Goal: Task Accomplishment & Management: Complete application form

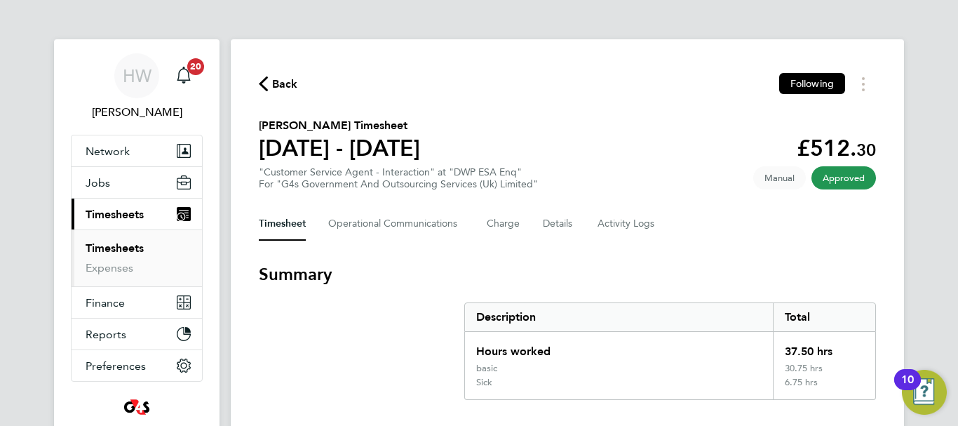
scroll to position [365, 0]
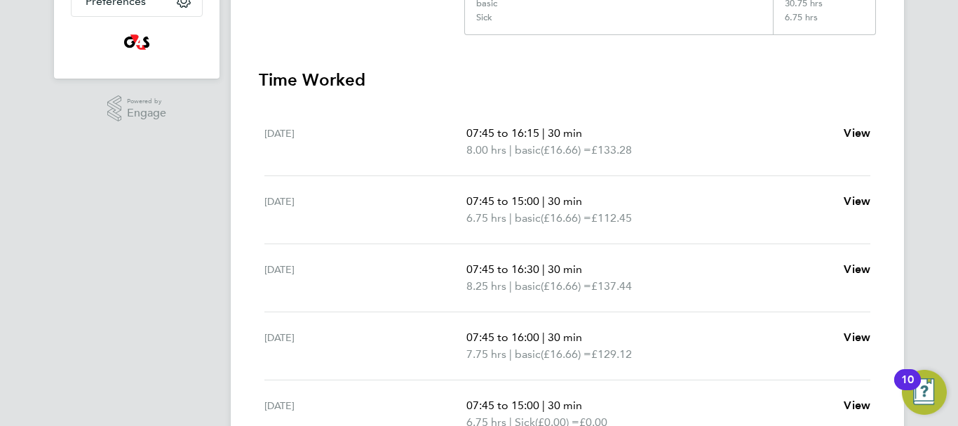
click at [946, 322] on div "HW [PERSON_NAME] Notifications 20 Applications: Network Sites Workers Jobs Posi…" at bounding box center [479, 121] width 958 height 972
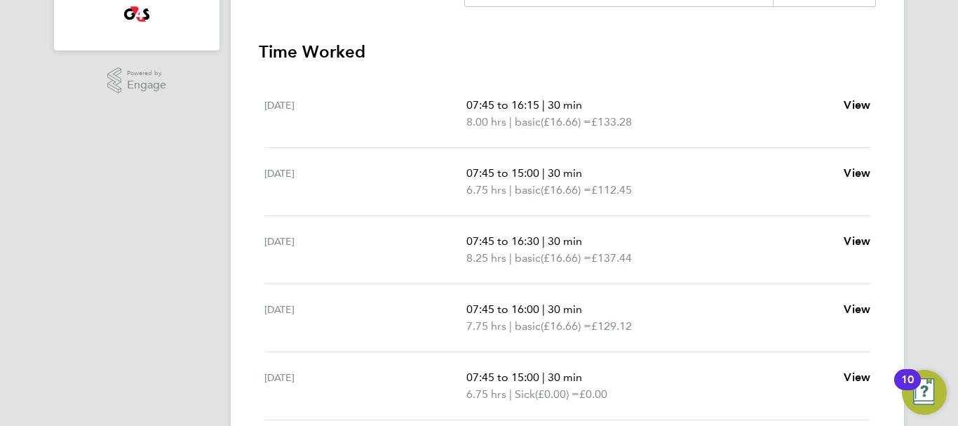
scroll to position [421, 0]
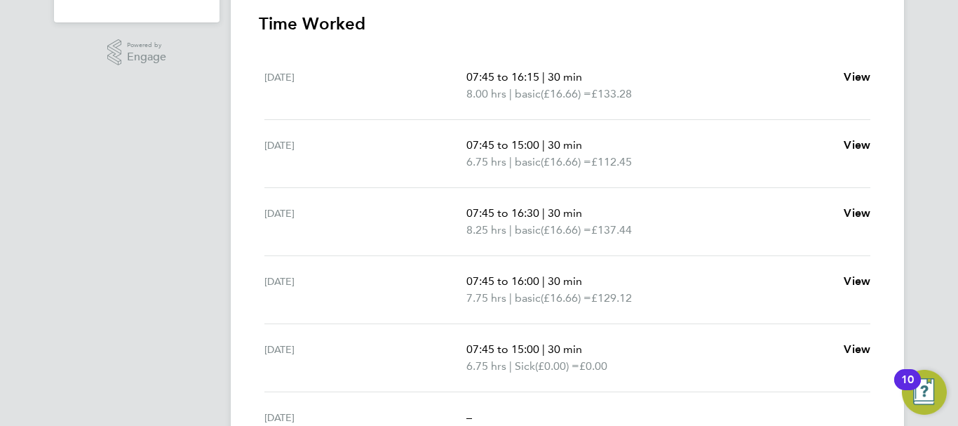
click at [927, 83] on div "HW [PERSON_NAME] Notifications 20 Applications: Network Sites Workers Jobs Posi…" at bounding box center [479, 65] width 958 height 972
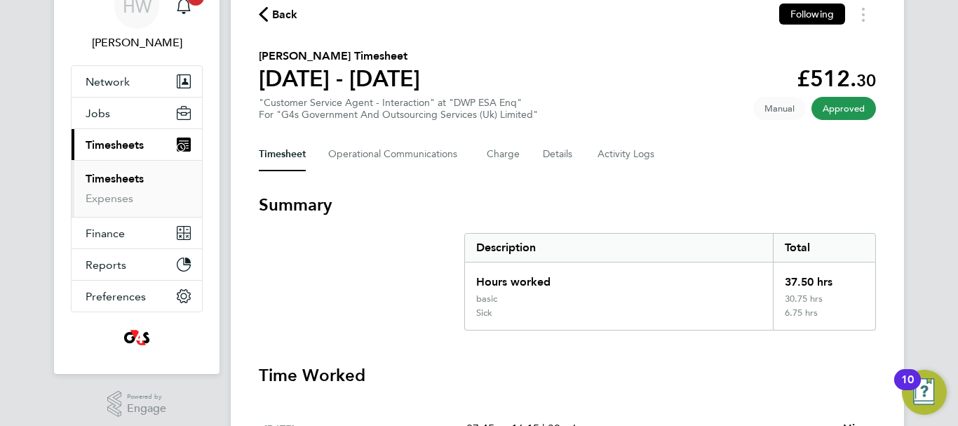
scroll to position [0, 0]
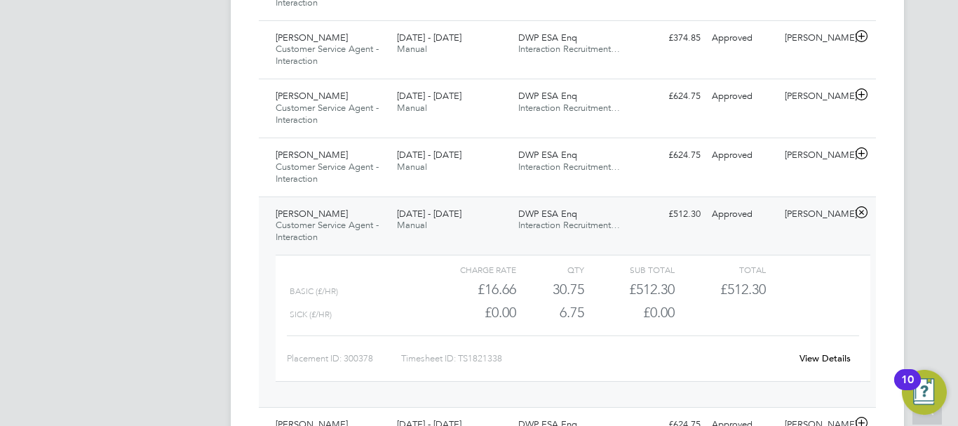
click at [923, 240] on div "HW [PERSON_NAME] Notifications 20 Applications: Network Sites Workers Jobs Posi…" at bounding box center [479, 343] width 958 height 2427
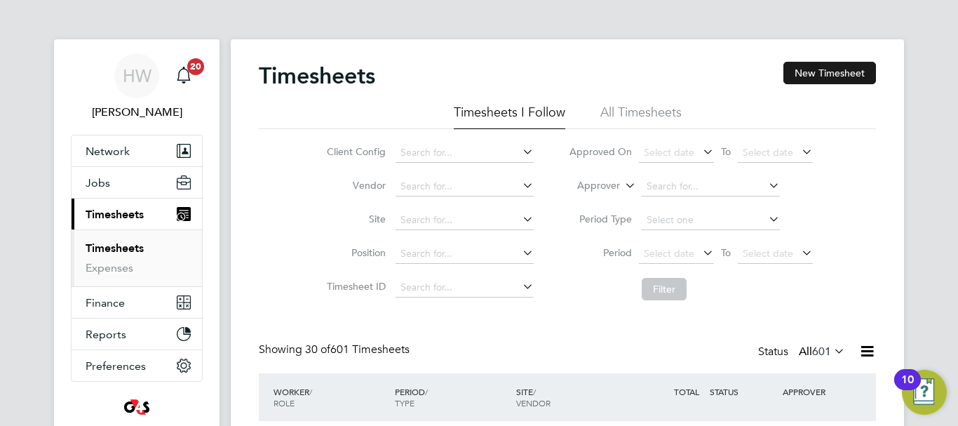
click at [851, 78] on button "New Timesheet" at bounding box center [830, 73] width 93 height 22
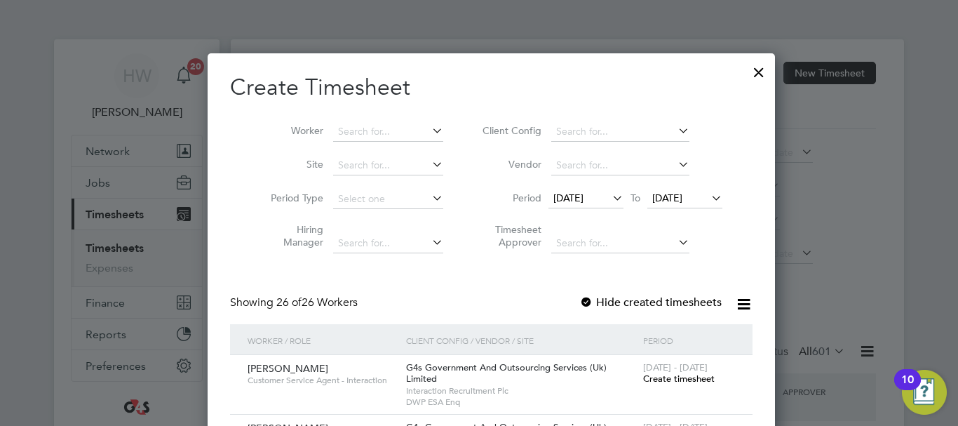
click at [643, 376] on span "Create timesheet" at bounding box center [679, 378] width 72 height 12
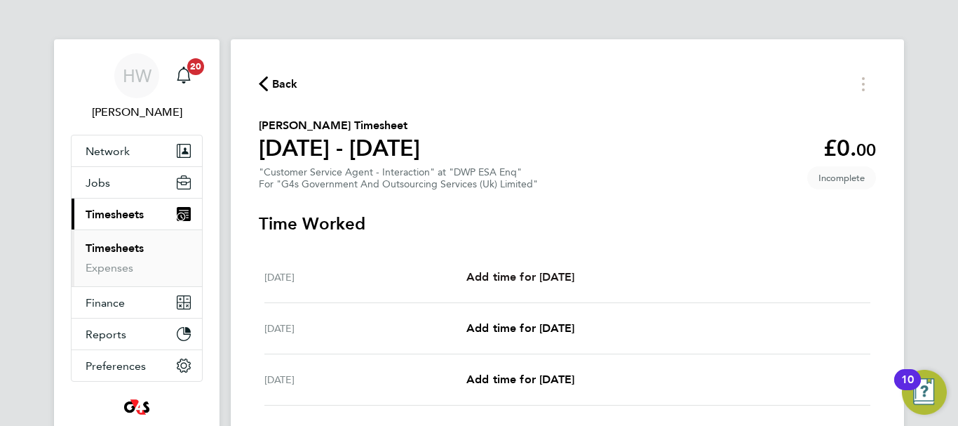
click at [499, 280] on span "Add time for [DATE]" at bounding box center [521, 276] width 108 height 13
select select "30"
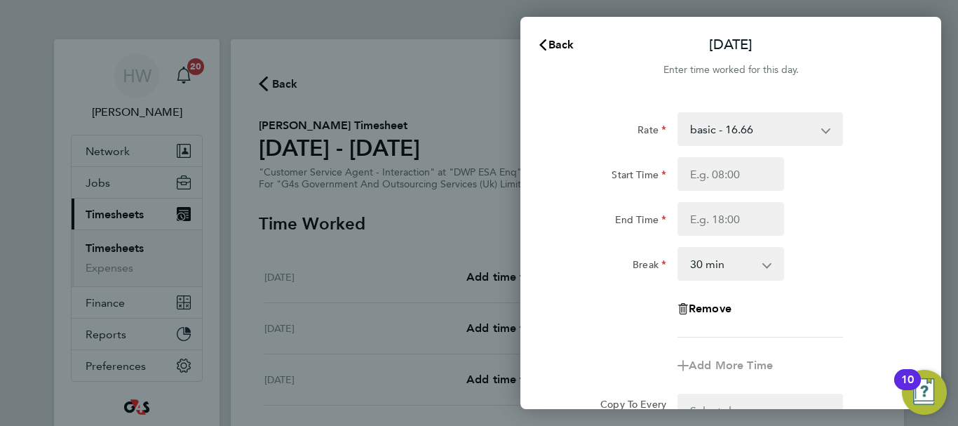
click at [718, 133] on select "basic - 16.66 Sick System Issue Paid - 16.66 x2 - 32.79 Annual Leave System Iss…" at bounding box center [752, 129] width 146 height 31
select select "30"
click at [708, 185] on input "Start Time" at bounding box center [731, 174] width 107 height 34
type input "07:45"
click at [708, 220] on input "End Time" at bounding box center [731, 219] width 107 height 34
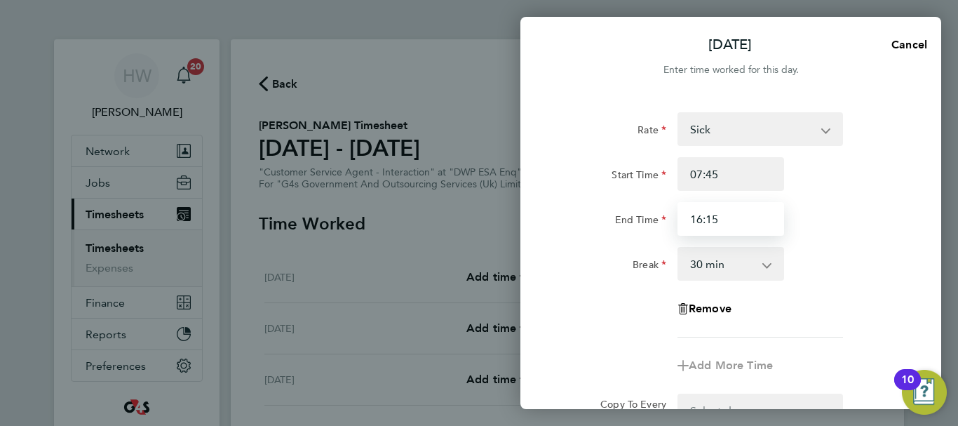
type input "16:15"
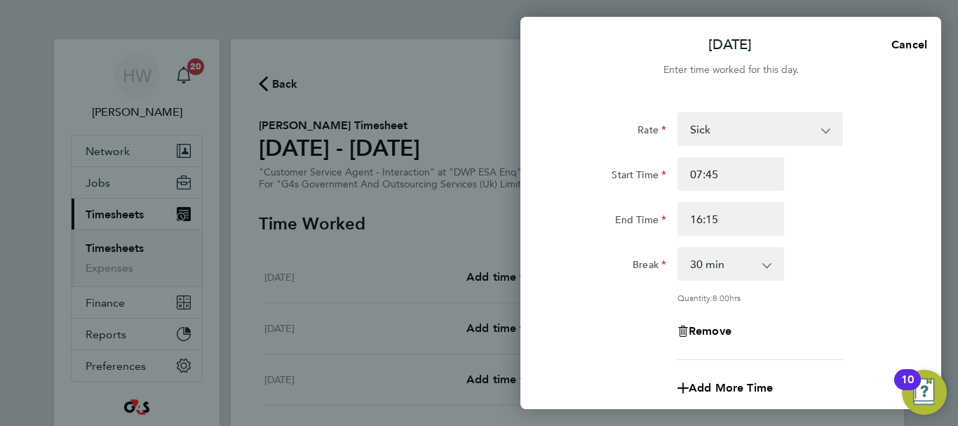
click at [890, 237] on div "Rate Sick System Issue Paid - 16.66 x2 - 32.79 Annual Leave basic - 16.66 Syste…" at bounding box center [731, 236] width 342 height 248
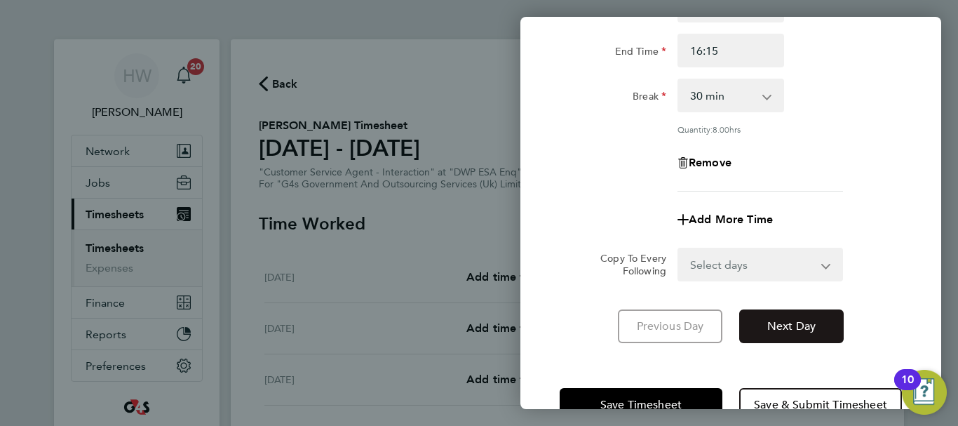
click at [793, 322] on span "Next Day" at bounding box center [791, 326] width 48 height 14
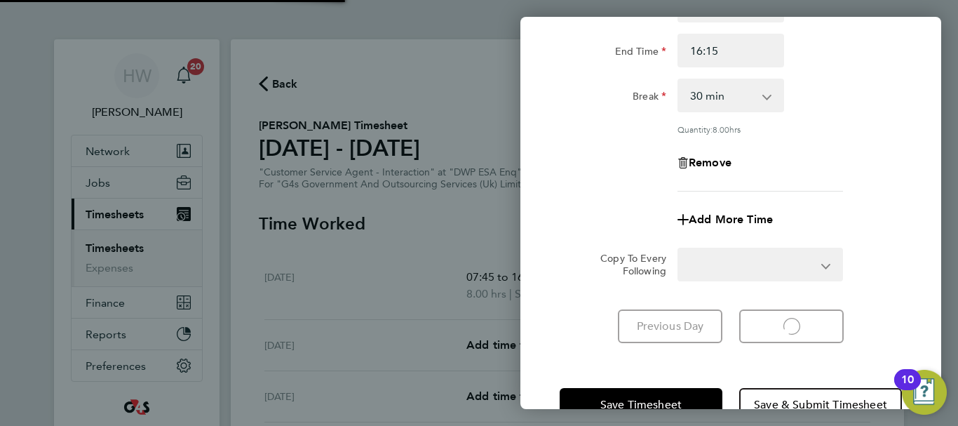
select select "30"
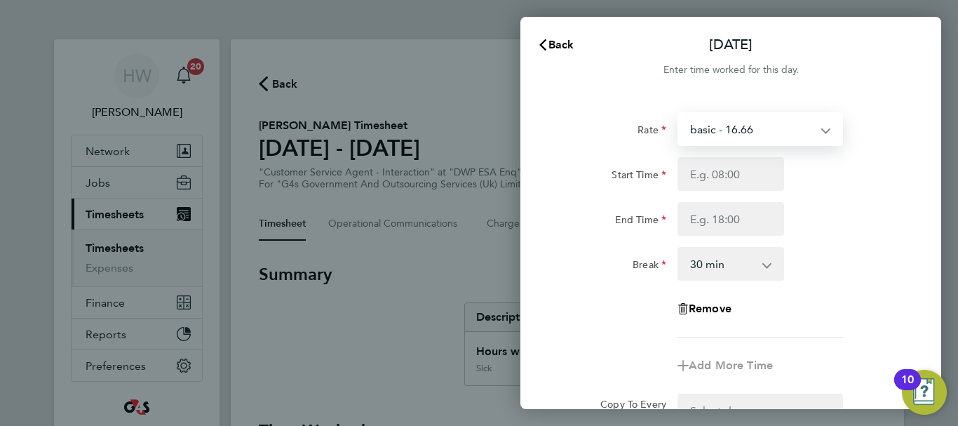
click at [734, 125] on select "basic - 16.66 Sick System Issue Paid - 16.66 x2 - 32.79 Annual Leave System Iss…" at bounding box center [752, 129] width 146 height 31
select select "30"
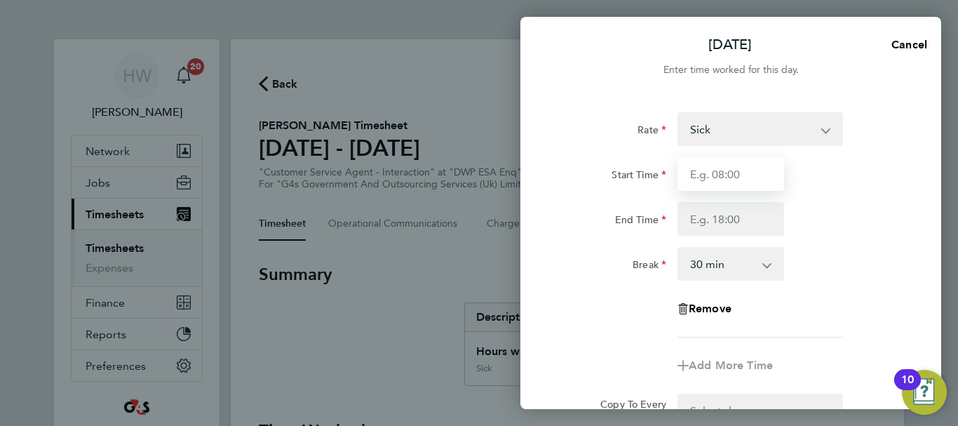
click at [712, 176] on input "Start Time" at bounding box center [731, 174] width 107 height 34
type input "07:45"
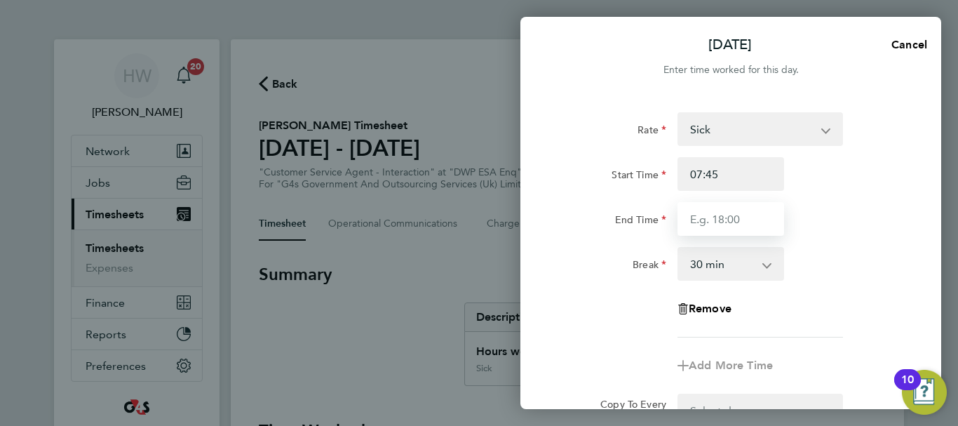
click at [709, 217] on input "End Time" at bounding box center [731, 219] width 107 height 34
type input "15:00"
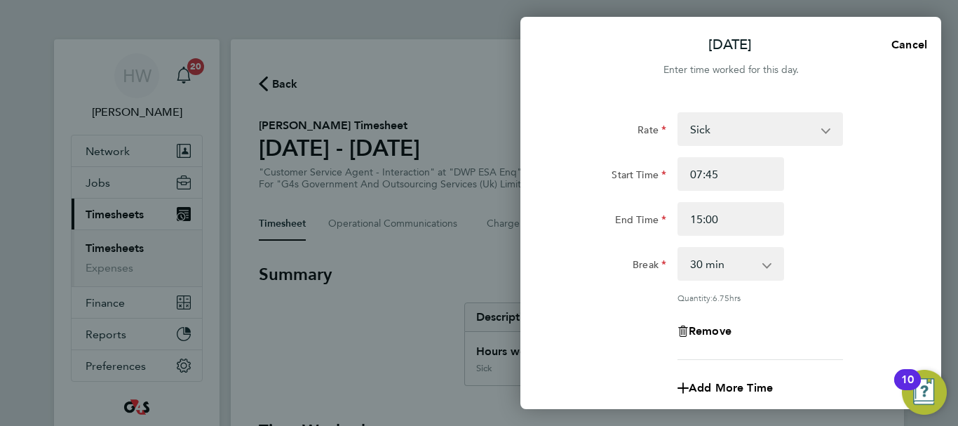
click at [830, 250] on div "Break 0 min 15 min 30 min 45 min 60 min 75 min 90 min" at bounding box center [731, 264] width 354 height 34
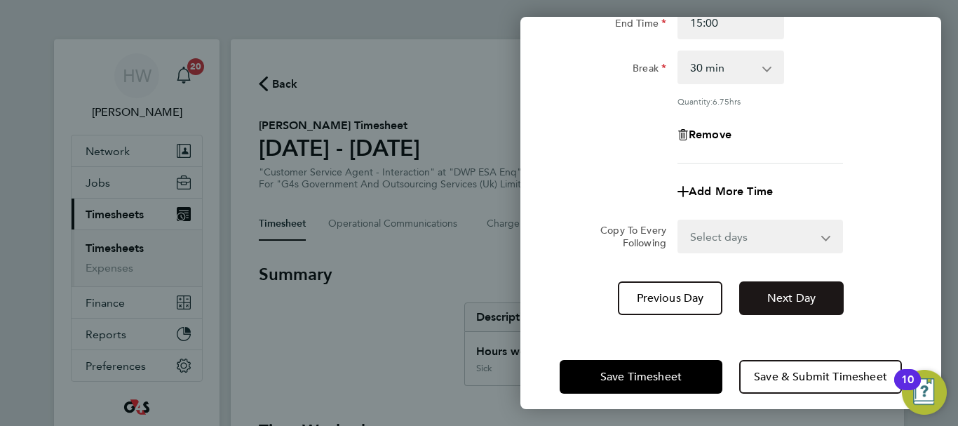
click at [793, 302] on span "Next Day" at bounding box center [791, 298] width 48 height 14
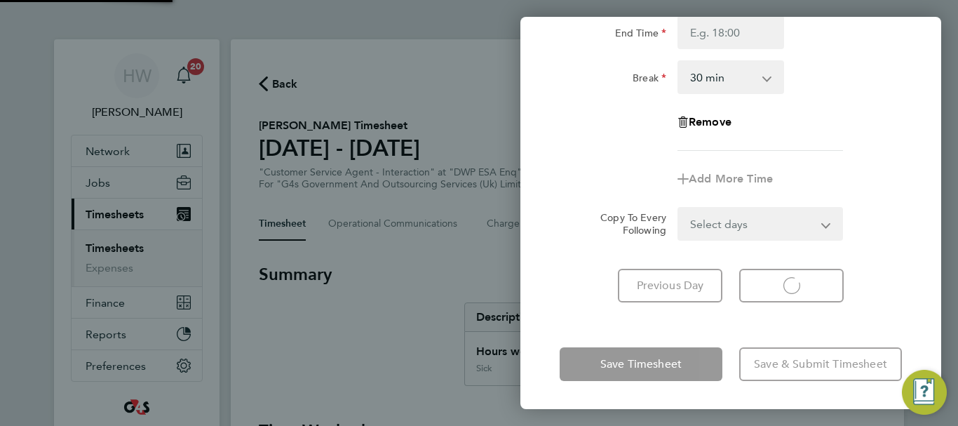
select select "30"
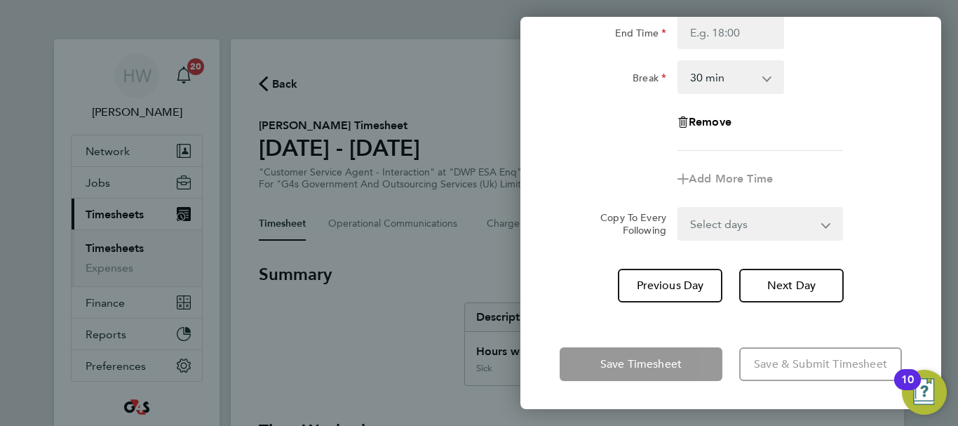
click at [869, 156] on app-timesheet-line-form-group "Rate basic - 16.66 Sick System Issue Paid - 16.66 x2 - 32.79 Annual Leave Syste…" at bounding box center [731, 61] width 342 height 270
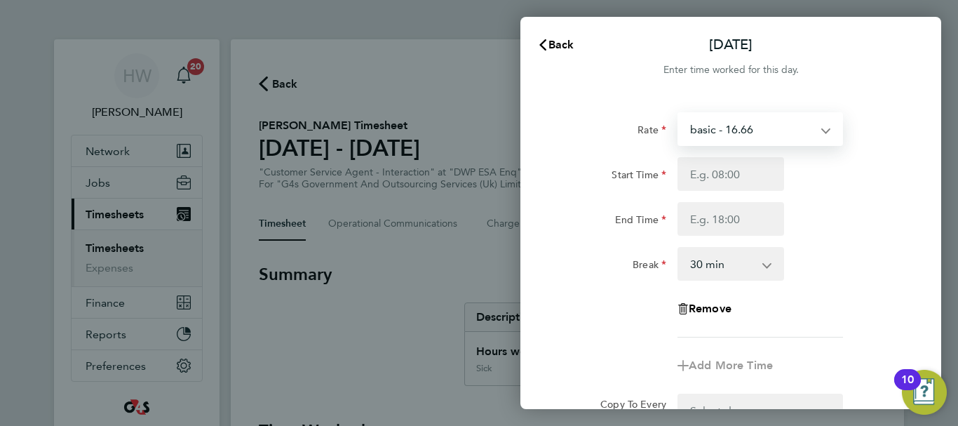
click at [753, 132] on select "basic - 16.66 Sick System Issue Paid - 16.66 x2 - 32.79 Annual Leave System Iss…" at bounding box center [752, 129] width 146 height 31
select select "30"
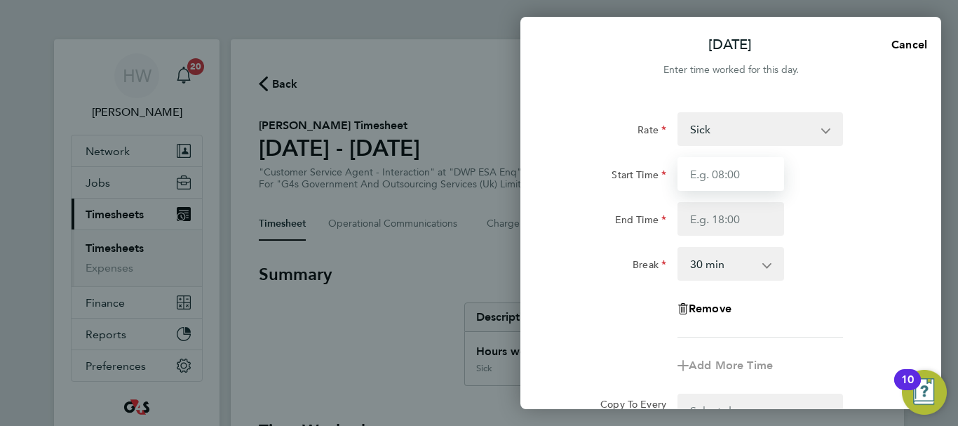
click at [698, 173] on input "Start Time" at bounding box center [731, 174] width 107 height 34
type input "07:45"
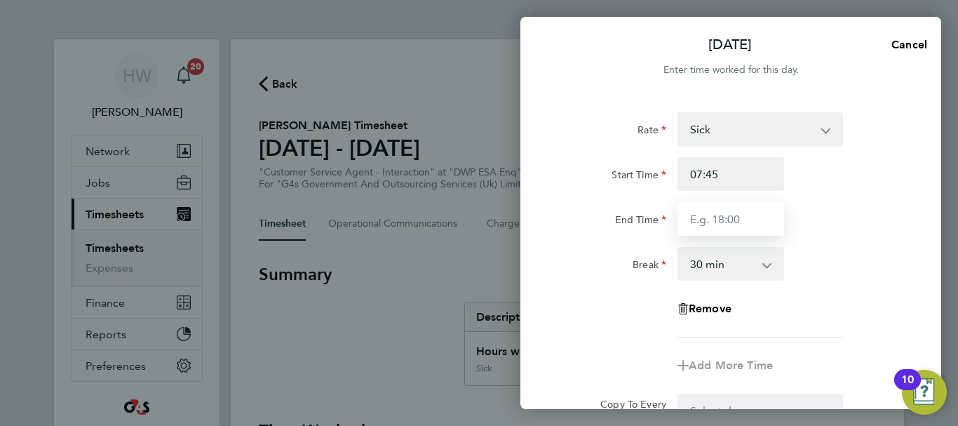
click at [709, 218] on input "End Time" at bounding box center [731, 219] width 107 height 34
type input "16:30"
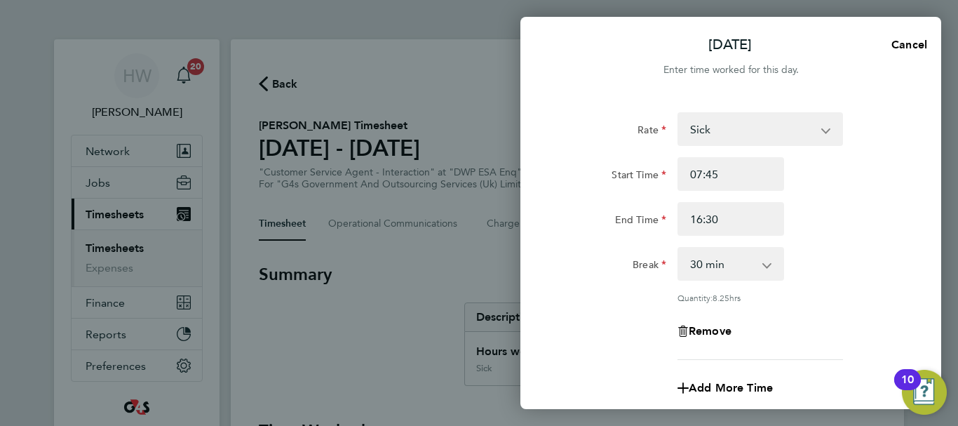
click at [845, 224] on div "End Time 16:30" at bounding box center [731, 219] width 354 height 34
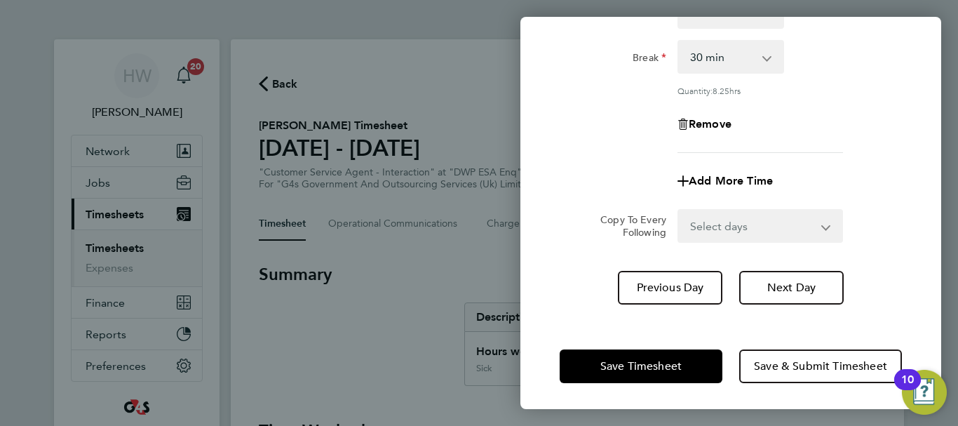
scroll to position [208, 0]
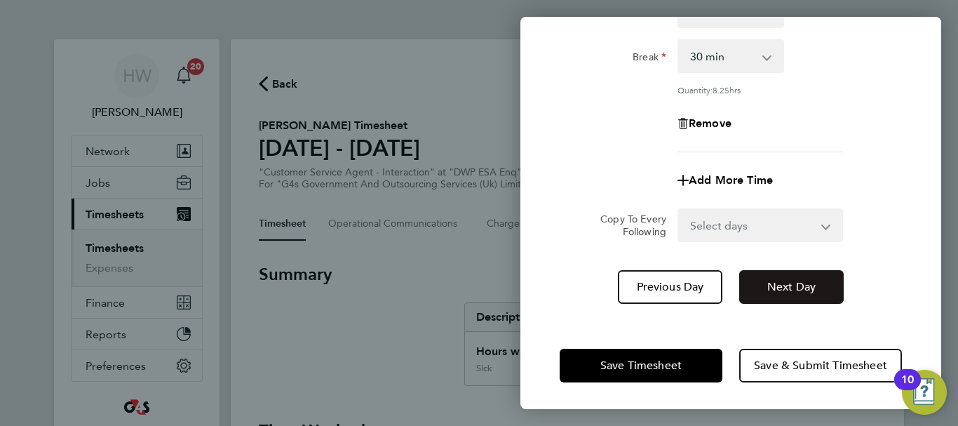
click at [791, 282] on span "Next Day" at bounding box center [791, 287] width 48 height 14
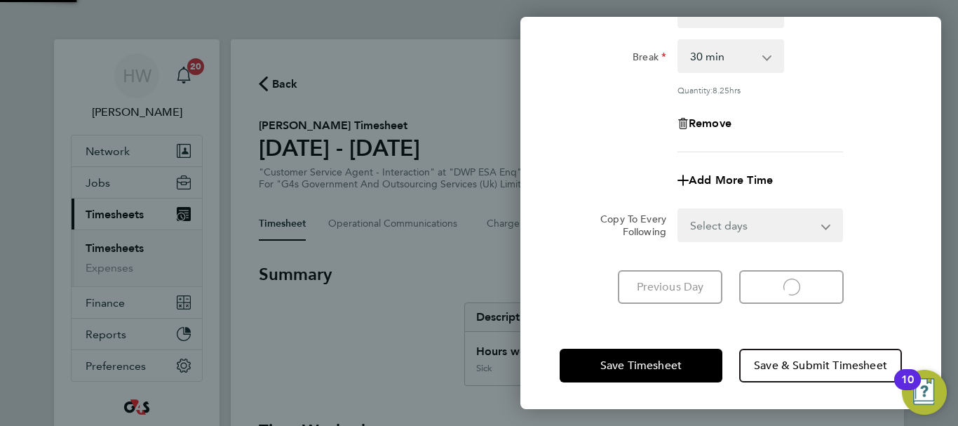
select select "30"
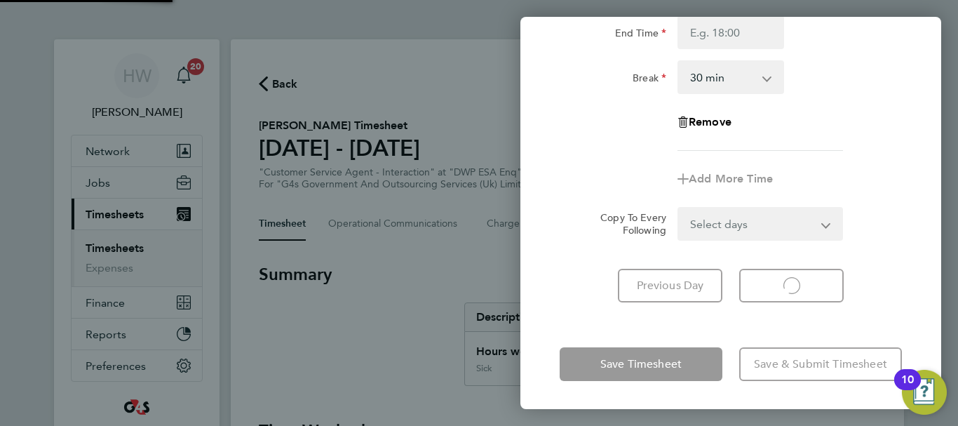
scroll to position [187, 0]
select select "30"
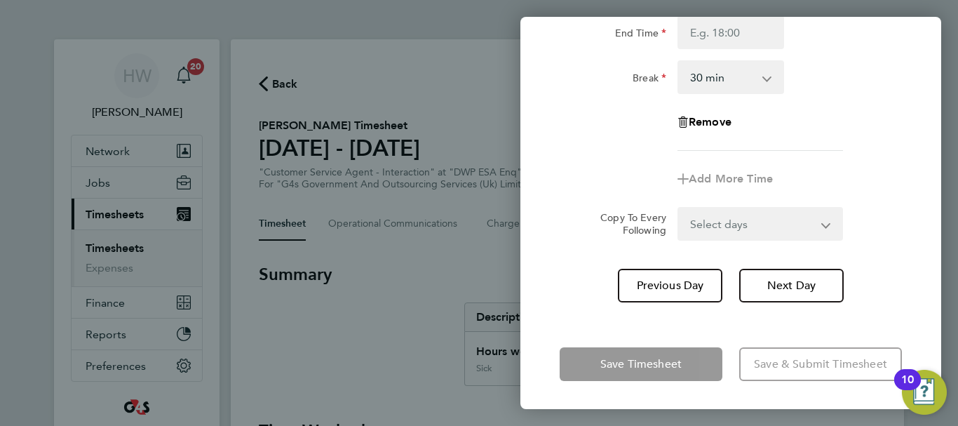
click at [864, 113] on div "Remove" at bounding box center [731, 122] width 354 height 34
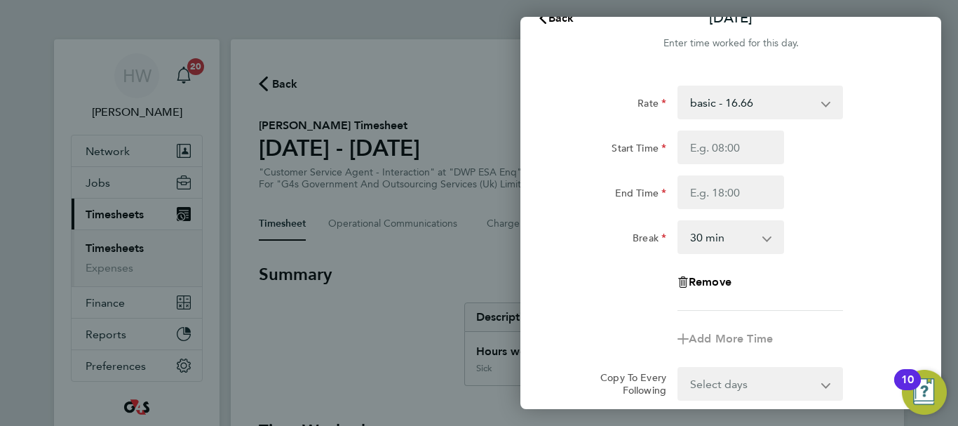
scroll to position [0, 0]
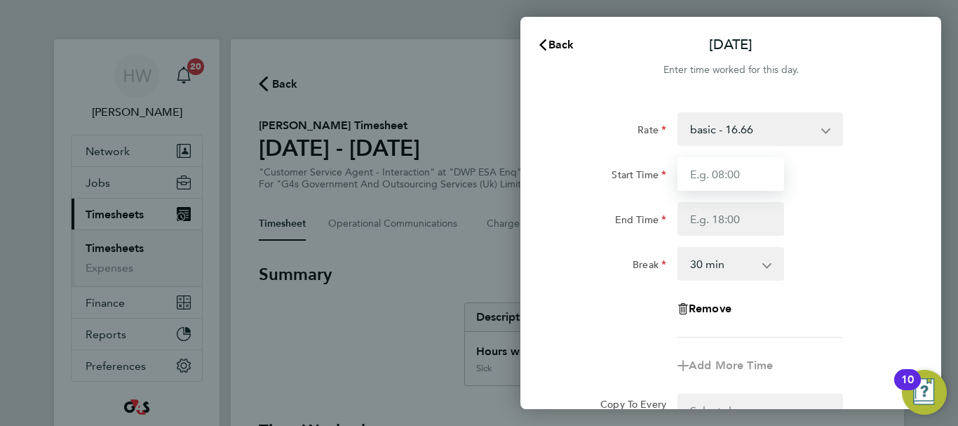
click at [728, 172] on input "Start Time" at bounding box center [731, 174] width 107 height 34
type input "0"
type input "7"
type input "07:45"
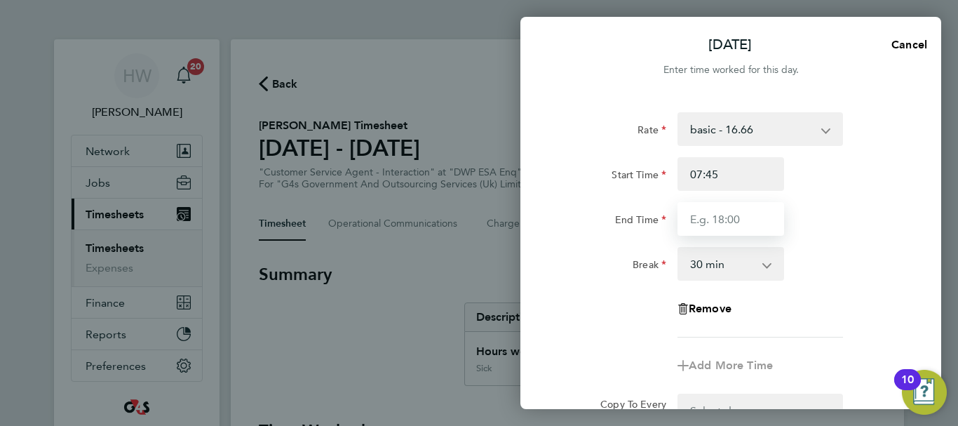
click at [720, 226] on input "End Time" at bounding box center [731, 219] width 107 height 34
type input "16:00"
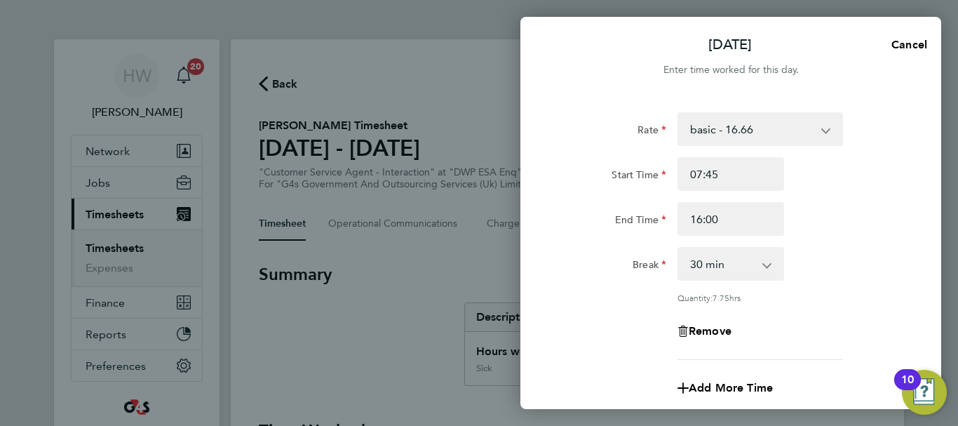
click at [850, 234] on div "End Time 16:00" at bounding box center [731, 219] width 354 height 34
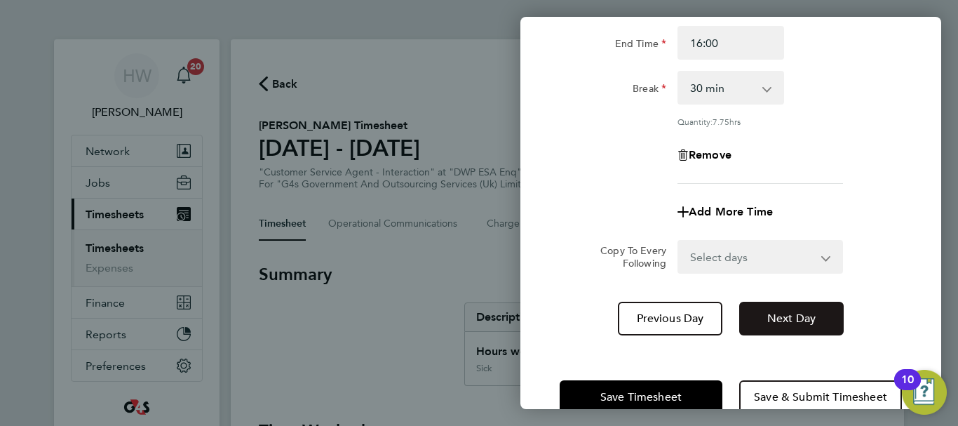
scroll to position [196, 0]
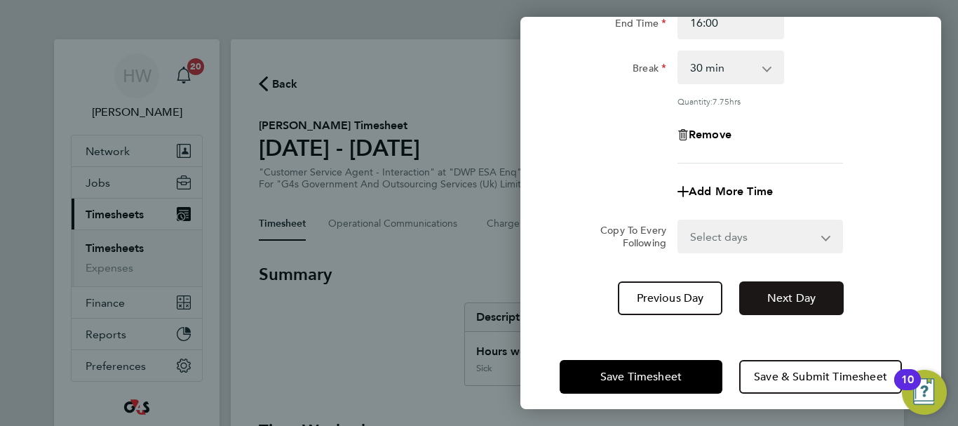
click at [781, 301] on span "Next Day" at bounding box center [791, 298] width 48 height 14
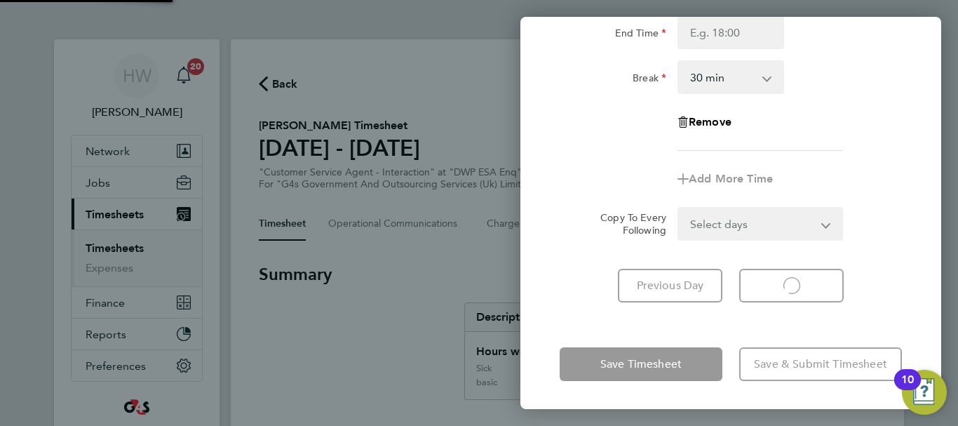
scroll to position [187, 0]
select select "30"
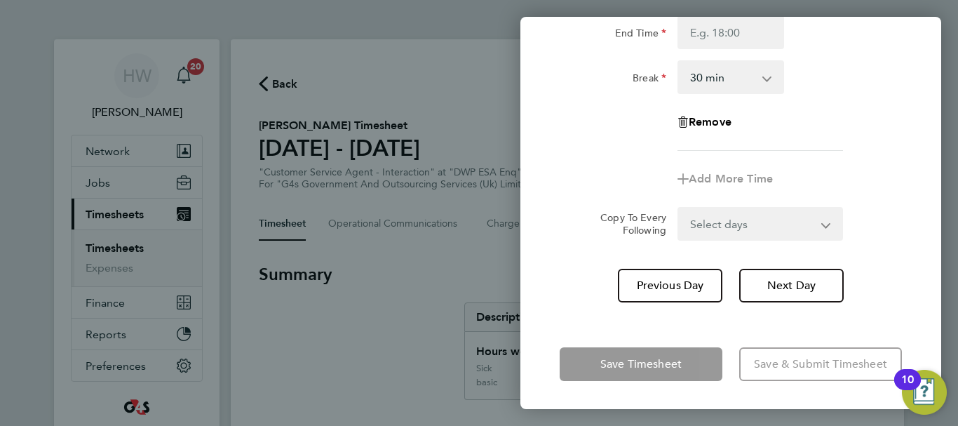
click at [847, 170] on div "Add More Time" at bounding box center [731, 179] width 354 height 34
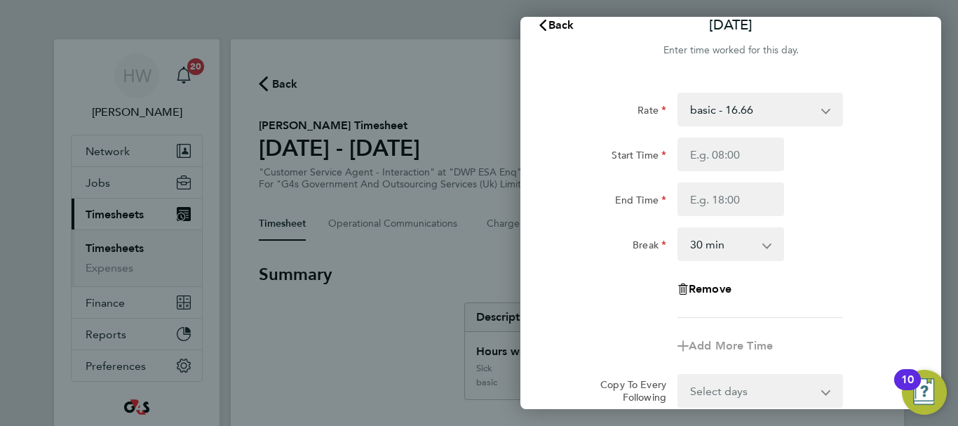
scroll to position [0, 0]
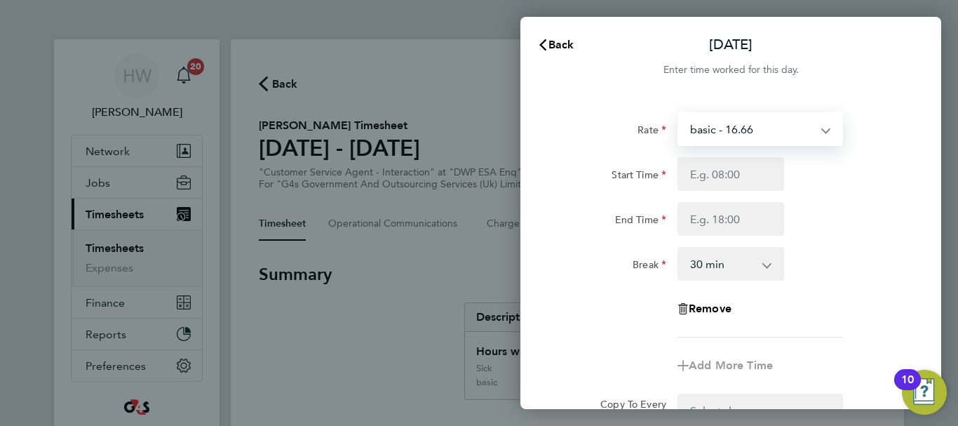
click at [749, 130] on select "basic - 16.66 Sick System Issue Paid - 16.66 x2 - 32.79 Annual Leave System Iss…" at bounding box center [752, 129] width 146 height 31
select select "30"
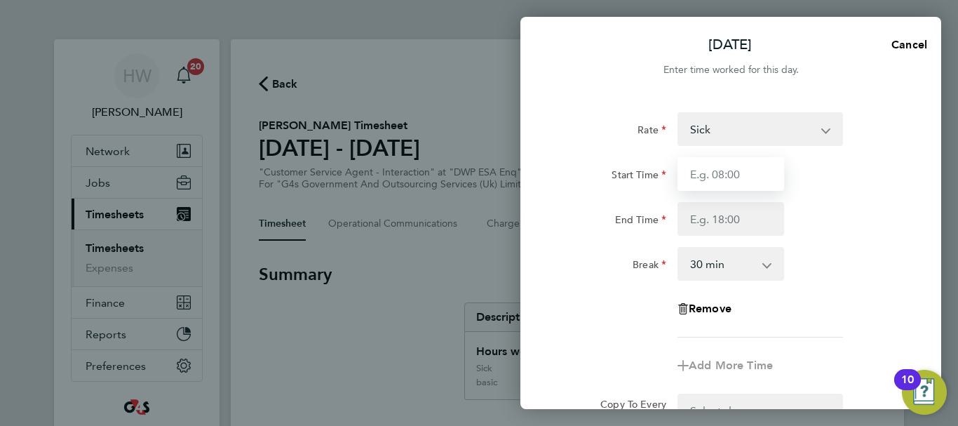
click at [712, 168] on input "Start Time" at bounding box center [731, 174] width 107 height 34
type input "07:45"
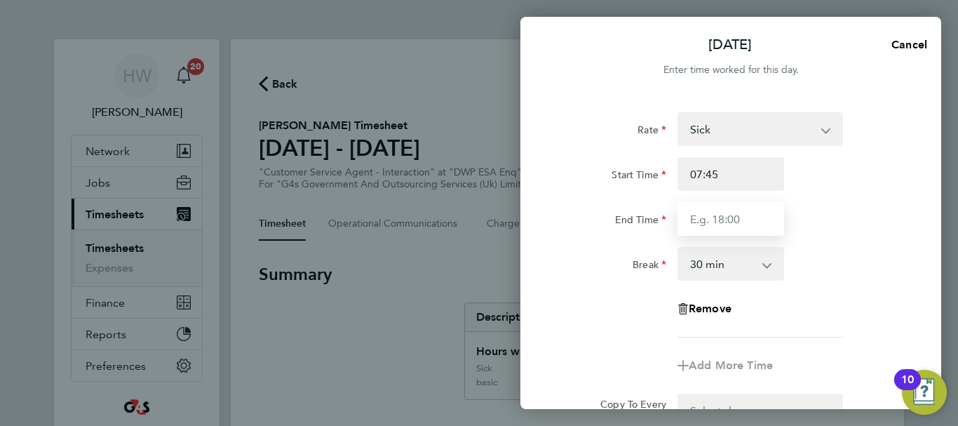
click at [713, 212] on input "End Time" at bounding box center [731, 219] width 107 height 34
type input "15:00"
click at [828, 227] on div "End Time 15:00" at bounding box center [731, 219] width 354 height 34
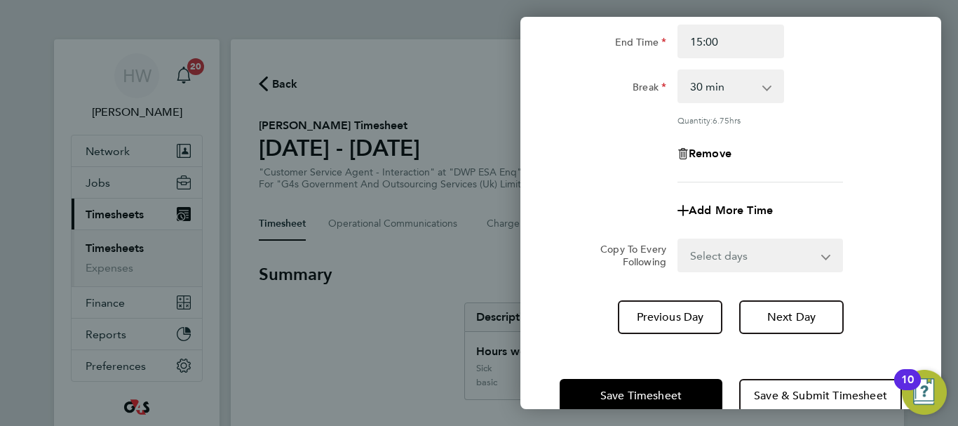
scroll to position [208, 0]
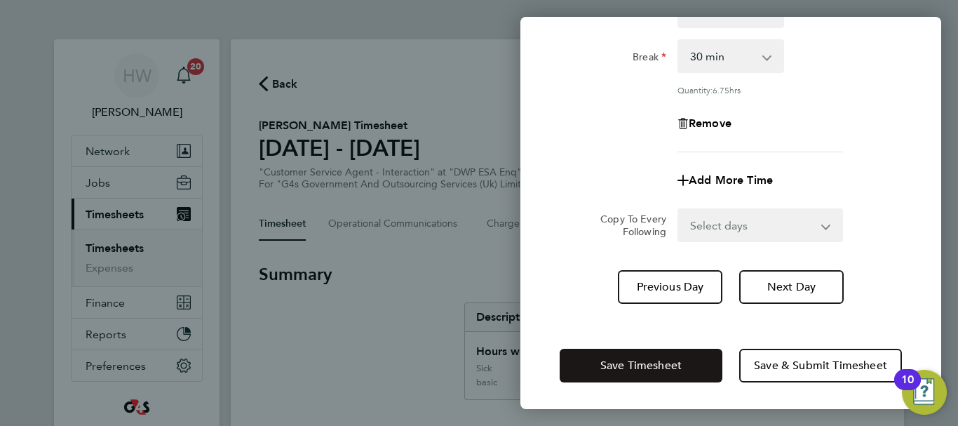
click at [664, 370] on span "Save Timesheet" at bounding box center [640, 365] width 81 height 14
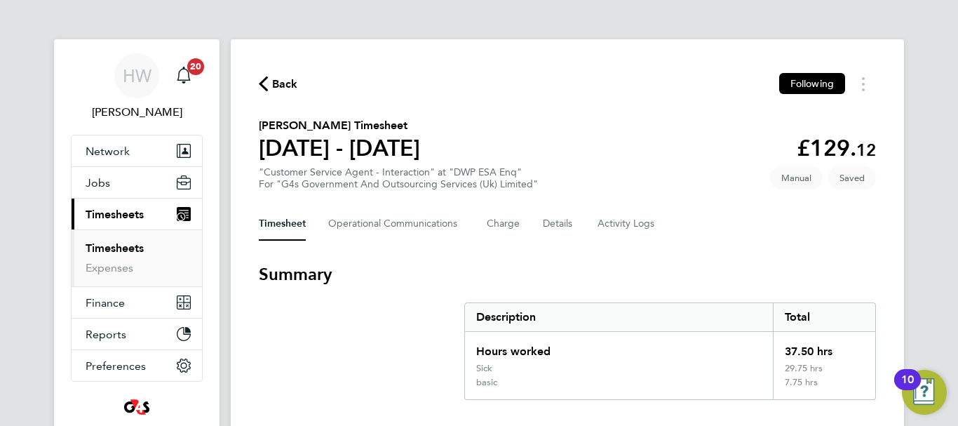
click at [538, 121] on section "[PERSON_NAME] Timesheet [DATE] - [DATE] £129. 12 "Customer Service Agent - Inte…" at bounding box center [567, 153] width 617 height 73
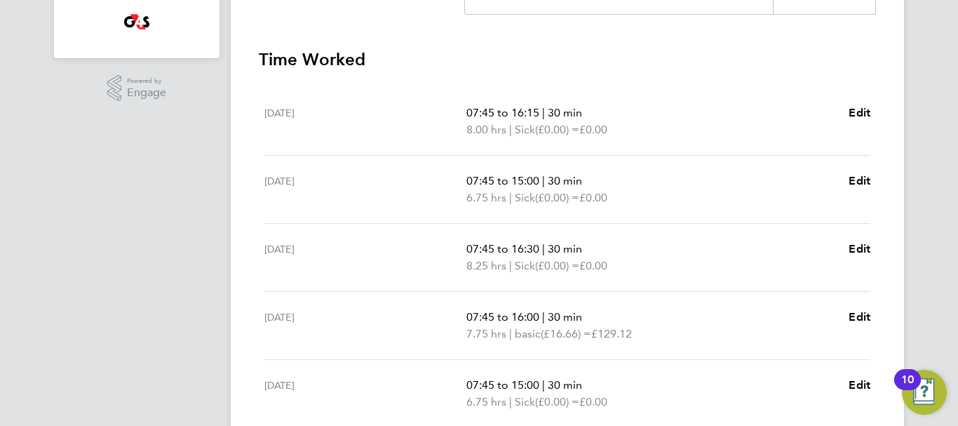
scroll to position [421, 0]
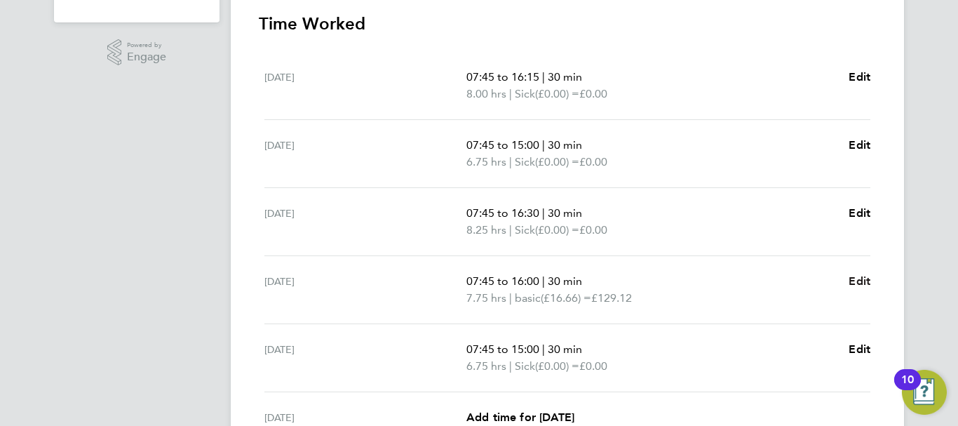
click at [857, 278] on span "Edit" at bounding box center [860, 280] width 22 height 13
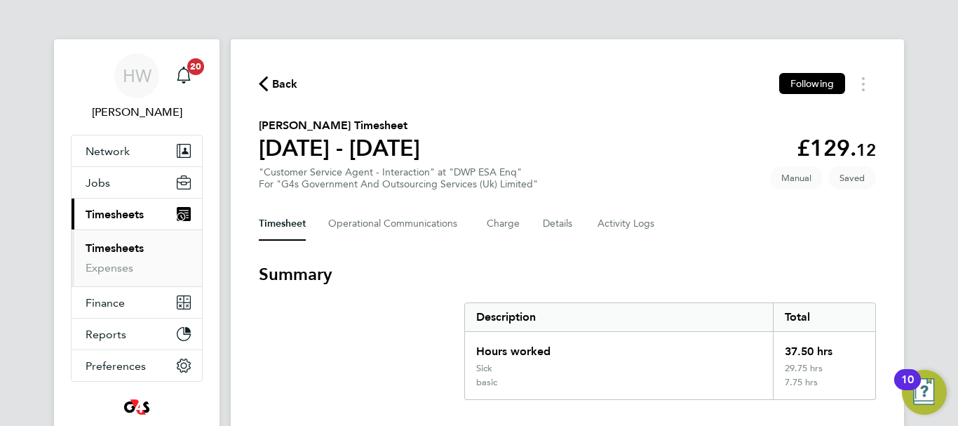
select select "30"
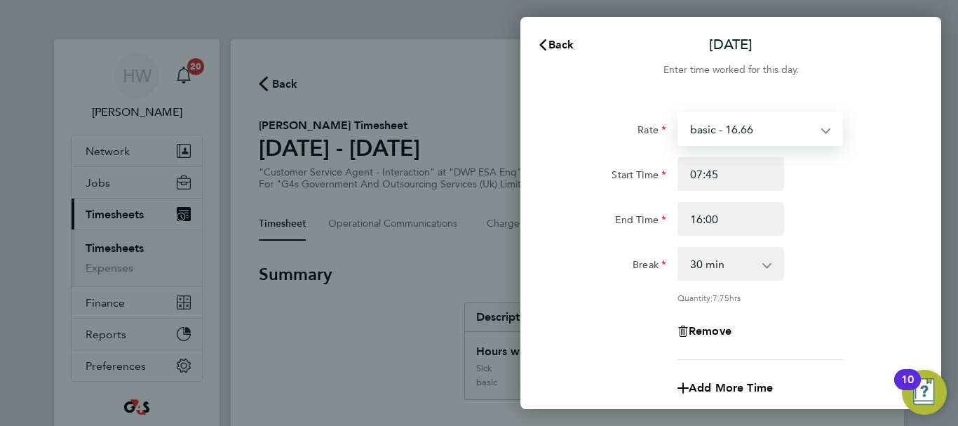
click at [751, 121] on select "basic - 16.66 Sick System Issue Paid - 16.66 x2 - 32.79 Annual Leave System Iss…" at bounding box center [752, 129] width 146 height 31
select select "30"
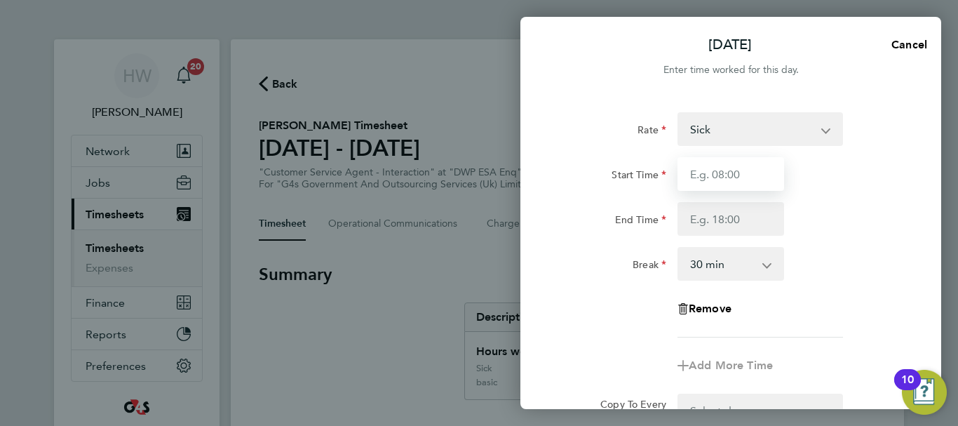
click at [712, 175] on input "Start Time" at bounding box center [731, 174] width 107 height 34
type input "07:45"
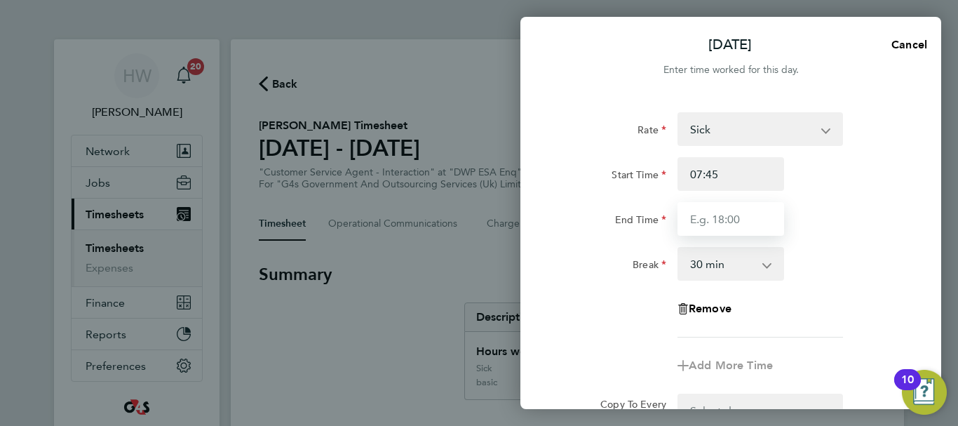
click at [709, 210] on input "End Time" at bounding box center [731, 219] width 107 height 34
type input "16:00"
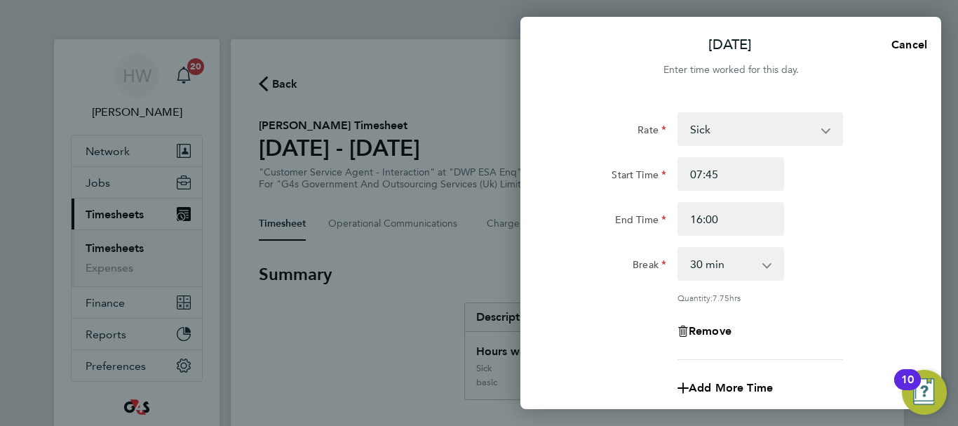
click at [869, 229] on div "End Time 16:00" at bounding box center [731, 219] width 354 height 34
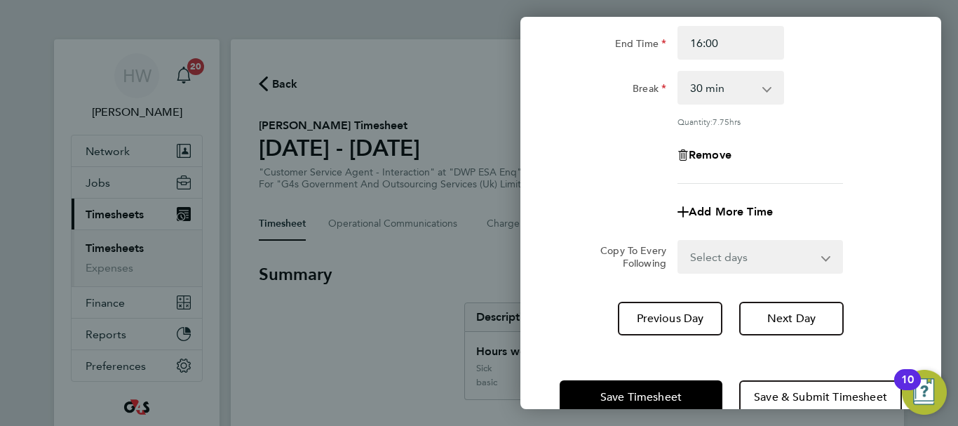
scroll to position [208, 0]
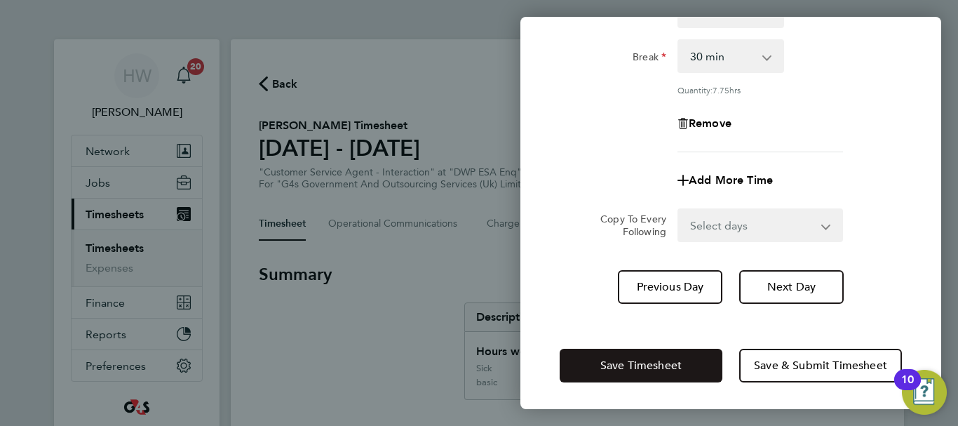
click at [647, 377] on button "Save Timesheet" at bounding box center [641, 366] width 163 height 34
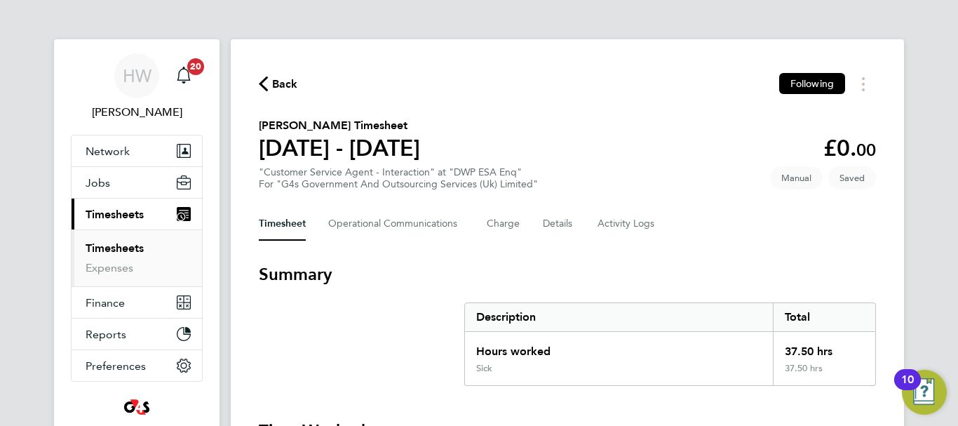
click at [715, 213] on div "Timesheet Operational Communications Charge Details Activity Logs" at bounding box center [567, 224] width 617 height 34
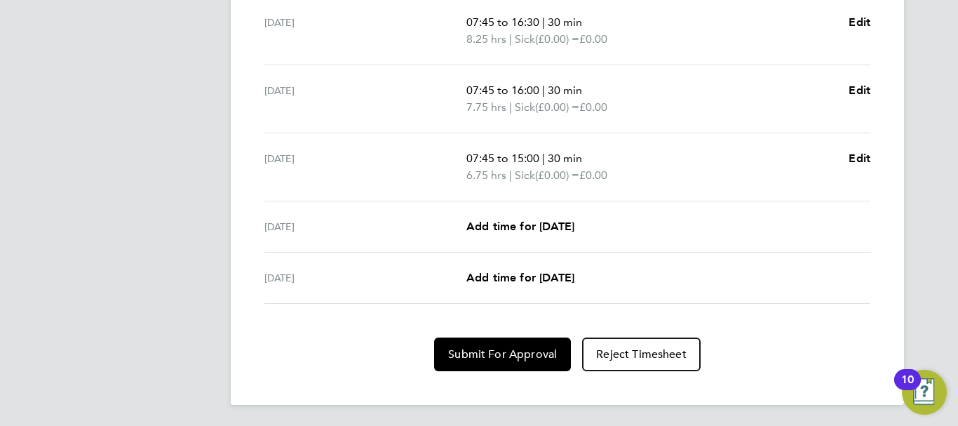
scroll to position [599, 0]
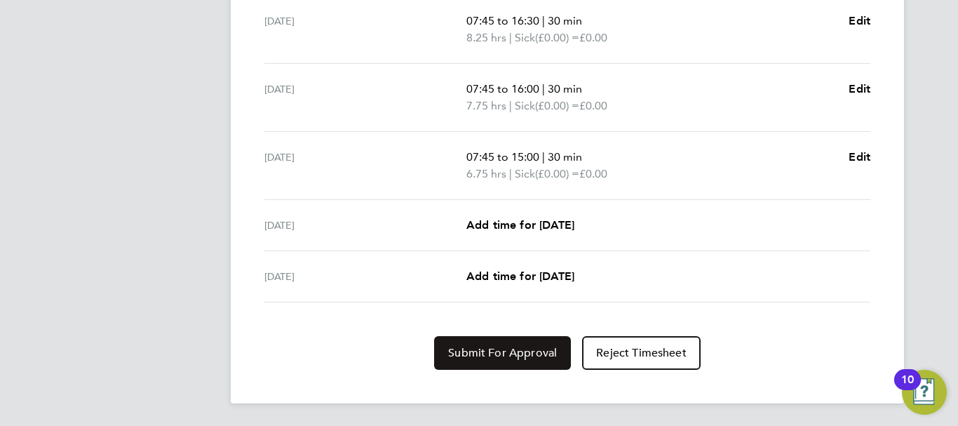
click at [523, 347] on span "Submit For Approval" at bounding box center [502, 353] width 109 height 14
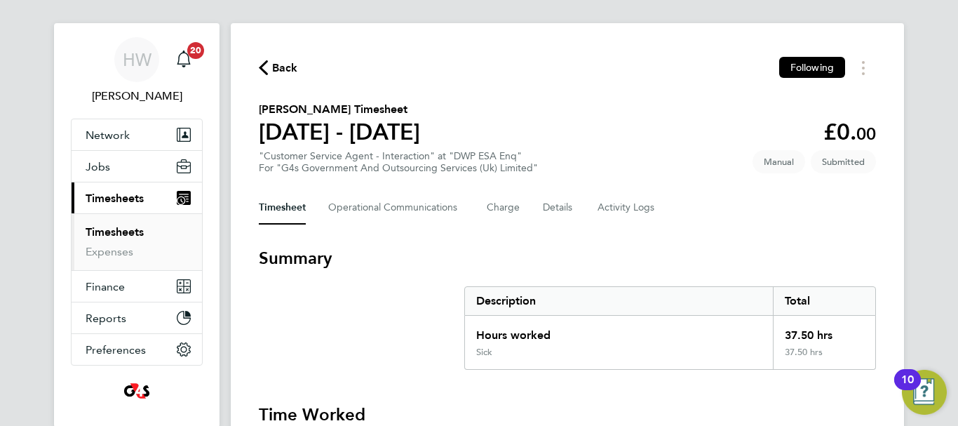
scroll to position [0, 0]
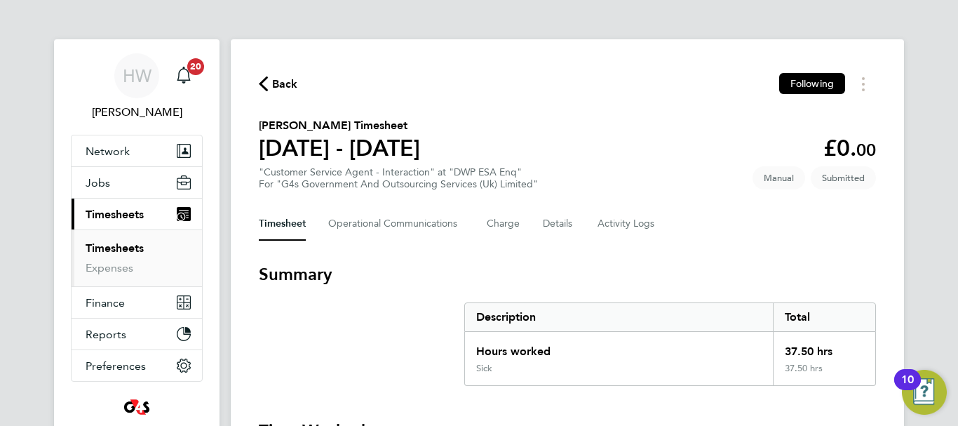
click at [119, 253] on link "Timesheets" at bounding box center [115, 247] width 58 height 13
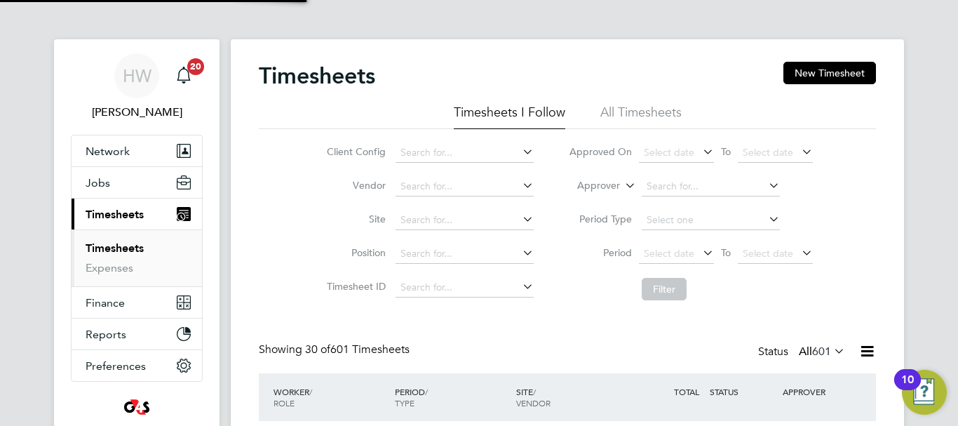
scroll to position [47, 122]
click at [826, 79] on button "New Timesheet" at bounding box center [830, 73] width 93 height 22
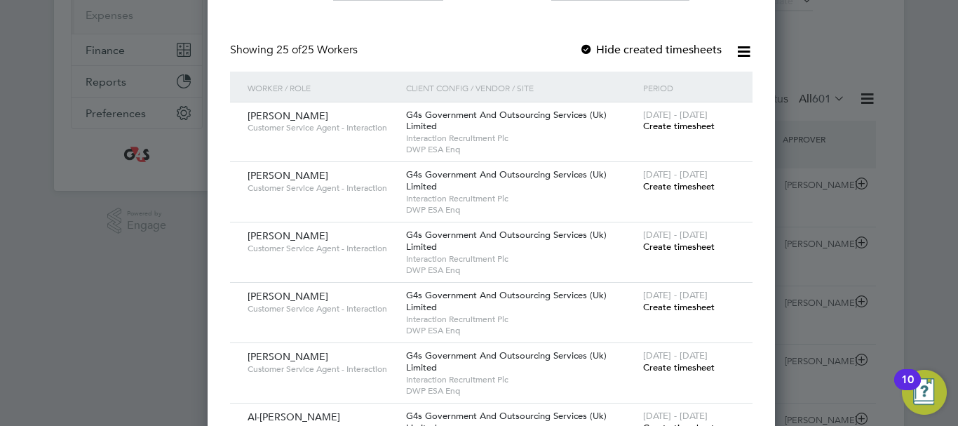
click at [647, 365] on span "Create timesheet" at bounding box center [679, 367] width 72 height 12
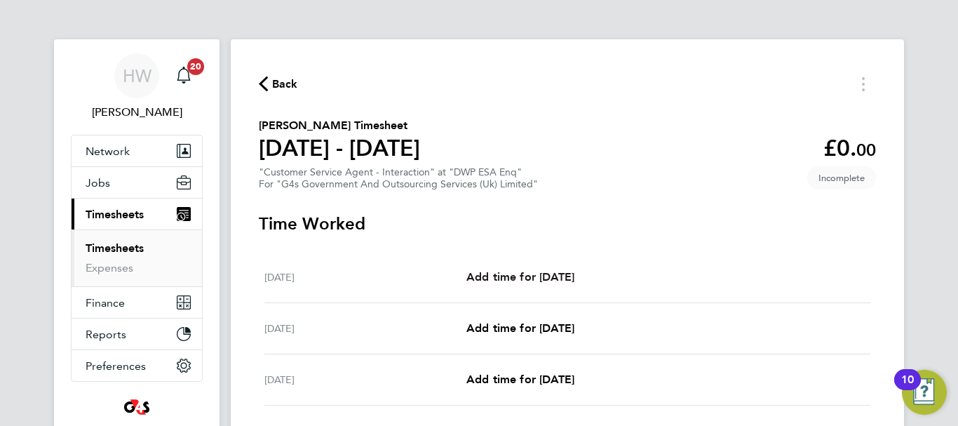
click at [553, 276] on span "Add time for [DATE]" at bounding box center [521, 276] width 108 height 13
select select "30"
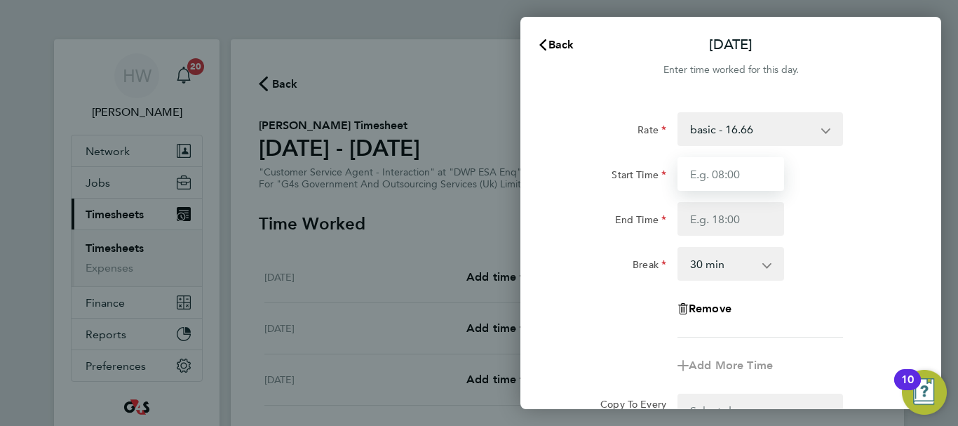
click at [705, 180] on input "Start Time" at bounding box center [731, 174] width 107 height 34
type input "09:00"
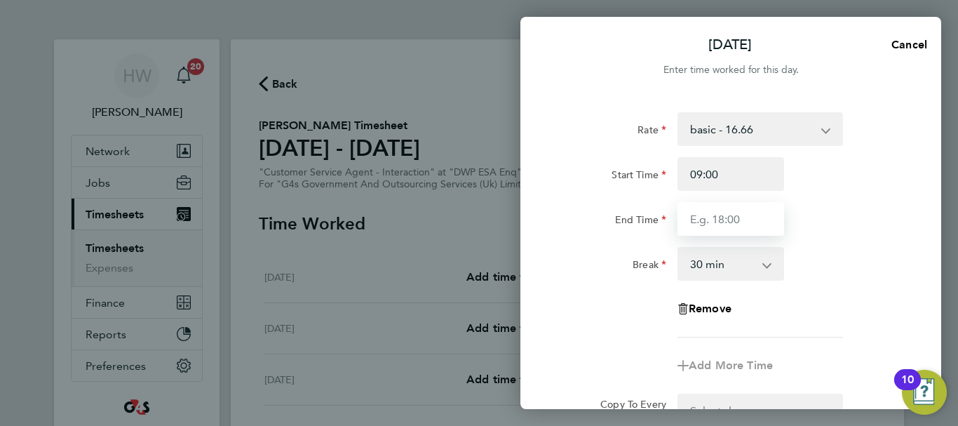
click at [705, 223] on input "End Time" at bounding box center [731, 219] width 107 height 34
type input "17:00"
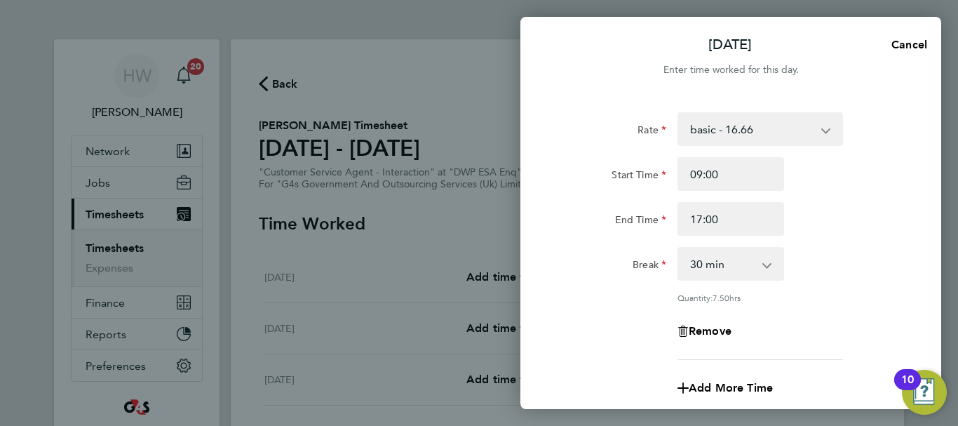
click at [826, 235] on div "End Time 17:00" at bounding box center [731, 219] width 354 height 34
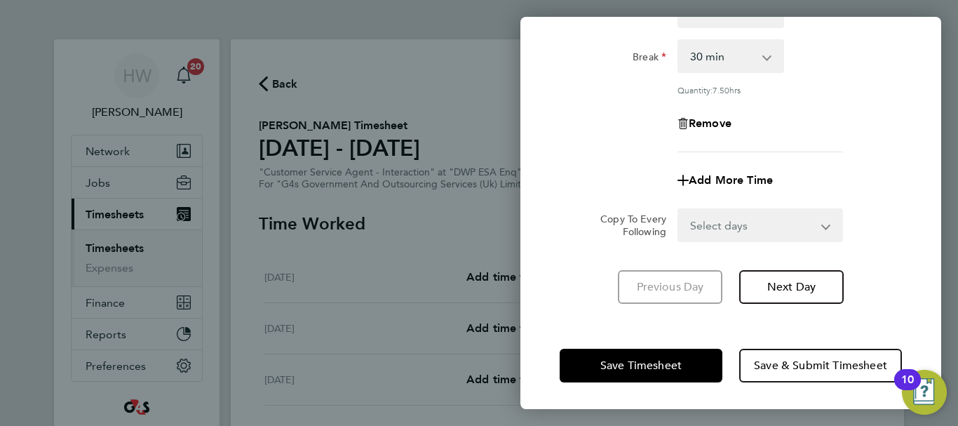
click at [772, 244] on div "Rate basic - 16.66 System Issue Paid - 16.66 Bank Holiday System Issue Not Paid…" at bounding box center [731, 104] width 421 height 433
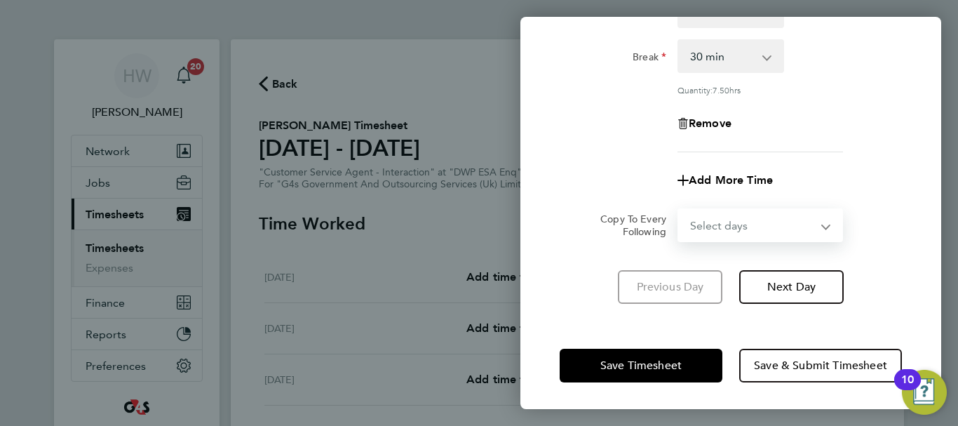
click at [773, 236] on select "Select days Day Weekday (Mon-Fri) Weekend (Sat-Sun) [DATE] [DATE] [DATE] [DATE]…" at bounding box center [752, 225] width 147 height 31
select select "WEEKDAY"
click at [679, 210] on select "Select days Day Weekday (Mon-Fri) Weekend (Sat-Sun) [DATE] [DATE] [DATE] [DATE]…" at bounding box center [752, 225] width 147 height 31
select select "[DATE]"
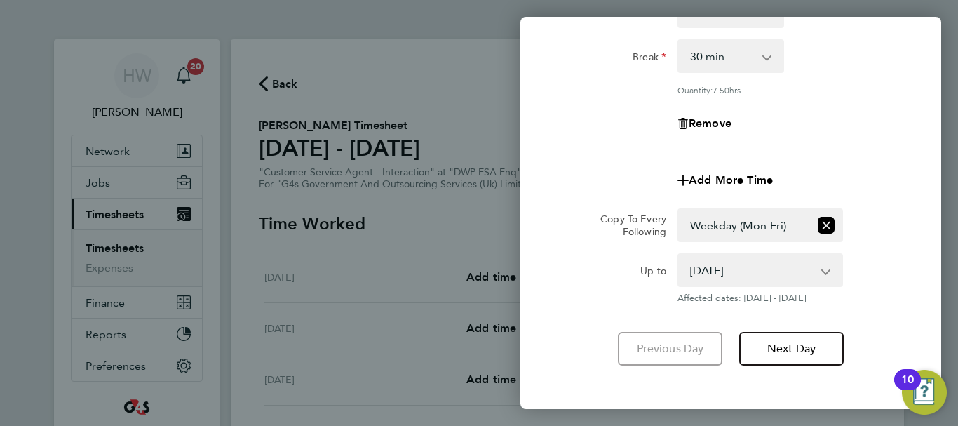
click at [884, 246] on app-copy-timesheet-lines "Copy To Every Following Select days Day Weekday (Mon-Fri) Weekend (Sat-Sun) [DA…" at bounding box center [731, 255] width 342 height 95
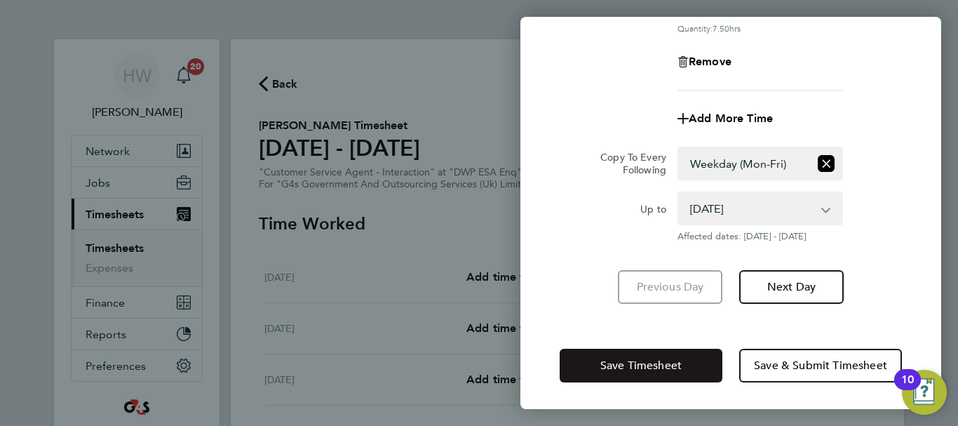
click at [697, 358] on button "Save Timesheet" at bounding box center [641, 366] width 163 height 34
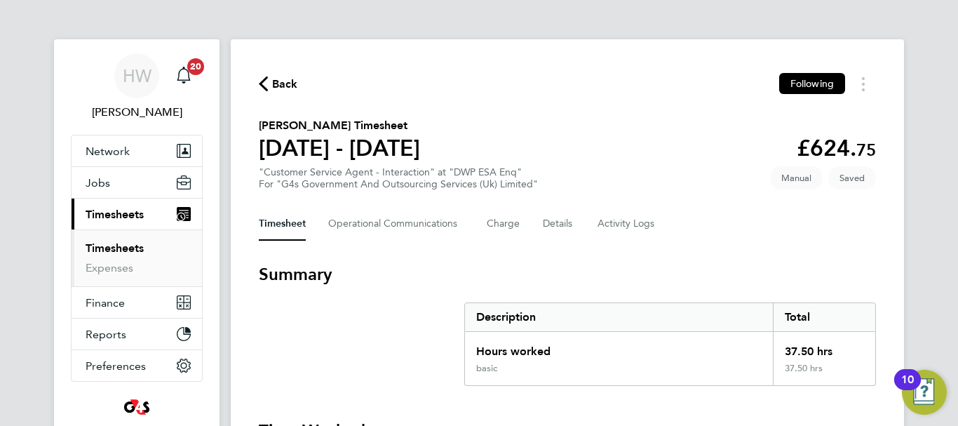
click at [120, 251] on link "Timesheets" at bounding box center [115, 247] width 58 height 13
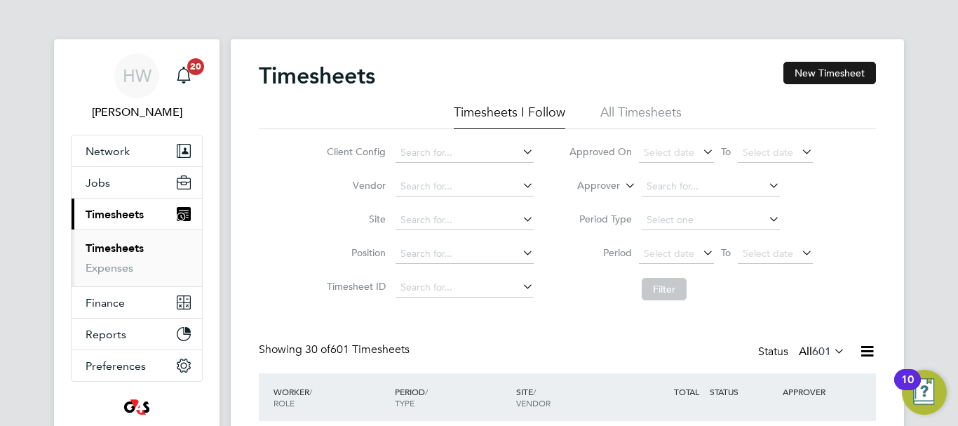
click at [835, 62] on button "New Timesheet" at bounding box center [830, 73] width 93 height 22
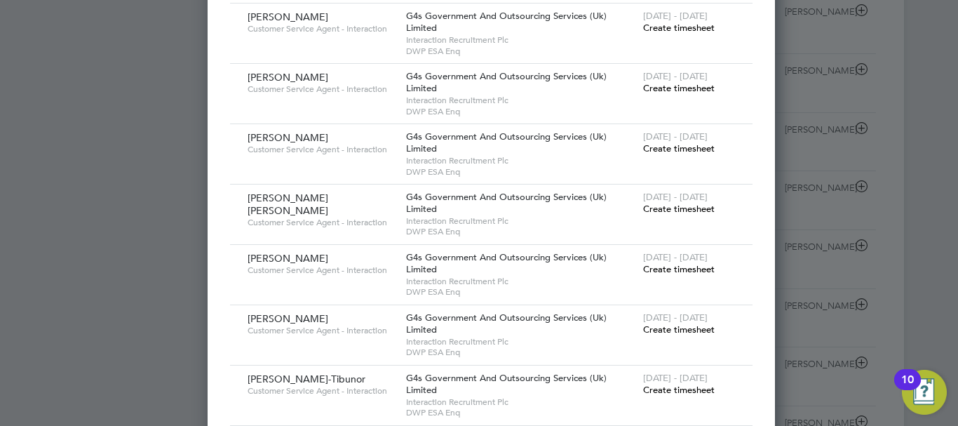
click at [653, 328] on span "Create timesheet" at bounding box center [679, 329] width 72 height 12
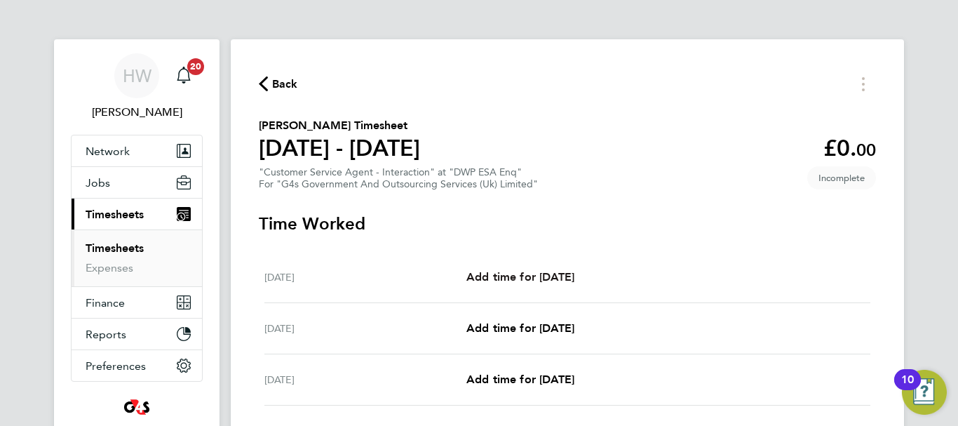
click at [547, 270] on span "Add time for [DATE]" at bounding box center [521, 276] width 108 height 13
select select "30"
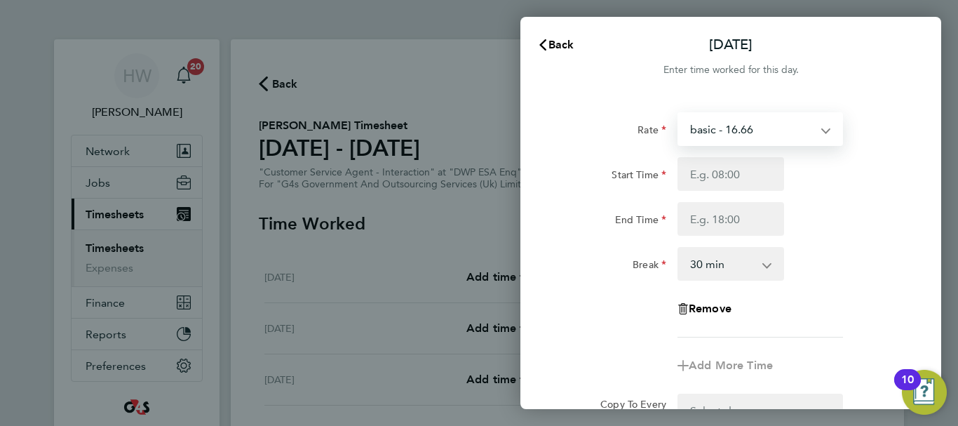
click at [726, 121] on select "basic - 16.66 Bank Holiday System Issue Not Paid Annual Leave Sick System Issue…" at bounding box center [752, 129] width 146 height 31
select select "30"
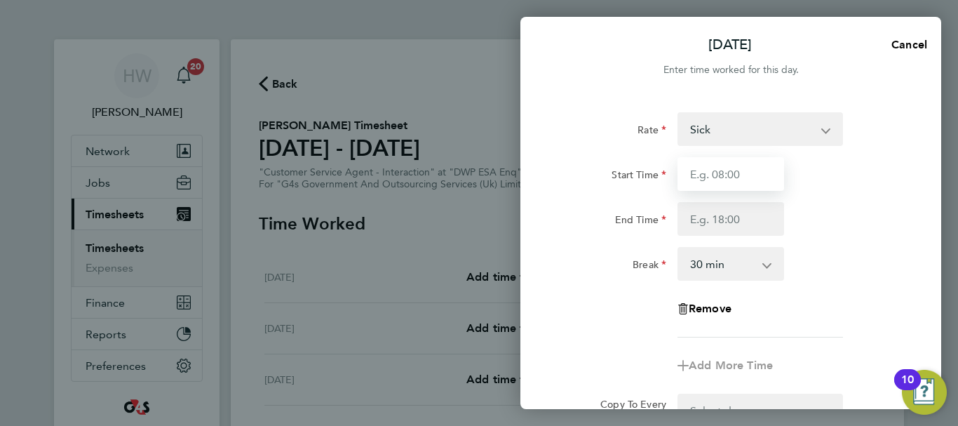
click at [723, 177] on input "Start Time" at bounding box center [731, 174] width 107 height 34
type input "9"
type input "07:45"
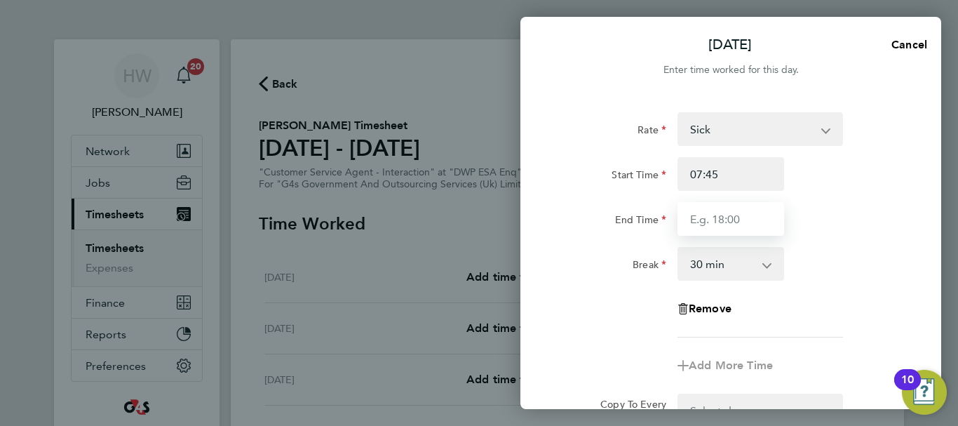
click at [727, 217] on input "End Time" at bounding box center [731, 219] width 107 height 34
type input "16:15"
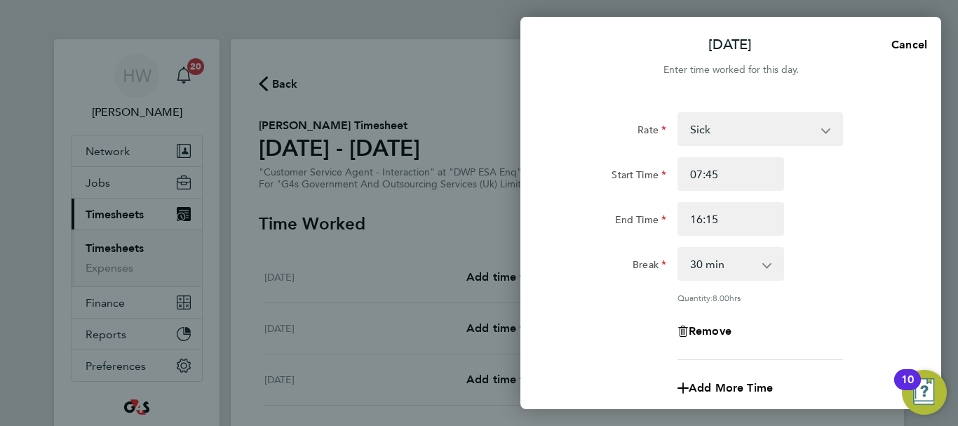
click at [838, 218] on div "End Time 16:15" at bounding box center [731, 219] width 354 height 34
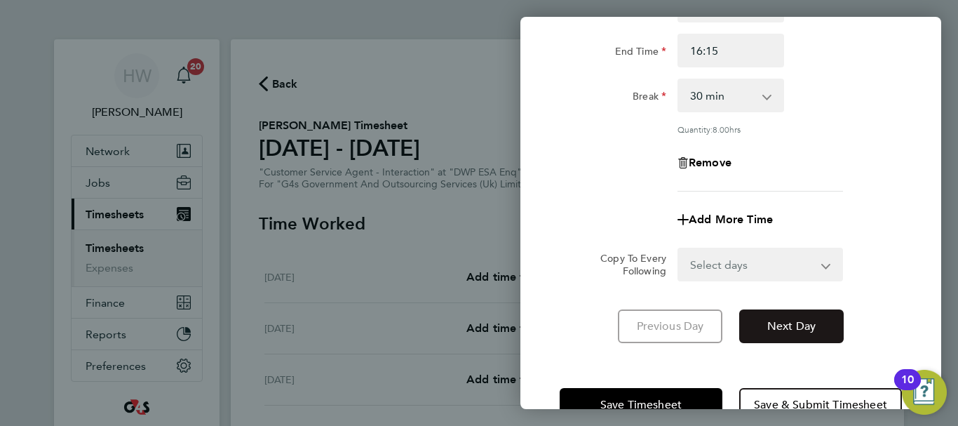
click at [821, 316] on button "Next Day" at bounding box center [791, 326] width 105 height 34
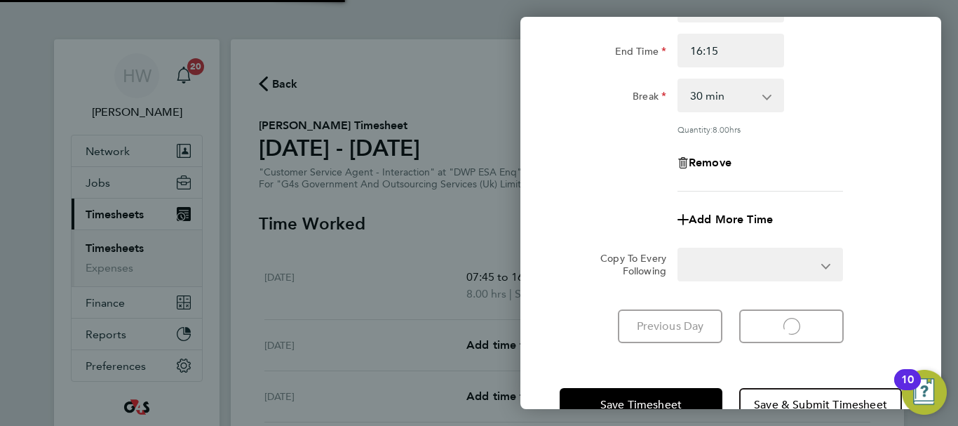
select select "30"
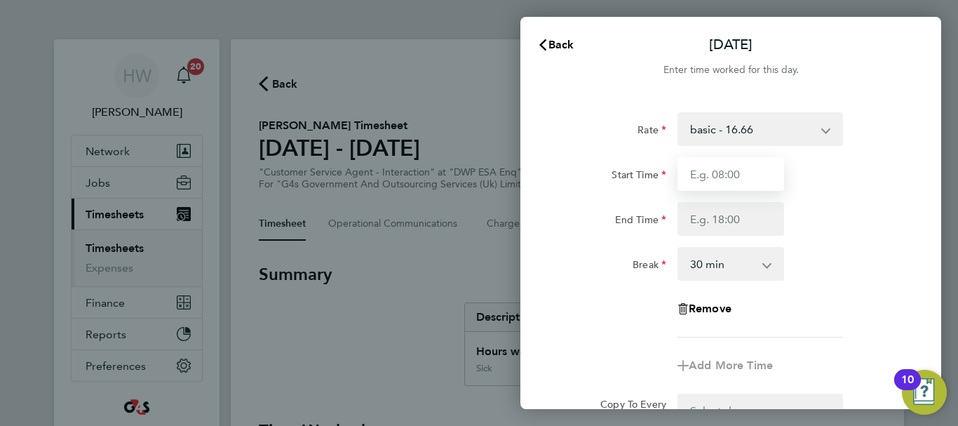
click at [730, 173] on input "Start Time" at bounding box center [731, 174] width 107 height 34
type input "07:45"
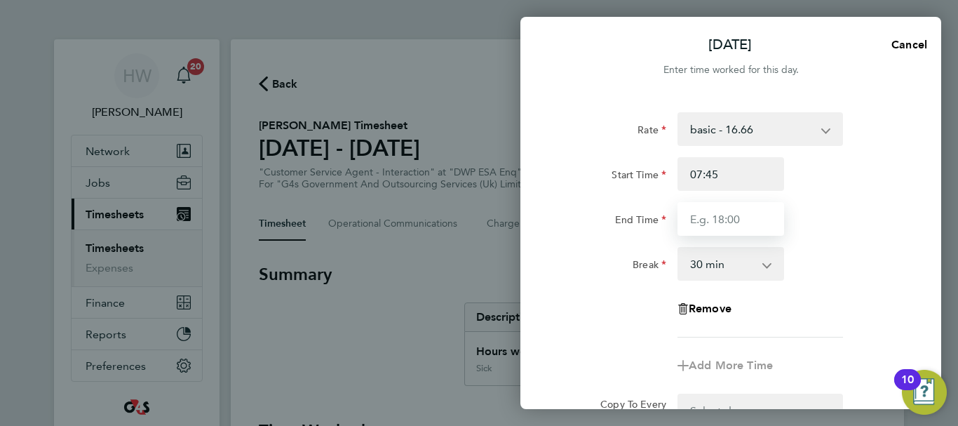
click at [721, 219] on input "End Time" at bounding box center [731, 219] width 107 height 34
type input "15:00"
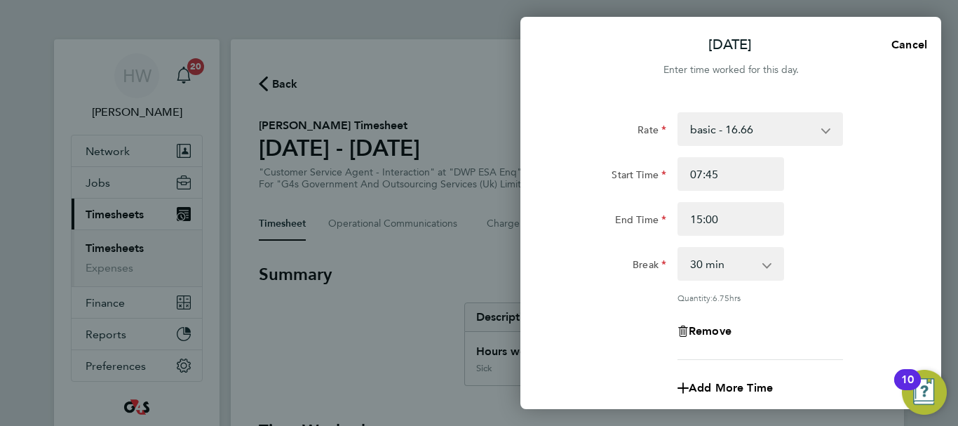
click at [893, 210] on div "End Time 15:00" at bounding box center [731, 219] width 354 height 34
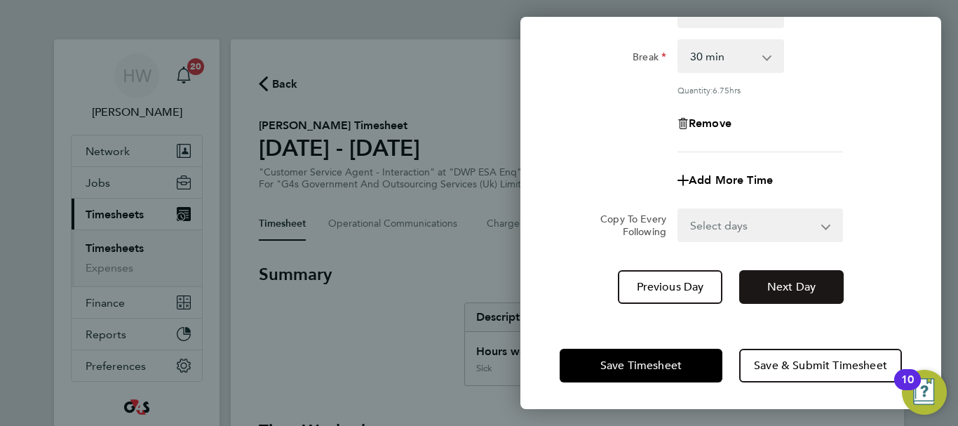
click at [800, 291] on span "Next Day" at bounding box center [791, 287] width 48 height 14
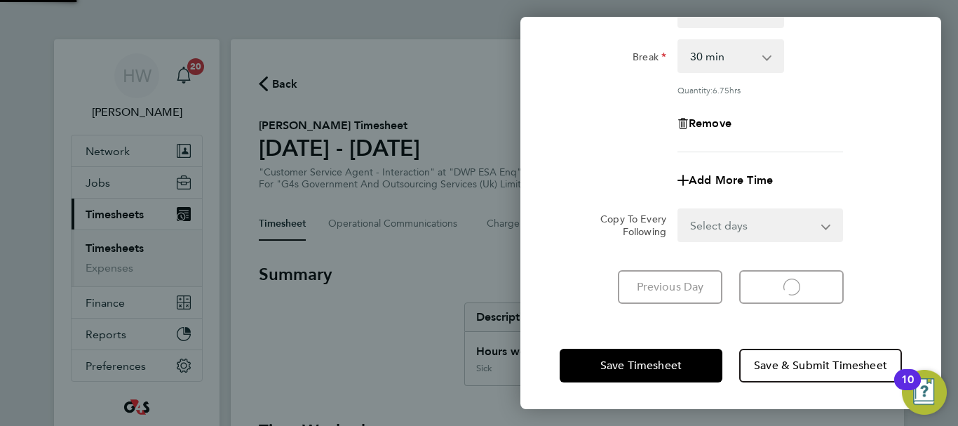
select select "30"
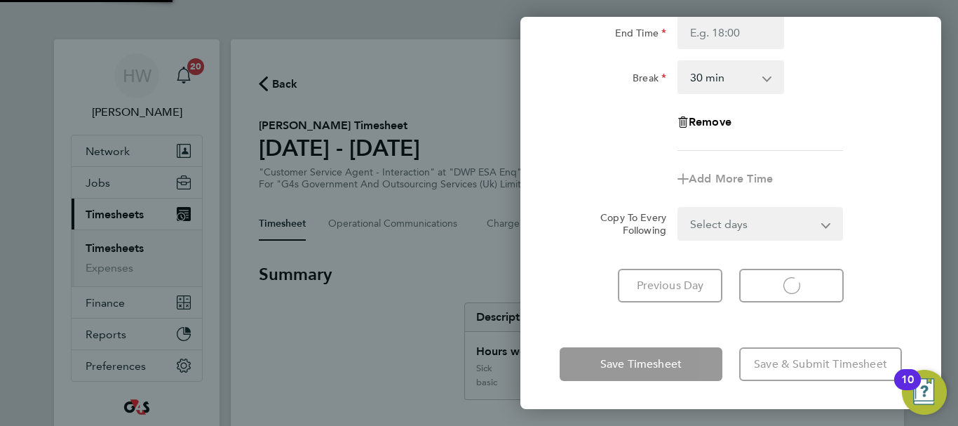
select select "30"
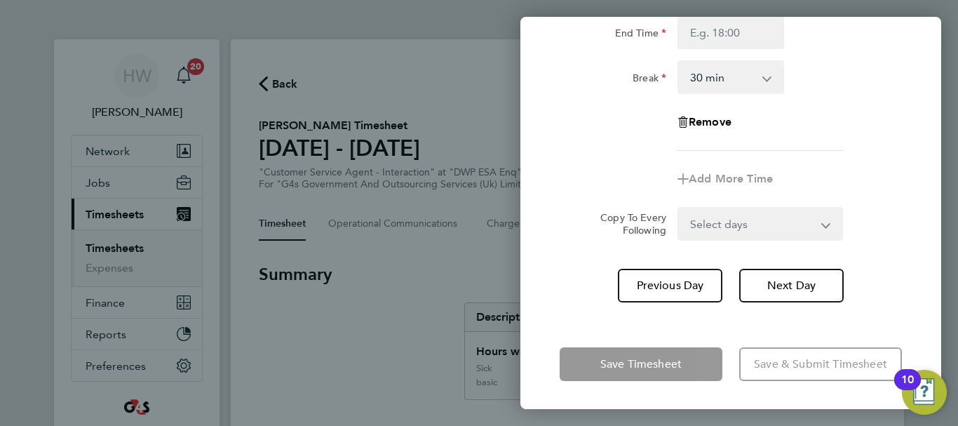
click at [853, 123] on div "Remove" at bounding box center [731, 122] width 354 height 34
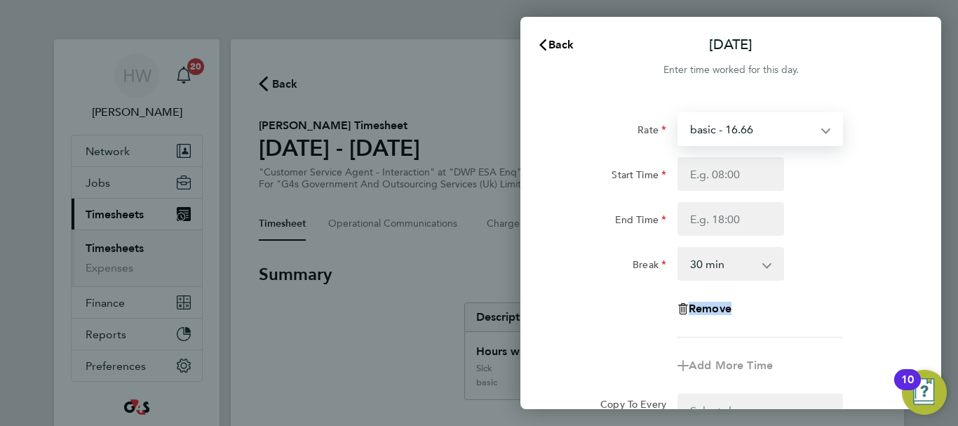
click at [771, 128] on select "basic - 16.66 Bank Holiday System Issue Not Paid Annual Leave Sick System Issue…" at bounding box center [752, 129] width 146 height 31
select select "30"
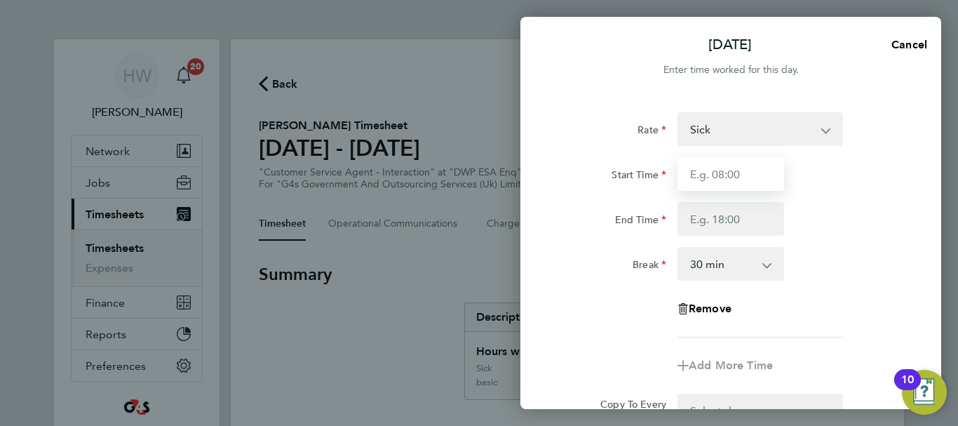
click at [704, 175] on input "Start Time" at bounding box center [731, 174] width 107 height 34
type input "07:45"
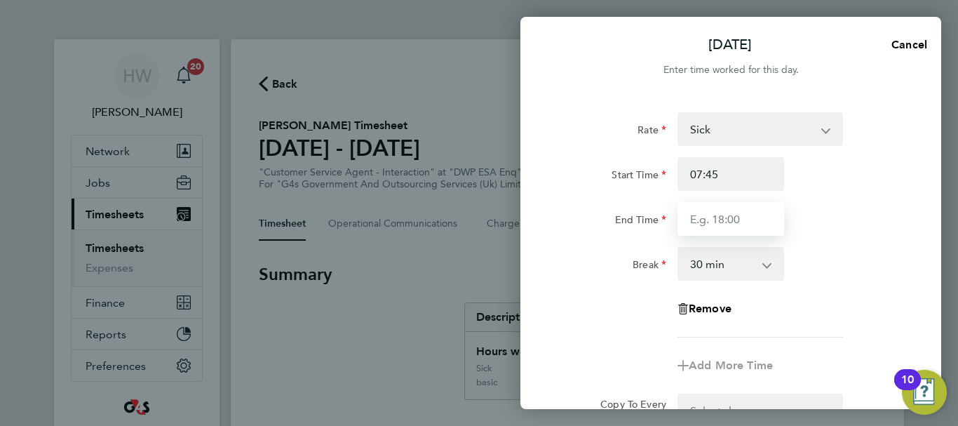
click at [705, 222] on input "End Time" at bounding box center [731, 219] width 107 height 34
type input "16:30"
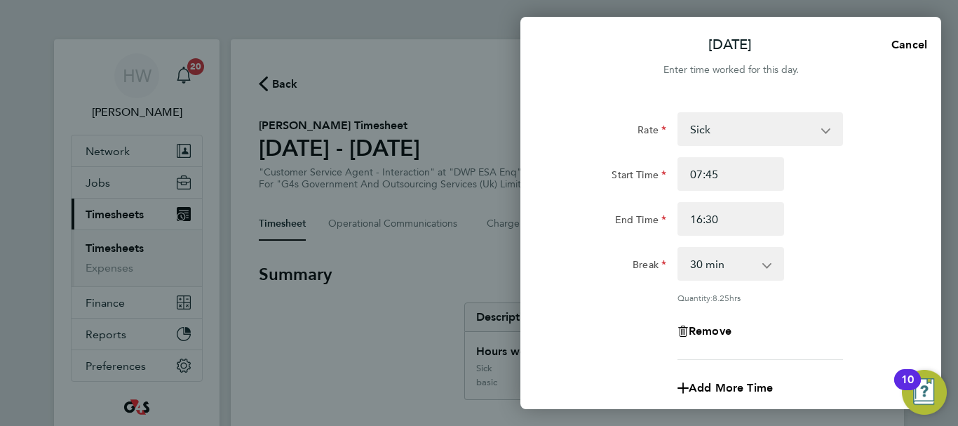
click at [923, 228] on div "Rate Sick basic - 16.66 Bank Holiday System Issue Not Paid Annual Leave System …" at bounding box center [731, 311] width 421 height 433
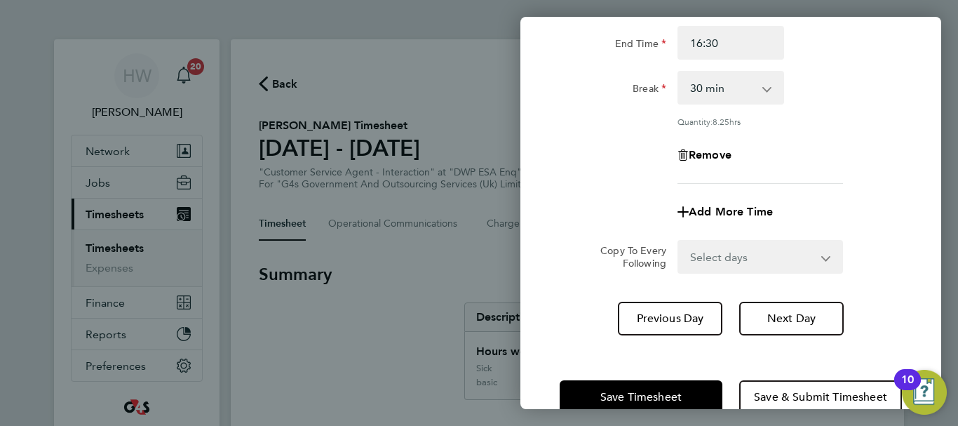
scroll to position [208, 0]
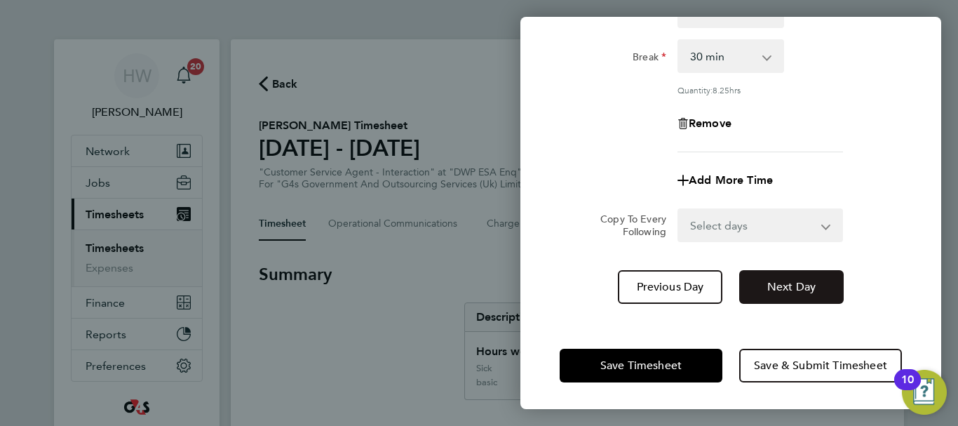
click at [797, 287] on span "Next Day" at bounding box center [791, 287] width 48 height 14
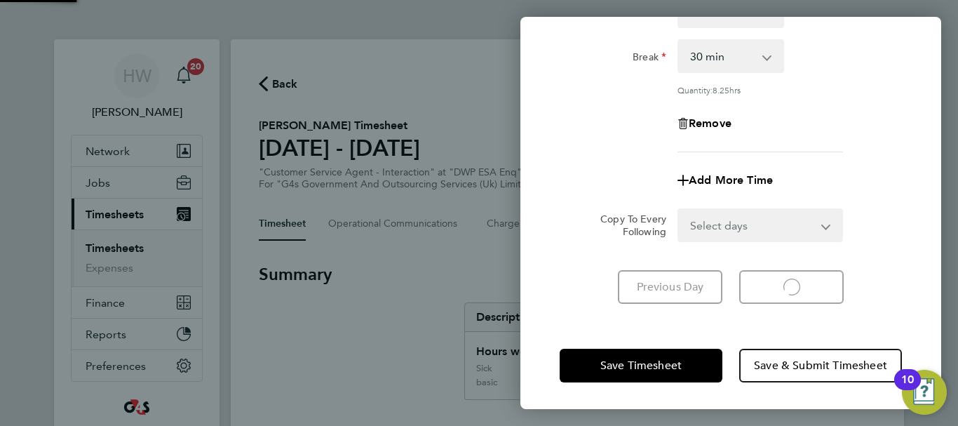
select select "30"
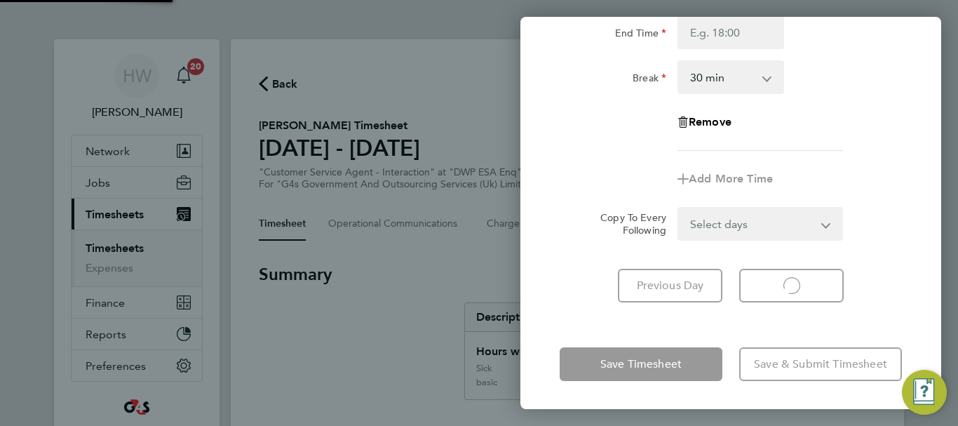
scroll to position [187, 0]
select select "30"
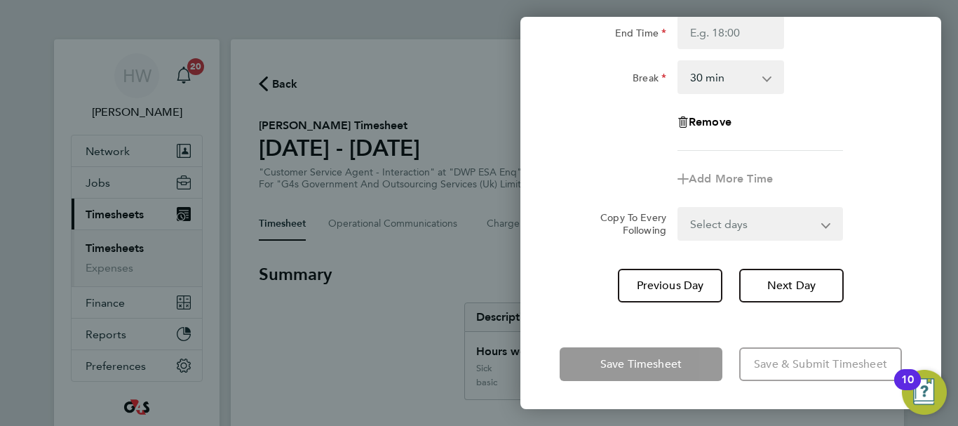
click at [866, 161] on app-timesheet-line-form-group "Rate basic - 16.66 Bank Holiday System Issue Not Paid Annual Leave Sick System …" at bounding box center [731, 61] width 342 height 270
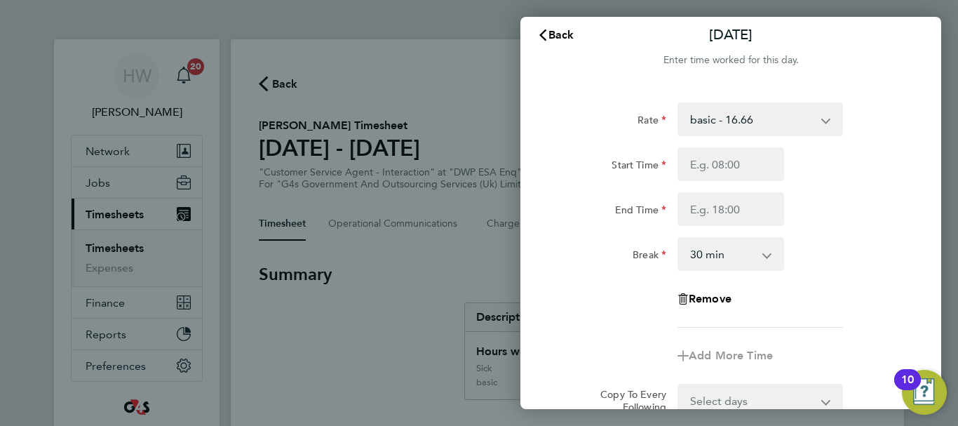
scroll to position [0, 0]
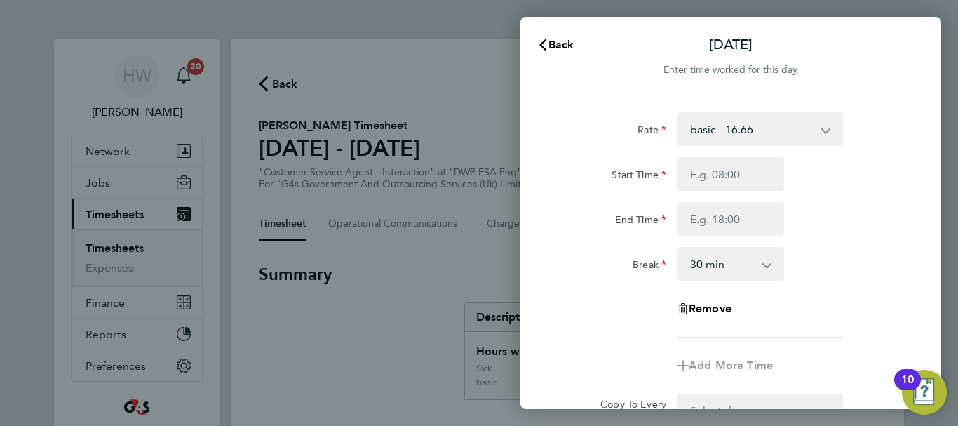
click at [727, 132] on select "basic - 16.66 Bank Holiday System Issue Not Paid Annual Leave Sick System Issue…" at bounding box center [752, 129] width 146 height 31
select select "30"
click at [712, 179] on input "Start Time" at bounding box center [731, 174] width 107 height 34
type input "07:45"
click at [713, 217] on input "End Time" at bounding box center [731, 219] width 107 height 34
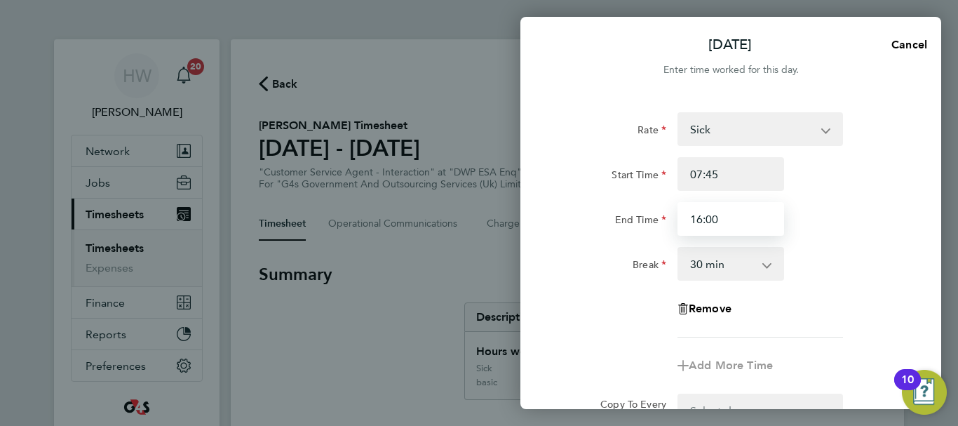
type input "16:00"
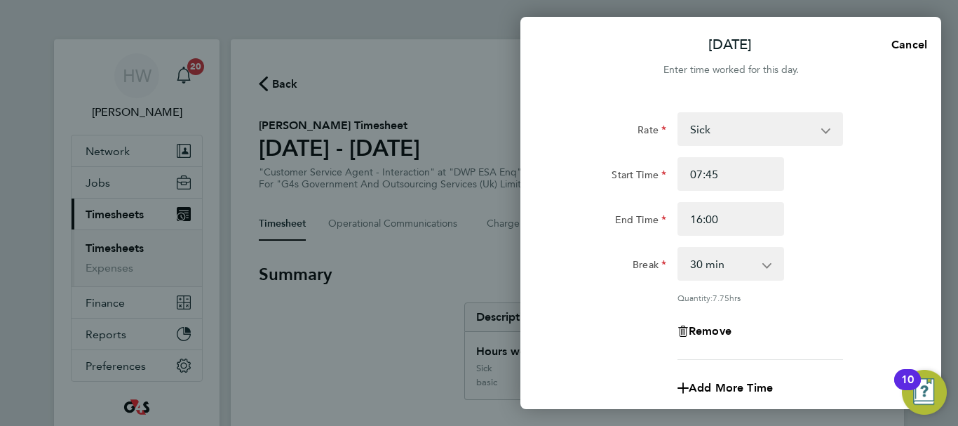
click at [867, 208] on div "End Time 16:00" at bounding box center [731, 219] width 354 height 34
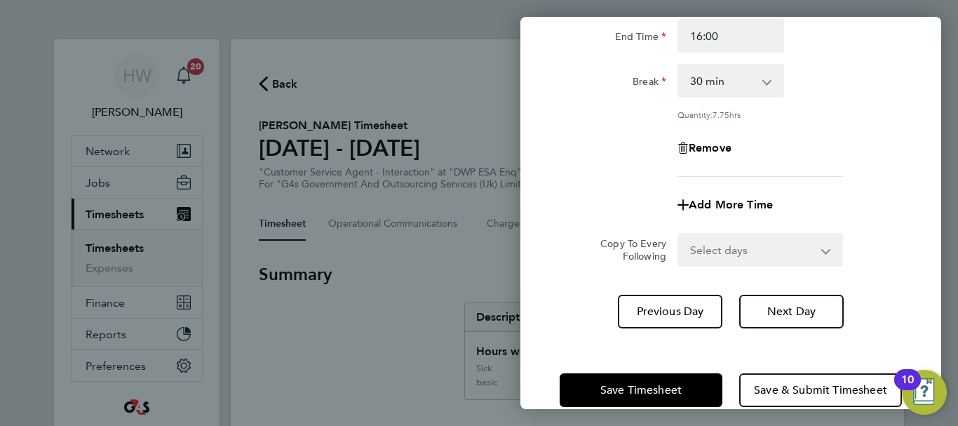
scroll to position [208, 0]
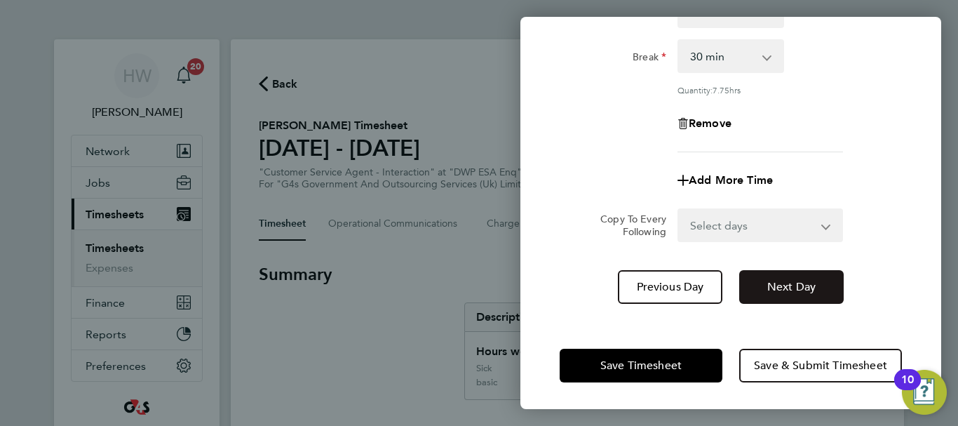
click at [798, 282] on span "Next Day" at bounding box center [791, 287] width 48 height 14
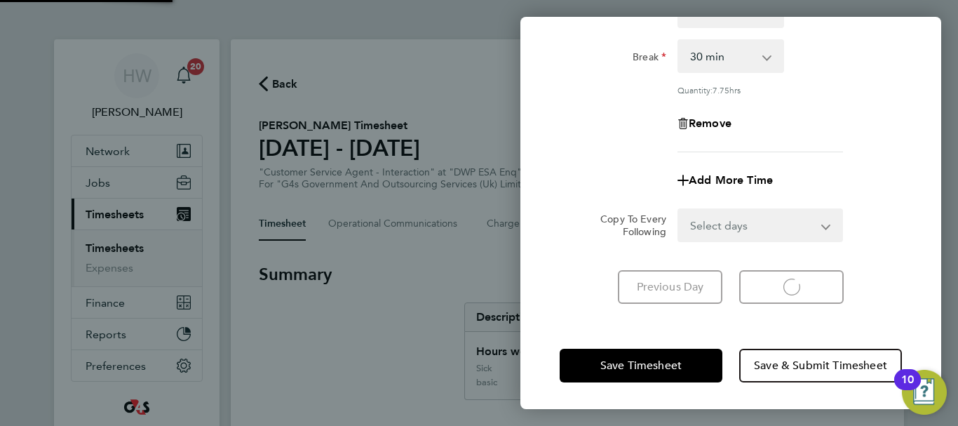
select select "30"
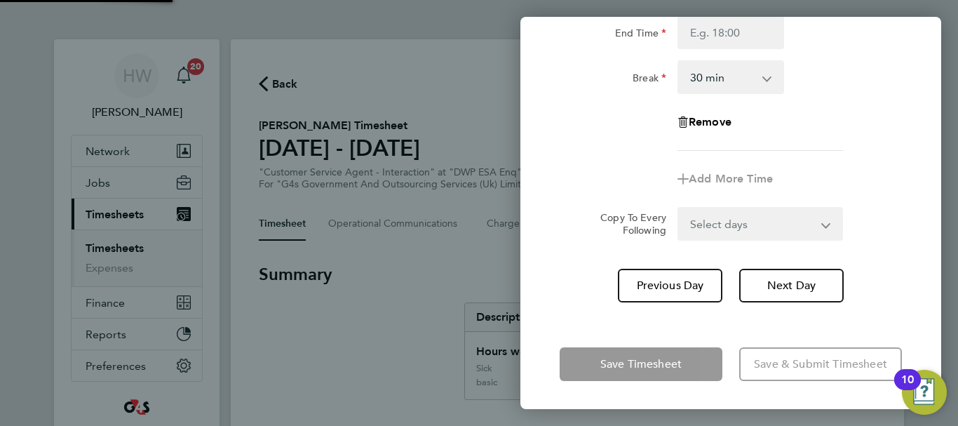
scroll to position [187, 0]
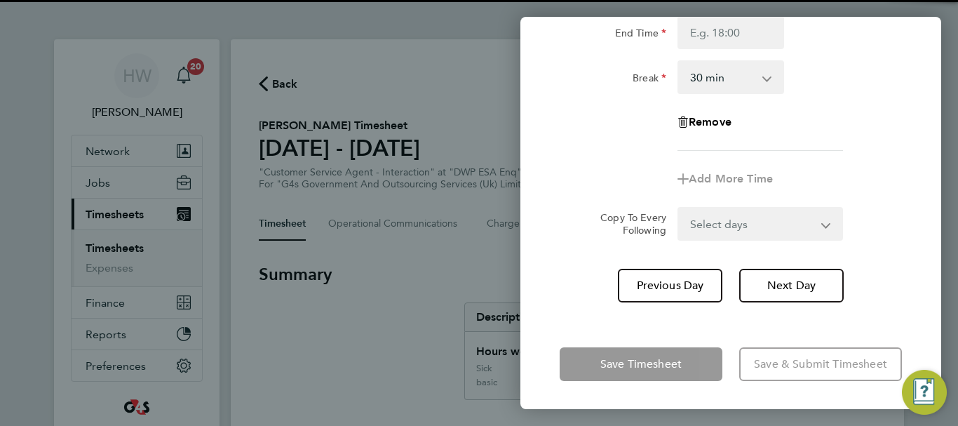
click at [862, 156] on app-timesheet-line-form-group "Rate basic - 16.66 Bank Holiday System Issue Not Paid Annual Leave Sick System …" at bounding box center [731, 61] width 342 height 270
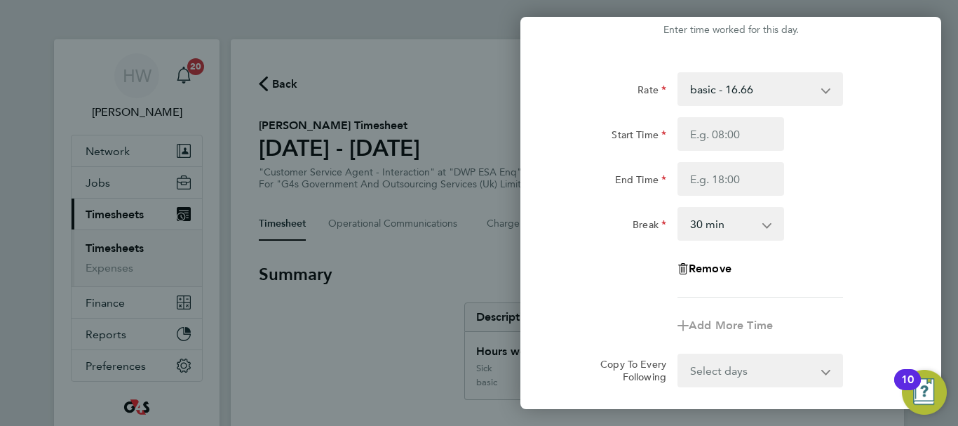
scroll to position [0, 0]
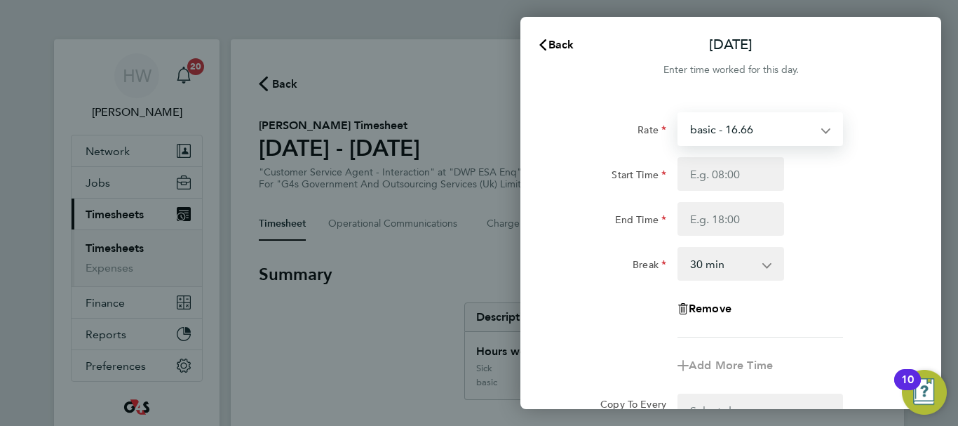
click at [761, 140] on select "basic - 16.66 Bank Holiday System Issue Not Paid Annual Leave Sick System Issue…" at bounding box center [752, 129] width 146 height 31
select select "30"
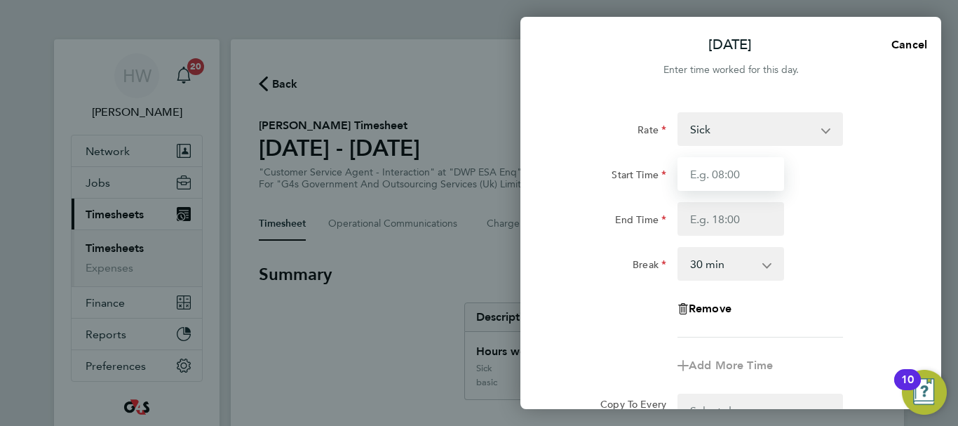
click at [697, 179] on input "Start Time" at bounding box center [731, 174] width 107 height 34
type input "07:45"
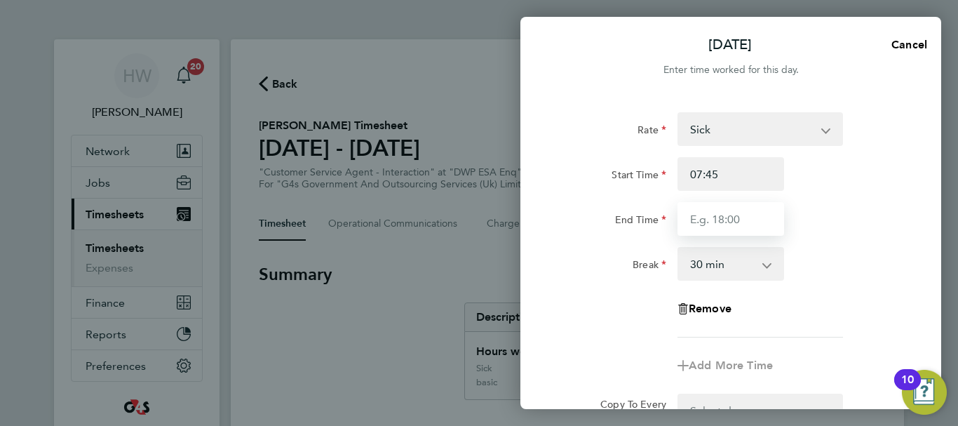
click at [704, 215] on input "End Time" at bounding box center [731, 219] width 107 height 34
type input "15:00"
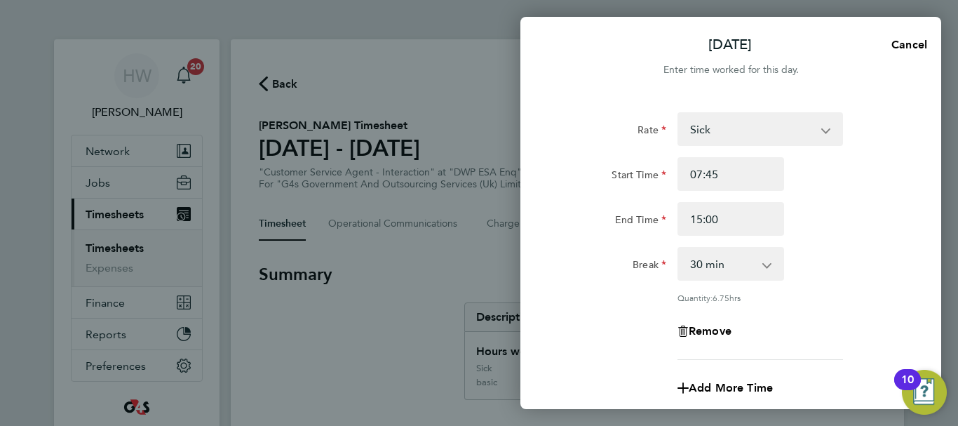
click at [852, 250] on div "Break 0 min 15 min 30 min 45 min 60 min 75 min 90 min" at bounding box center [731, 264] width 354 height 34
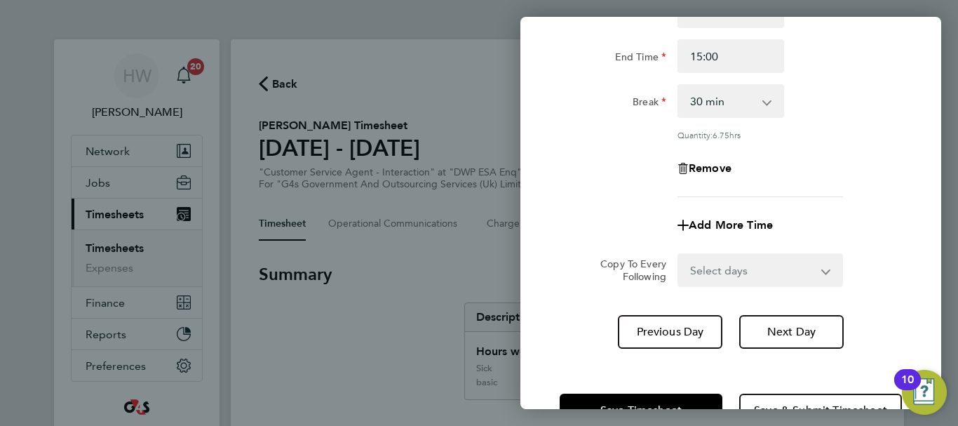
scroll to position [208, 0]
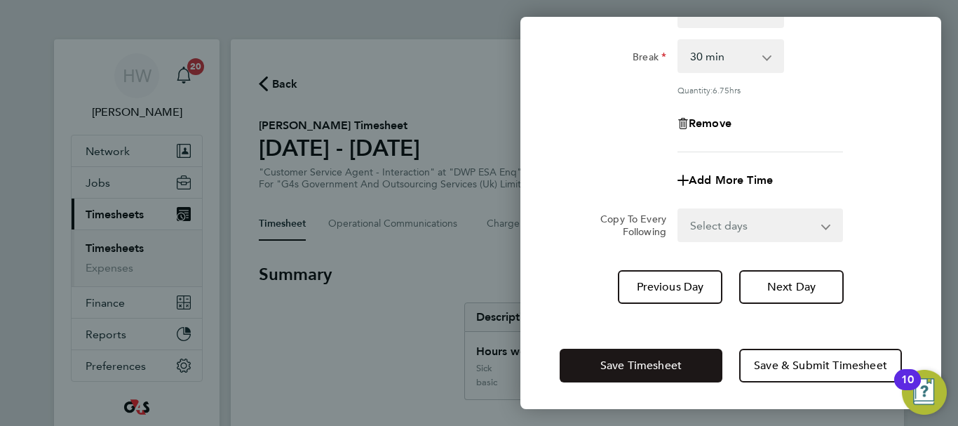
click at [624, 361] on span "Save Timesheet" at bounding box center [640, 365] width 81 height 14
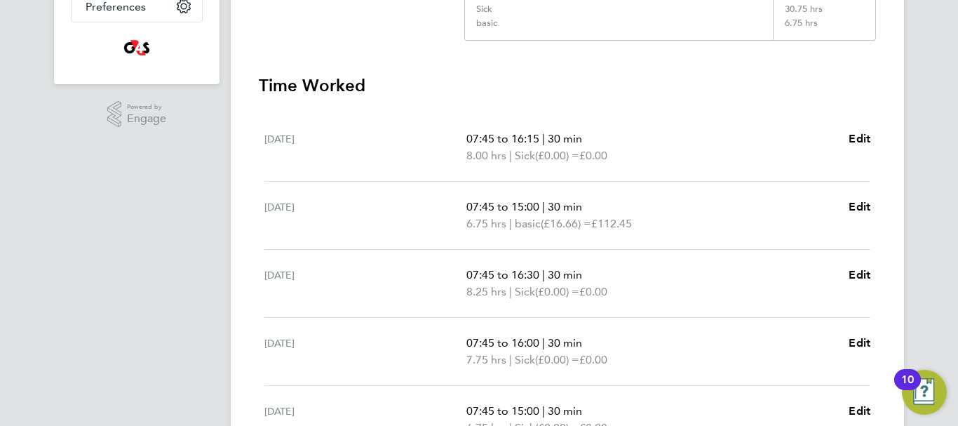
scroll to position [477, 0]
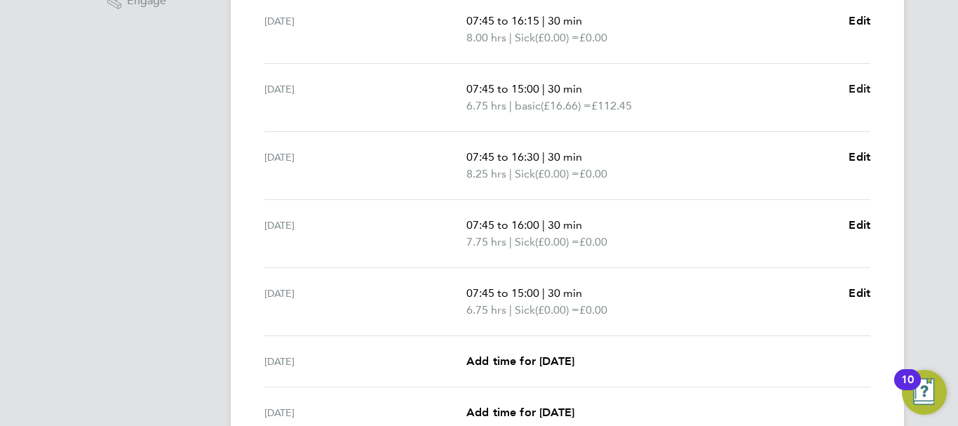
click at [856, 84] on span "Edit" at bounding box center [860, 88] width 22 height 13
select select "30"
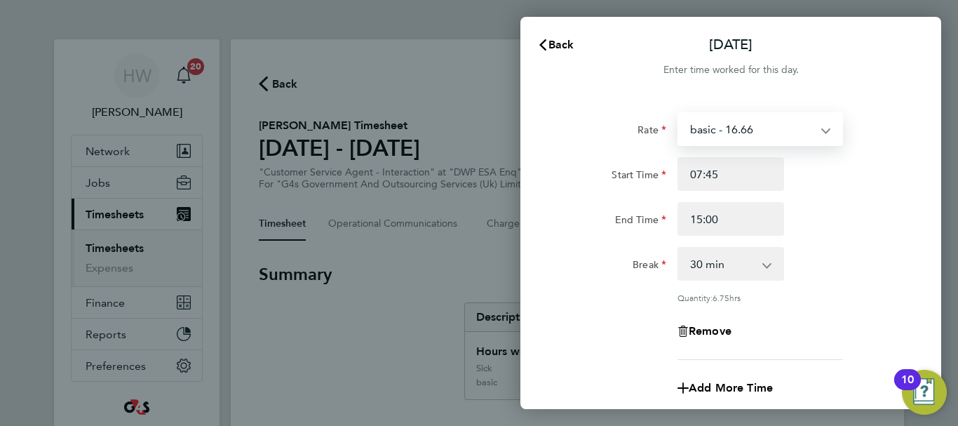
click at [765, 135] on select "basic - 16.66 Bank Holiday System Issue Not Paid Annual Leave Sick System Issue…" at bounding box center [752, 129] width 146 height 31
select select "30"
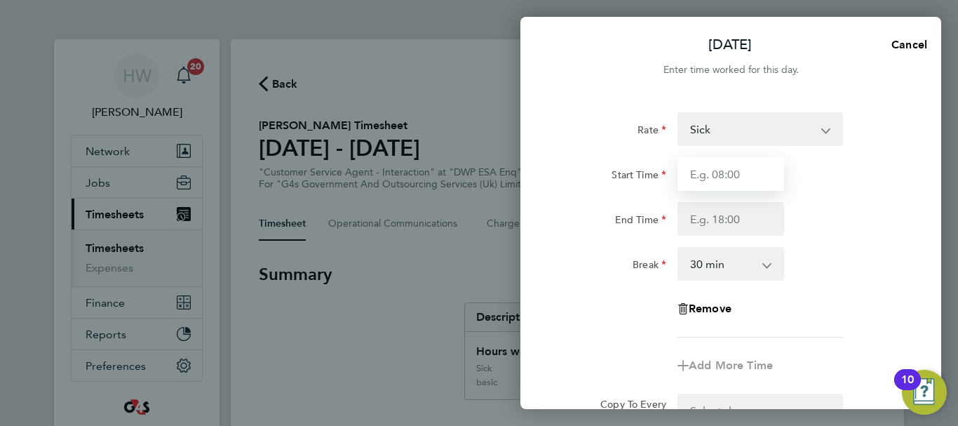
click at [712, 180] on input "Start Time" at bounding box center [731, 174] width 107 height 34
type input "07:45"
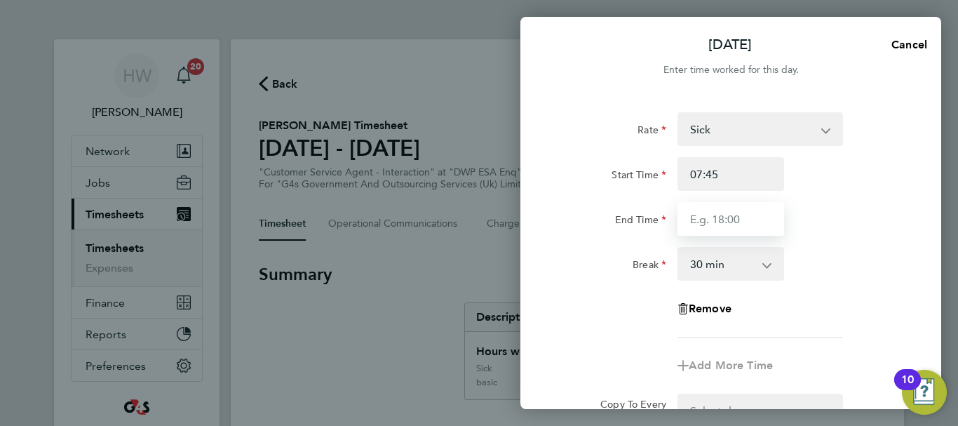
click at [715, 213] on input "End Time" at bounding box center [731, 219] width 107 height 34
type input "15:00"
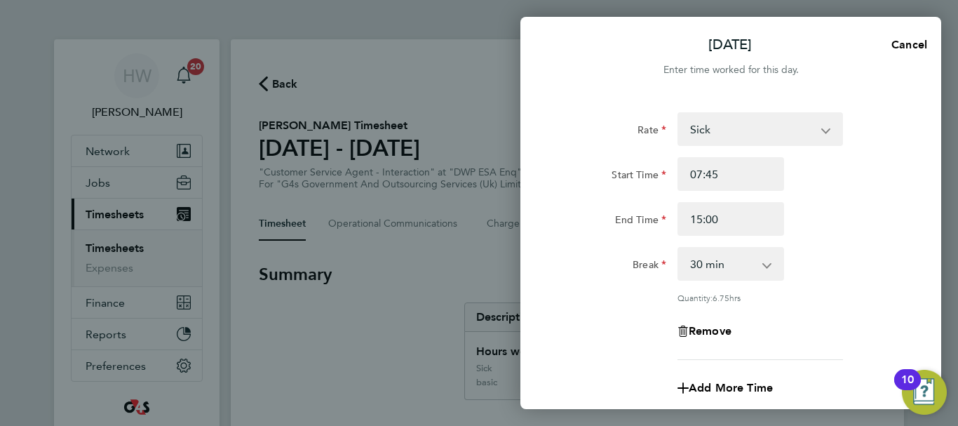
click at [846, 216] on div "End Time 15:00" at bounding box center [731, 219] width 354 height 34
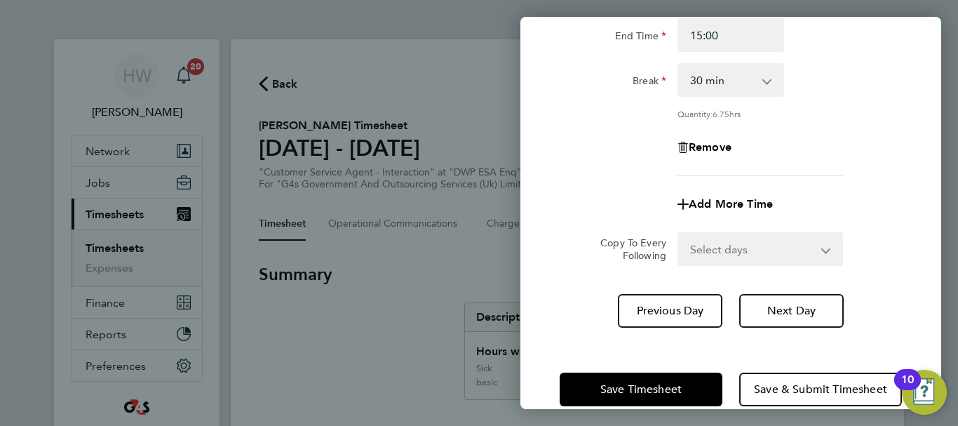
scroll to position [208, 0]
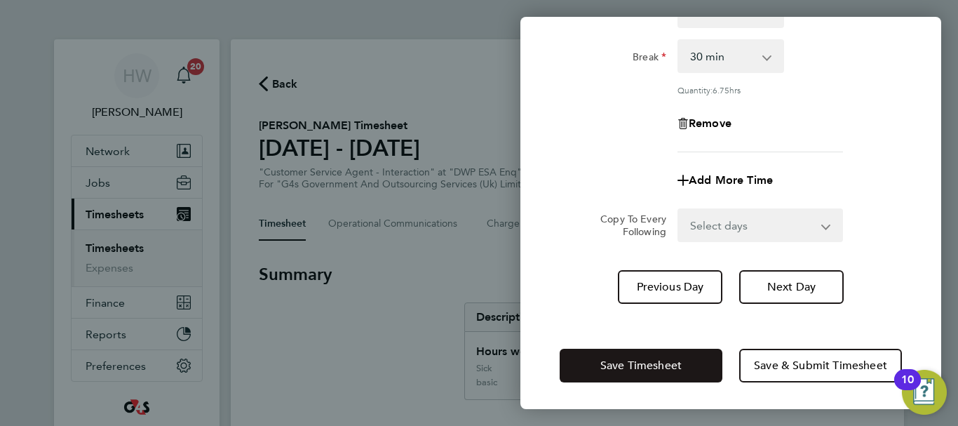
click at [689, 358] on button "Save Timesheet" at bounding box center [641, 366] width 163 height 34
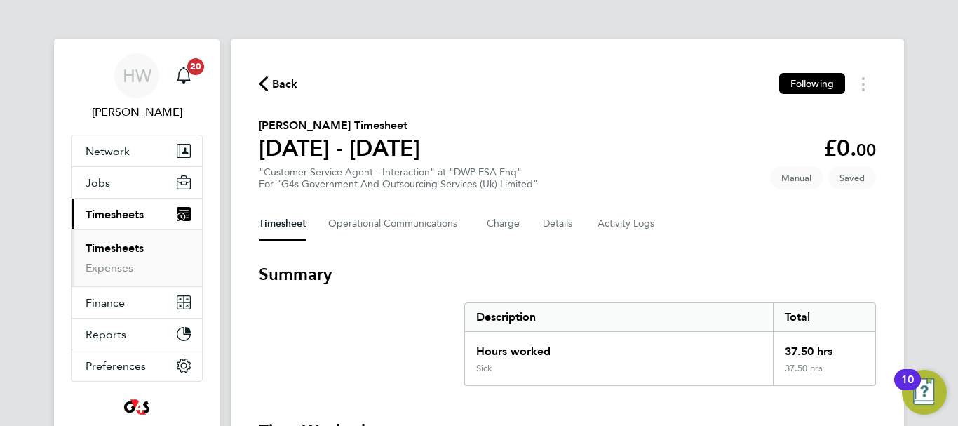
click at [577, 117] on section "[PERSON_NAME] Timesheet [DATE] - [DATE] £0. 00 "Customer Service Agent - Intera…" at bounding box center [567, 153] width 617 height 73
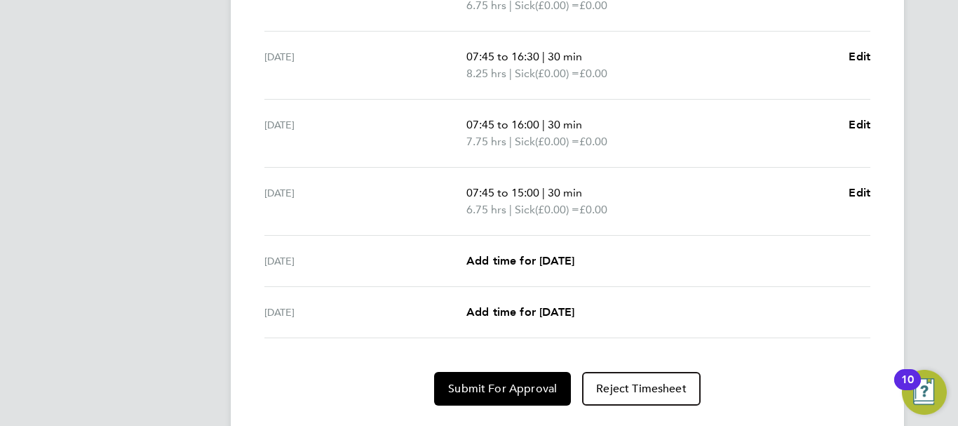
scroll to position [599, 0]
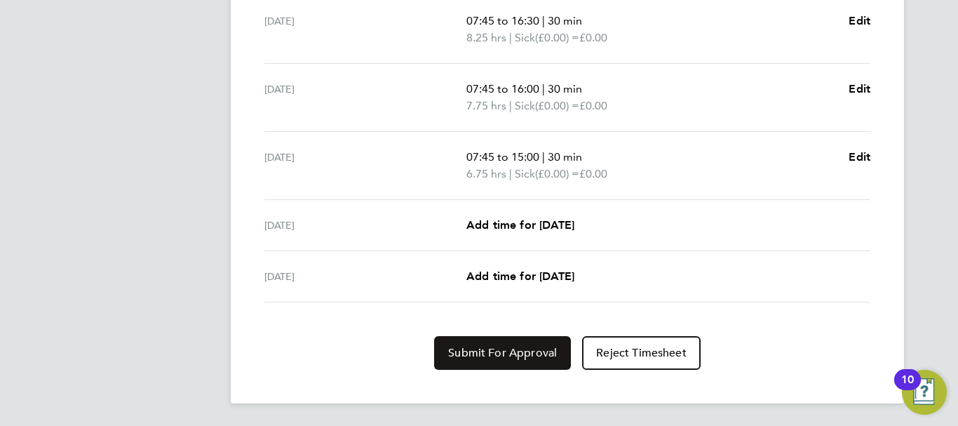
click at [503, 349] on span "Submit For Approval" at bounding box center [502, 353] width 109 height 14
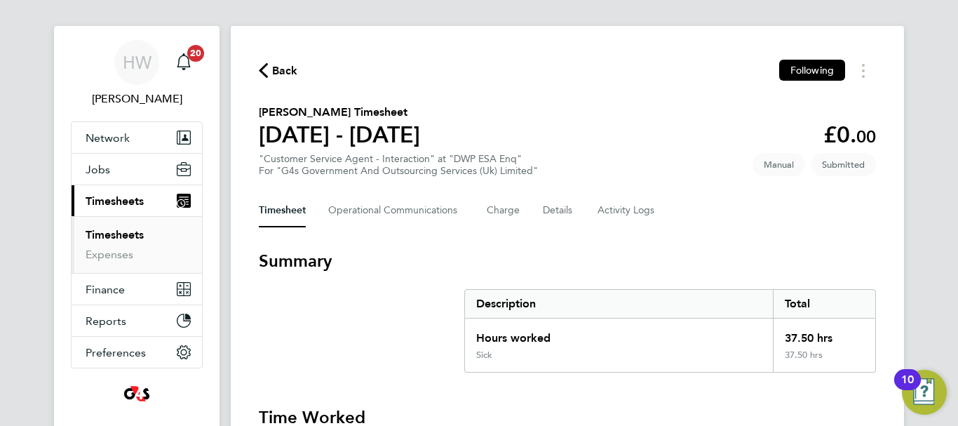
scroll to position [0, 0]
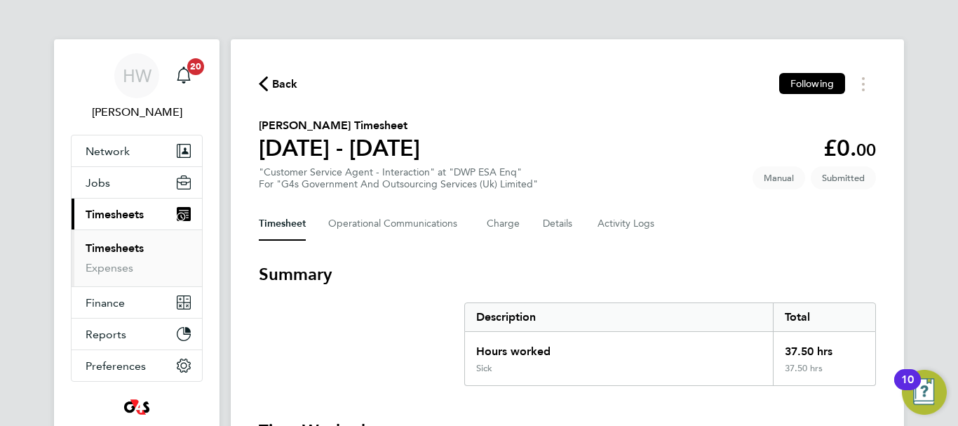
click at [109, 247] on link "Timesheets" at bounding box center [115, 247] width 58 height 13
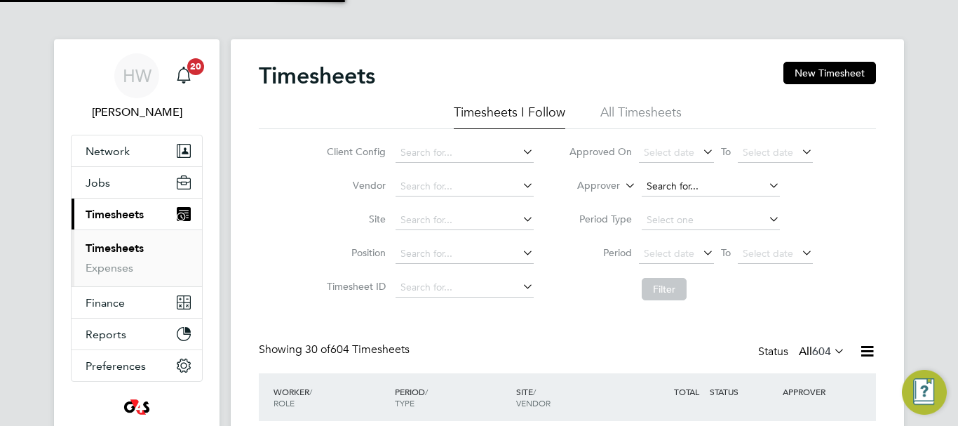
scroll to position [47, 122]
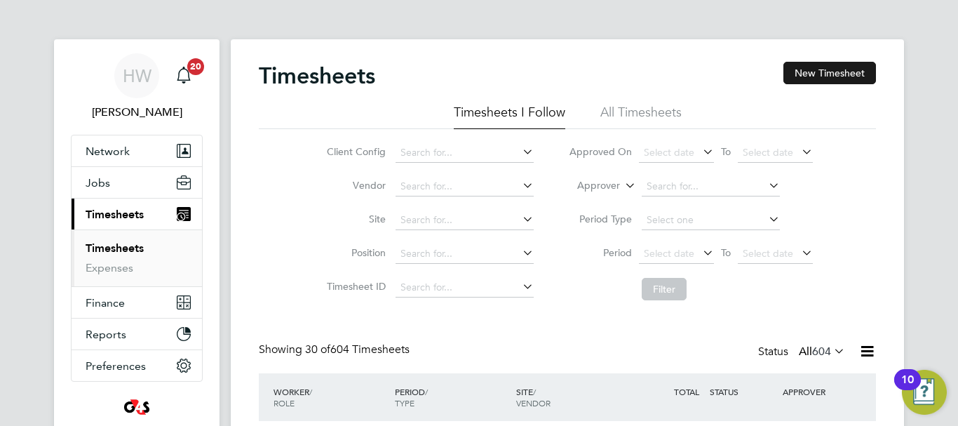
click at [831, 73] on button "New Timesheet" at bounding box center [830, 73] width 93 height 22
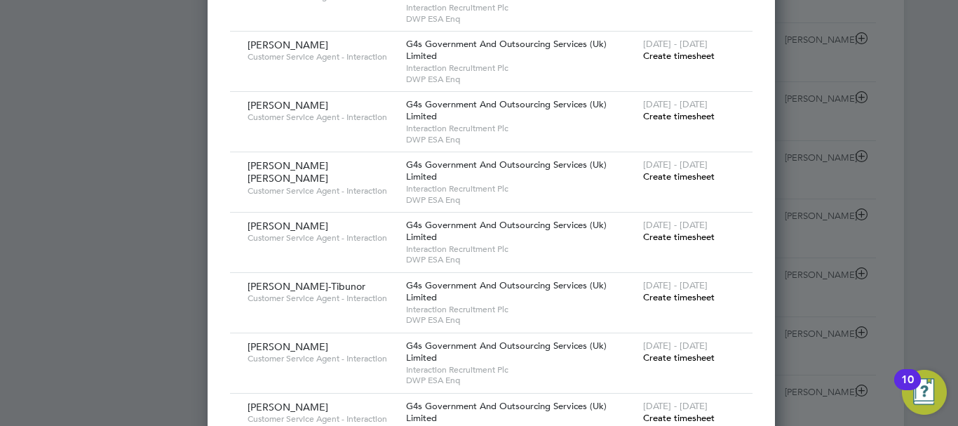
click at [656, 239] on span "Create timesheet" at bounding box center [679, 237] width 72 height 12
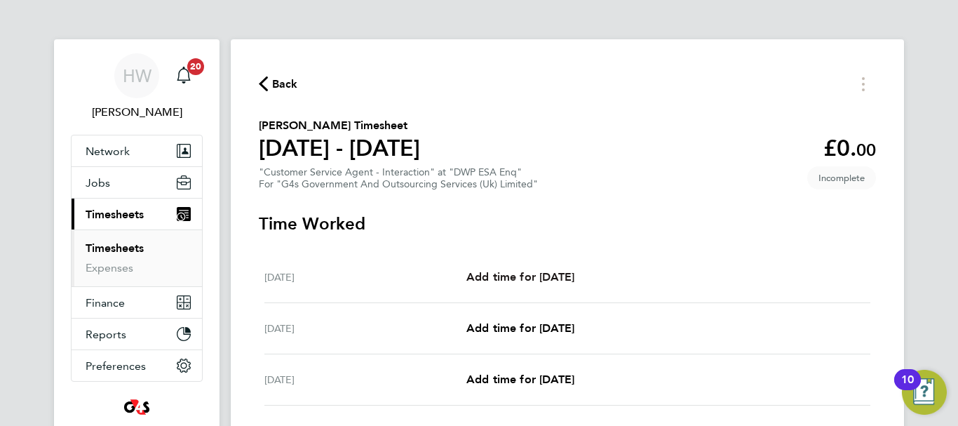
click at [566, 272] on span "Add time for [DATE]" at bounding box center [521, 276] width 108 height 13
select select "30"
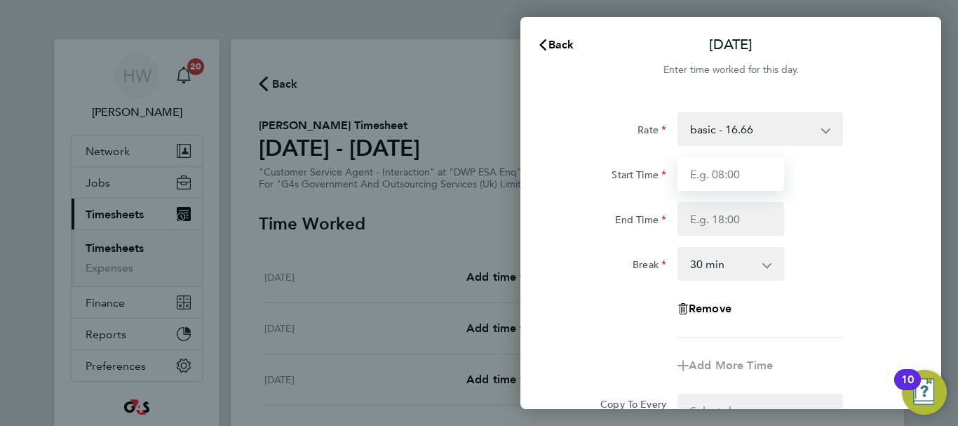
click at [764, 174] on input "Start Time" at bounding box center [731, 174] width 107 height 34
type input "07:45"
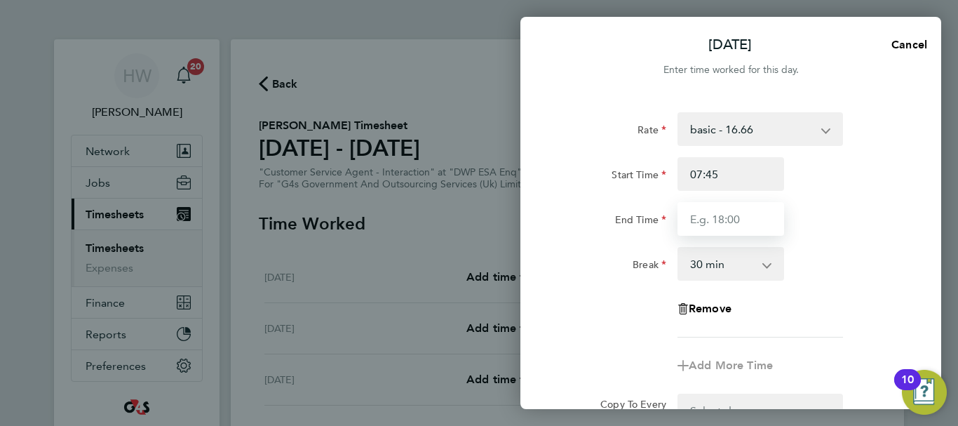
click at [743, 221] on input "End Time" at bounding box center [731, 219] width 107 height 34
type input "16:15"
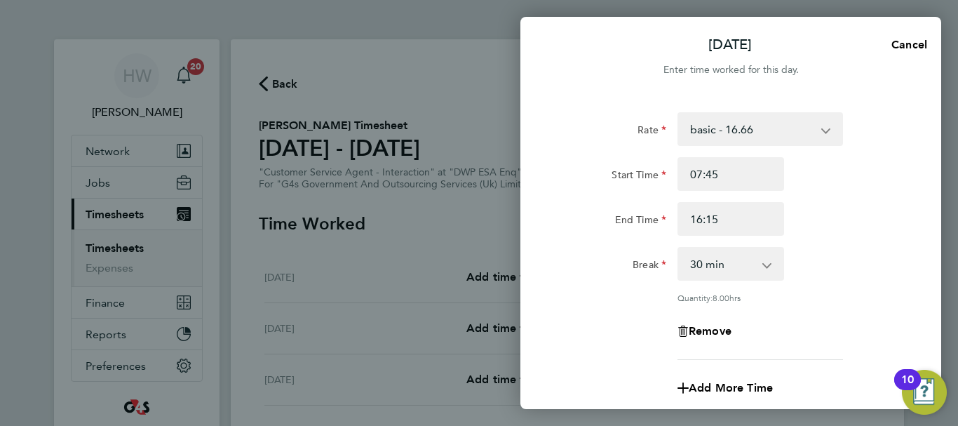
click at [847, 231] on div "End Time 16:15" at bounding box center [731, 219] width 354 height 34
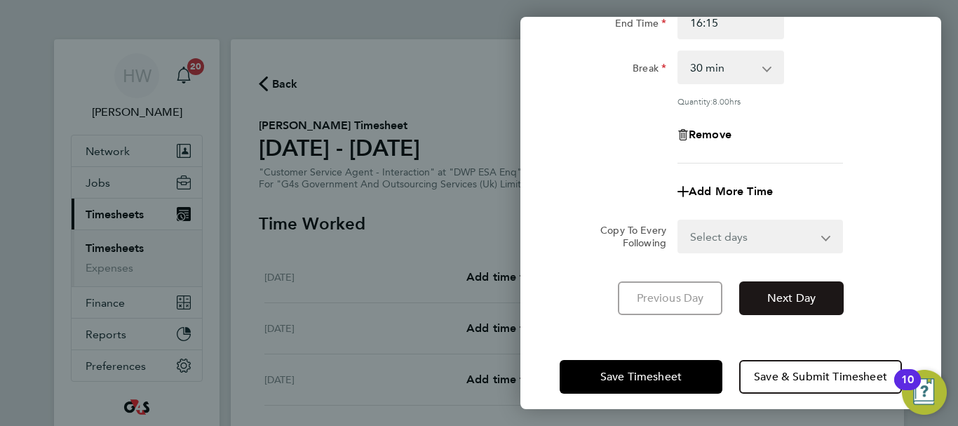
click at [815, 293] on span "Next Day" at bounding box center [791, 298] width 48 height 14
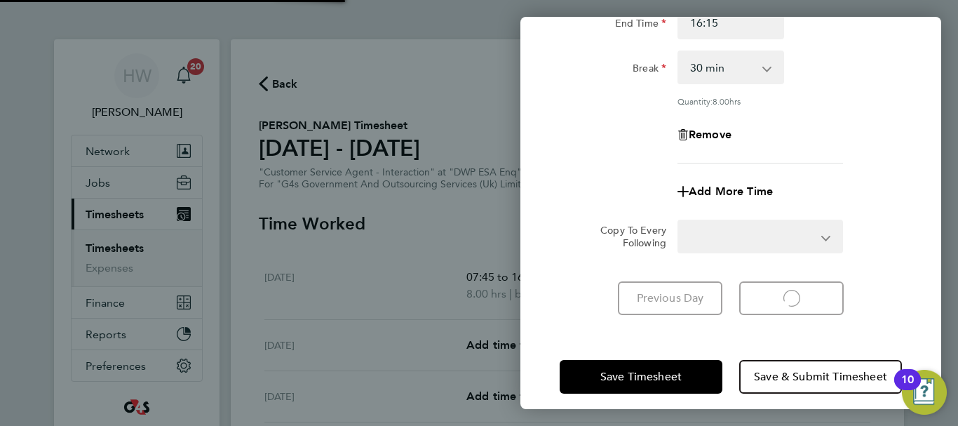
select select "30"
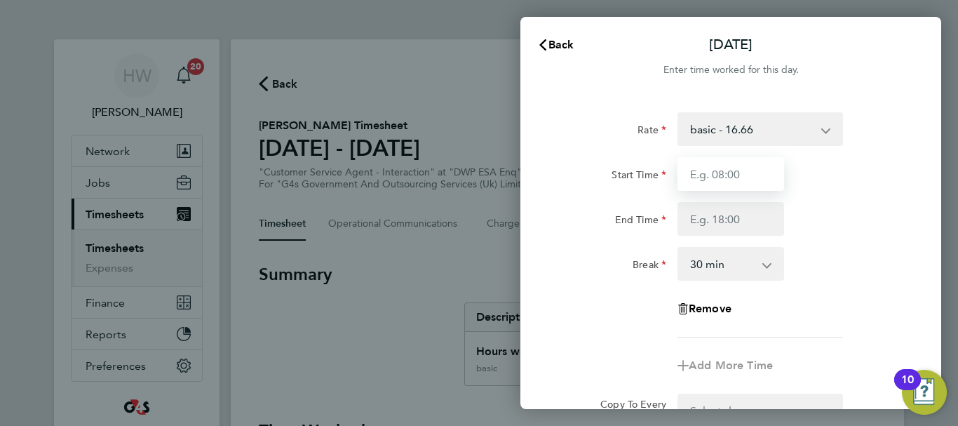
click at [720, 173] on input "Start Time" at bounding box center [731, 174] width 107 height 34
type input "07:45"
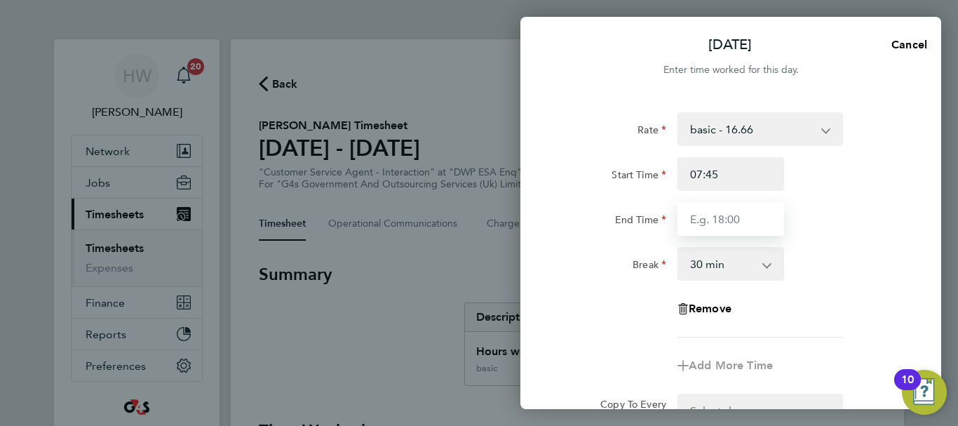
click at [718, 224] on input "End Time" at bounding box center [731, 219] width 107 height 34
type input "15:00"
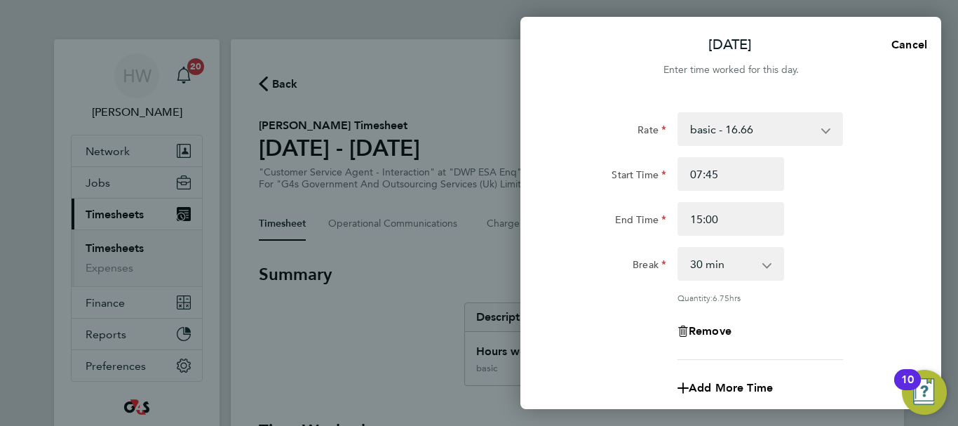
click at [895, 217] on div "End Time 15:00" at bounding box center [731, 219] width 354 height 34
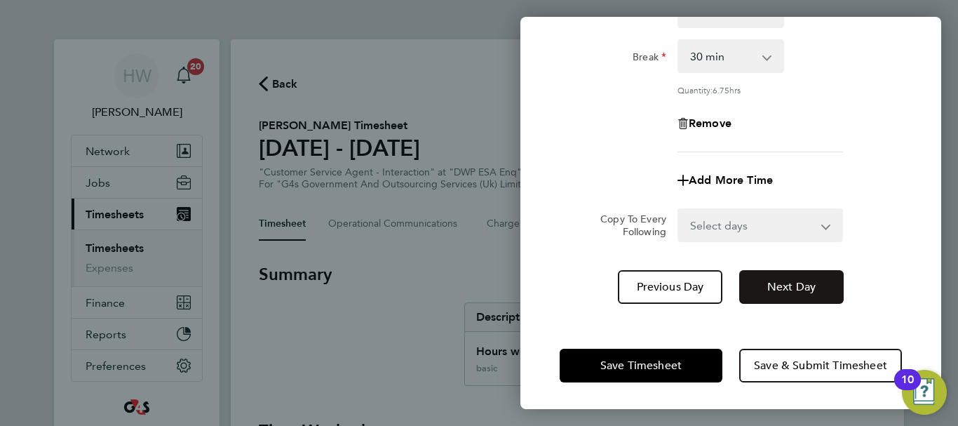
click at [800, 276] on button "Next Day" at bounding box center [791, 287] width 105 height 34
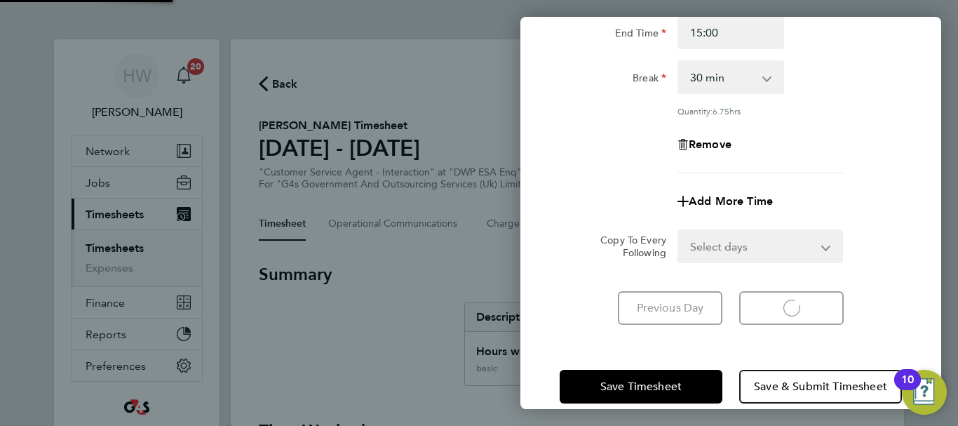
select select "30"
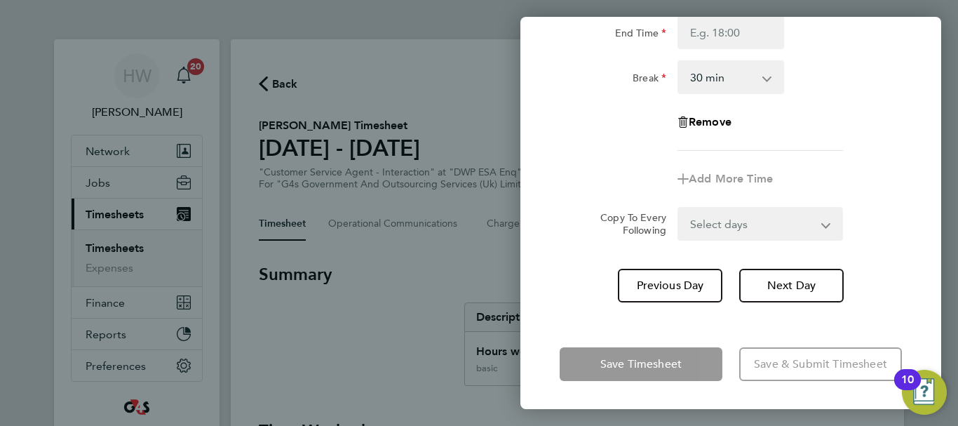
click at [867, 142] on div "Rate basic - 16.66 Bank Holiday Annual Leave System Issue Paid - 16.66 System I…" at bounding box center [731, 38] width 342 height 225
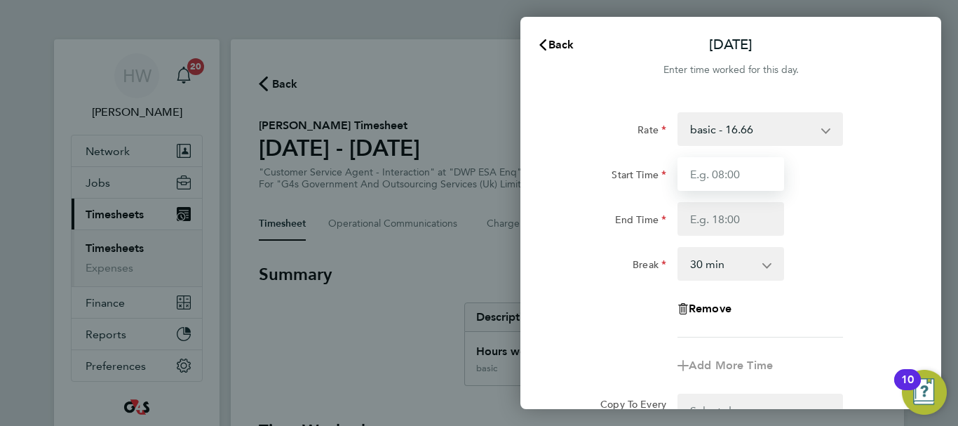
click at [707, 171] on input "Start Time" at bounding box center [731, 174] width 107 height 34
type input "07:45"
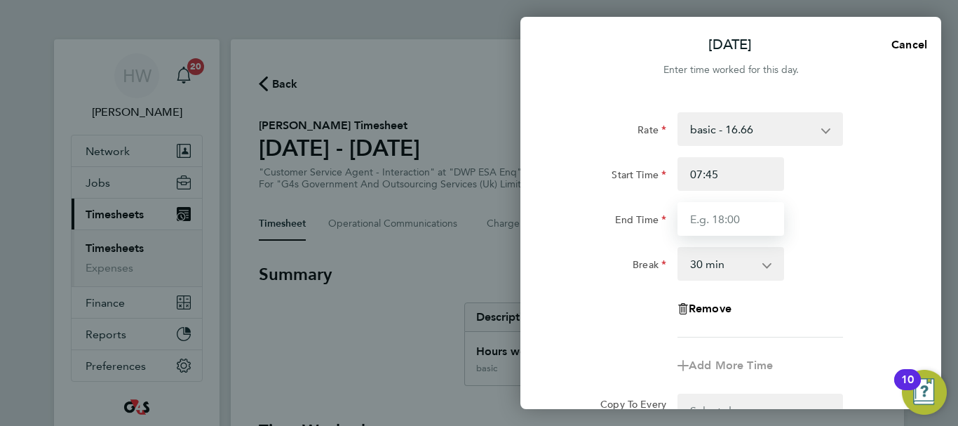
click at [702, 222] on input "End Time" at bounding box center [731, 219] width 107 height 34
type input "16:30"
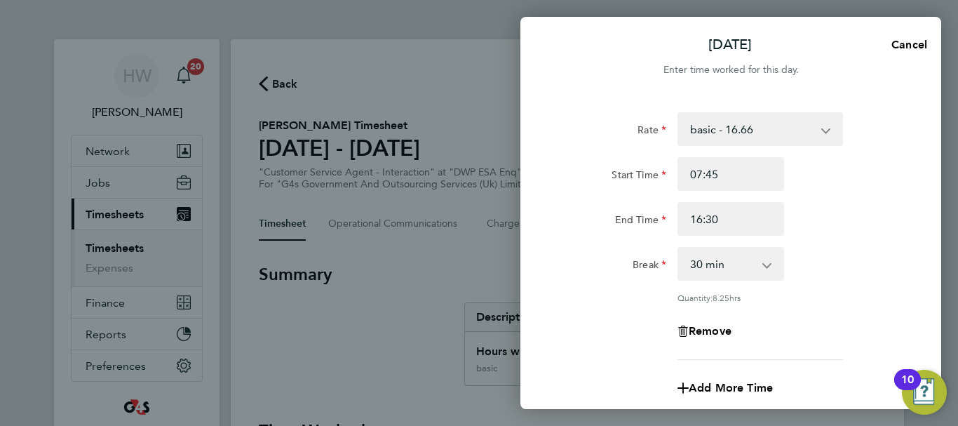
click at [858, 235] on div "End Time 16:30" at bounding box center [731, 219] width 354 height 34
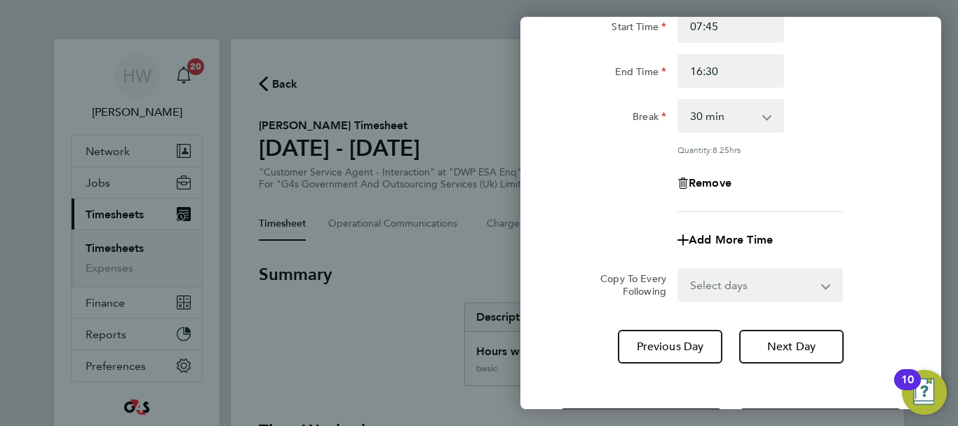
scroll to position [208, 0]
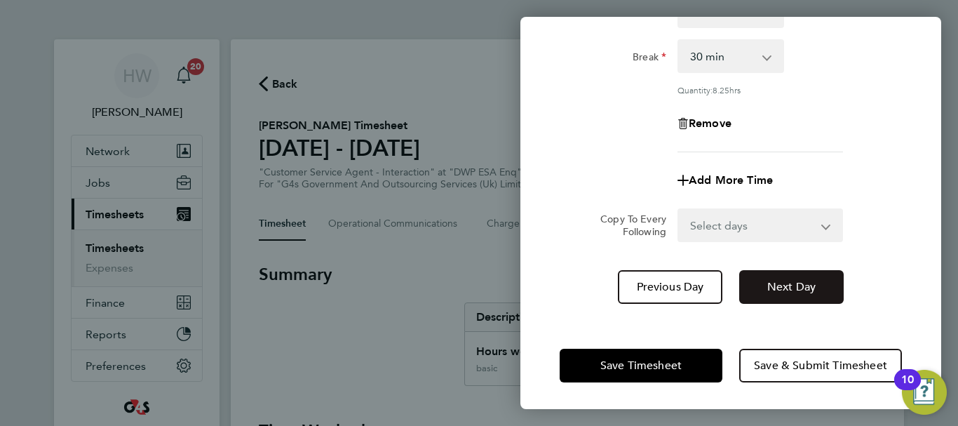
click at [775, 295] on button "Next Day" at bounding box center [791, 287] width 105 height 34
select select "30"
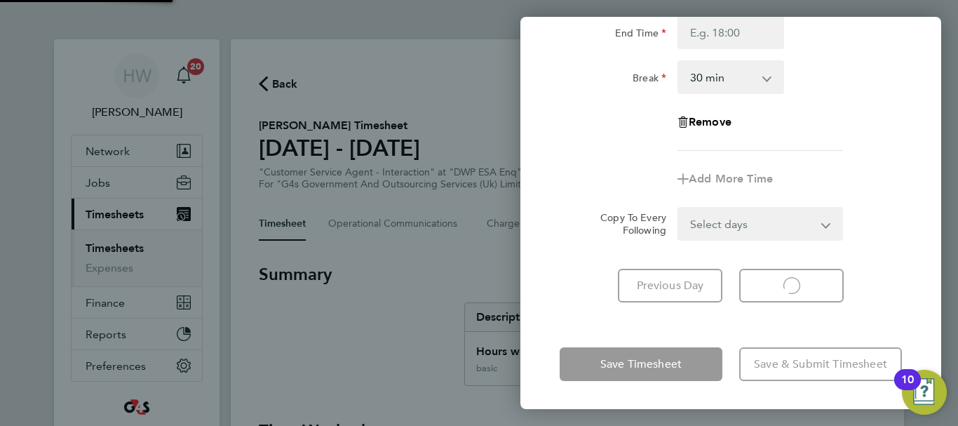
scroll to position [187, 0]
select select "30"
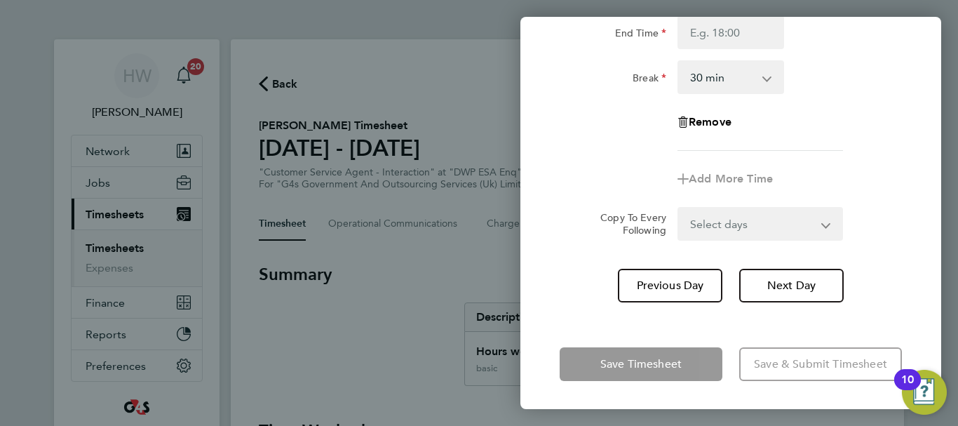
click at [867, 158] on app-timesheet-line-form-group "Rate basic - 16.66 Bank Holiday Annual Leave System Issue Paid - 16.66 System I…" at bounding box center [731, 61] width 342 height 270
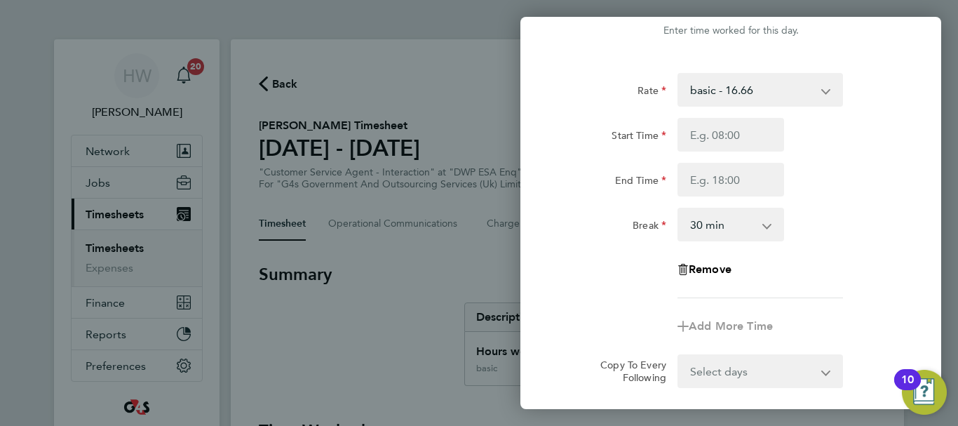
scroll to position [0, 0]
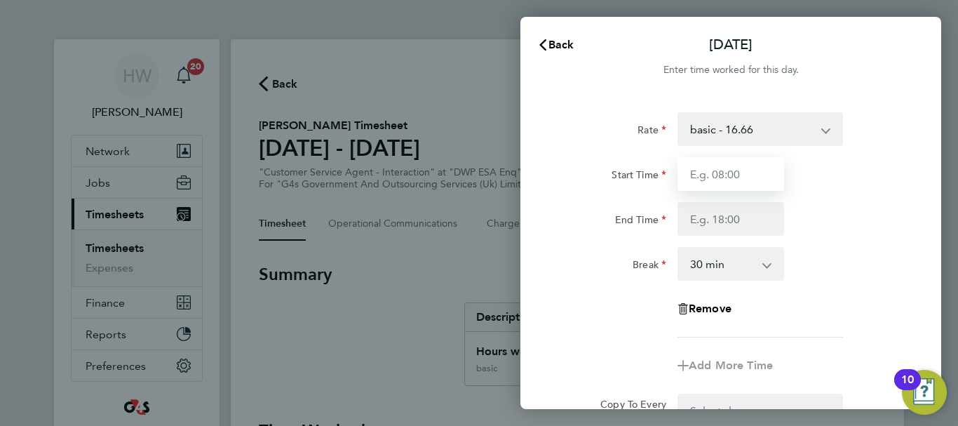
click at [735, 177] on input "Start Time" at bounding box center [731, 174] width 107 height 34
type input "07:45"
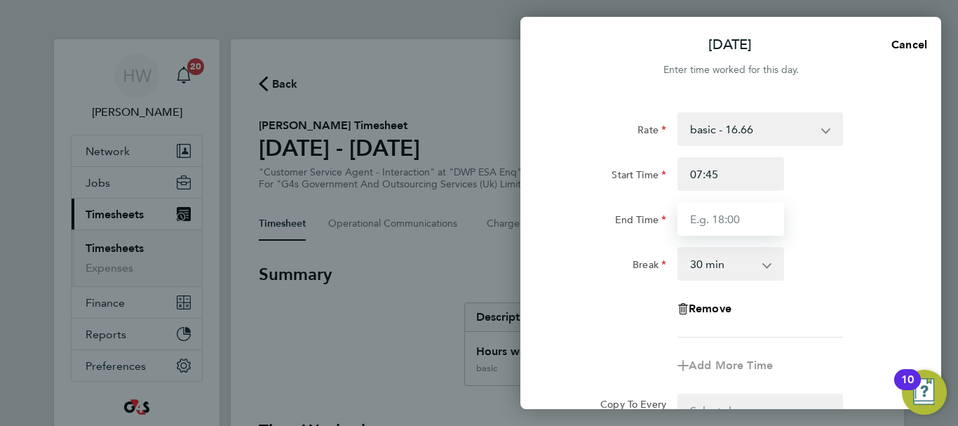
click at [722, 220] on input "End Time" at bounding box center [731, 219] width 107 height 34
type input "16:00"
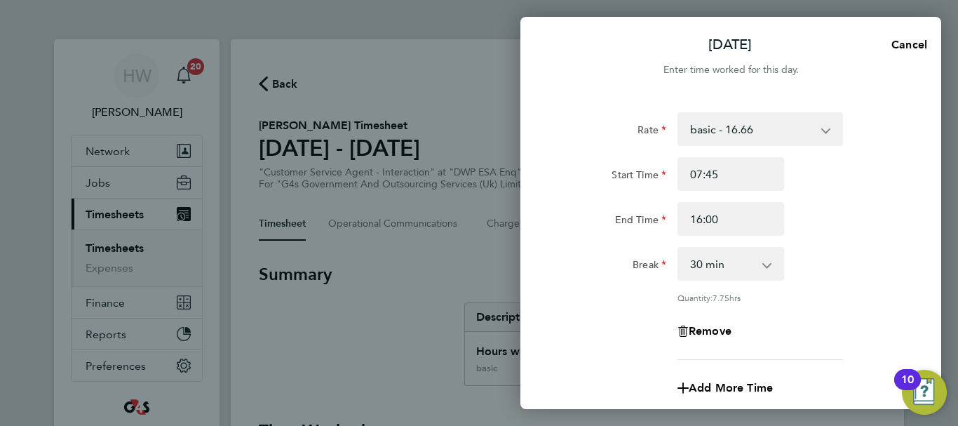
click at [849, 220] on div "End Time 16:00" at bounding box center [731, 219] width 354 height 34
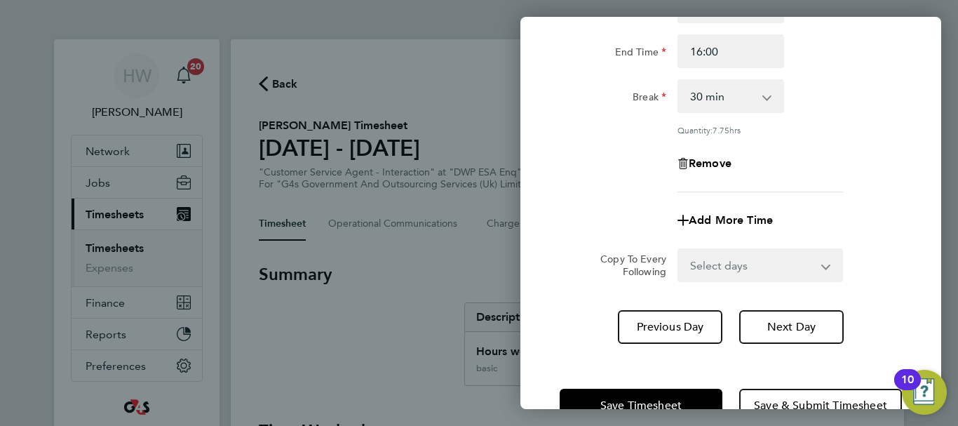
scroll to position [208, 0]
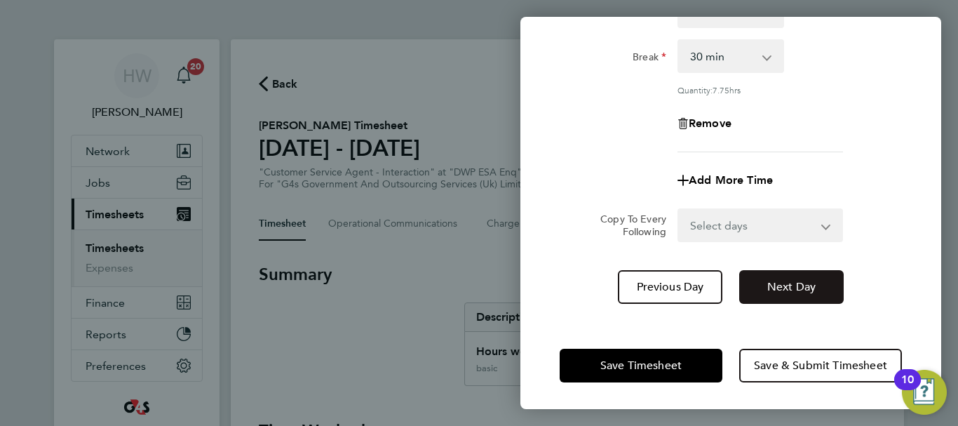
click at [780, 278] on button "Next Day" at bounding box center [791, 287] width 105 height 34
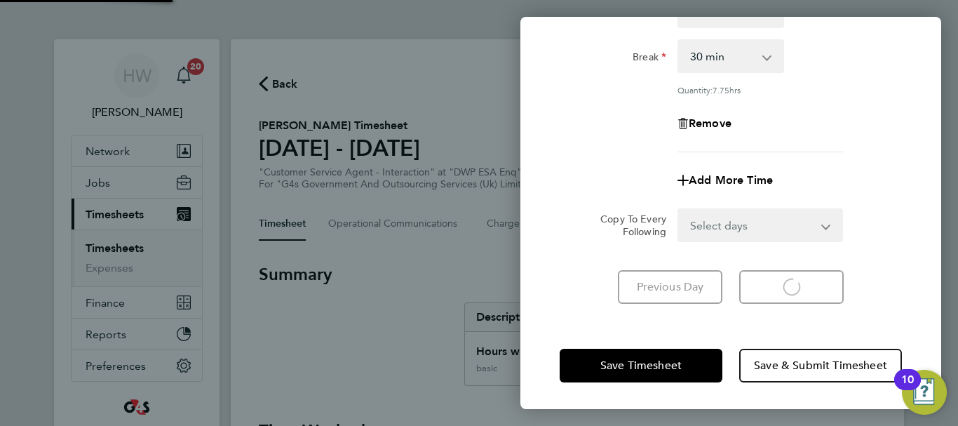
select select "30"
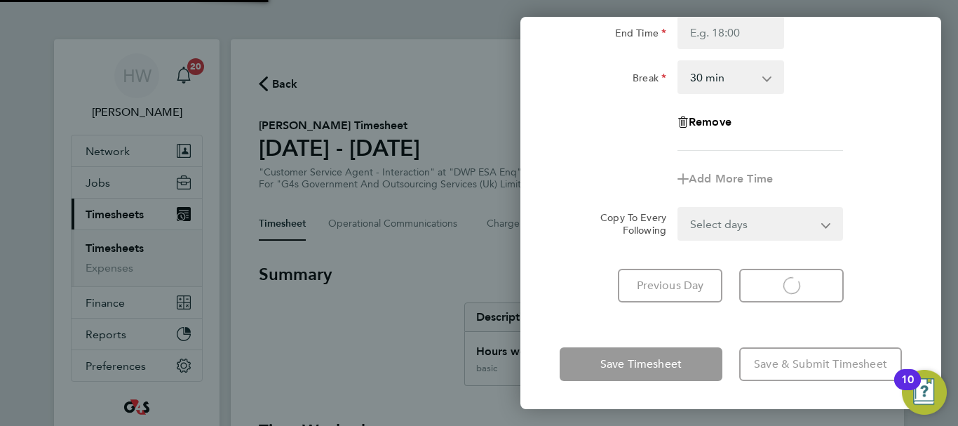
scroll to position [187, 0]
select select "30"
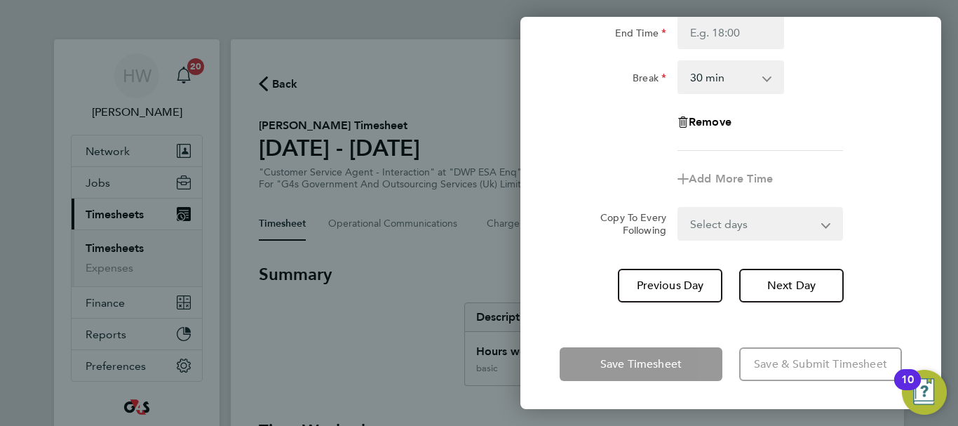
click at [866, 170] on div "Add More Time" at bounding box center [731, 179] width 354 height 34
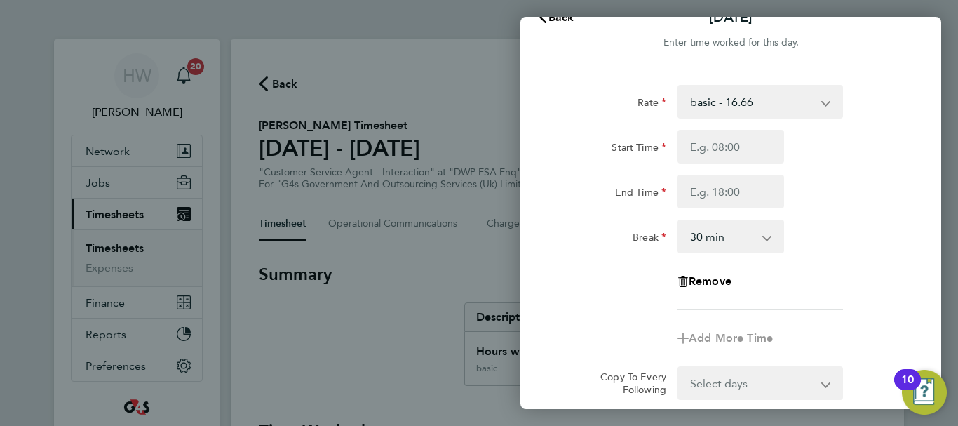
scroll to position [0, 0]
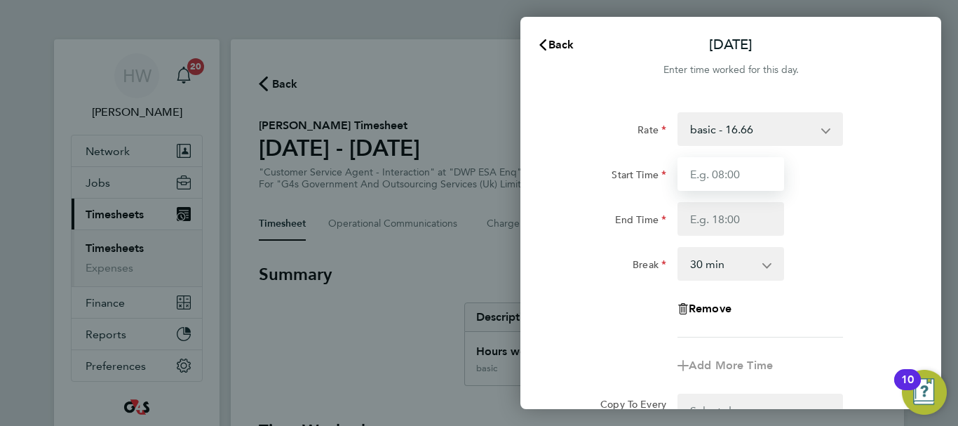
click at [704, 170] on input "Start Time" at bounding box center [731, 174] width 107 height 34
type input "07:45"
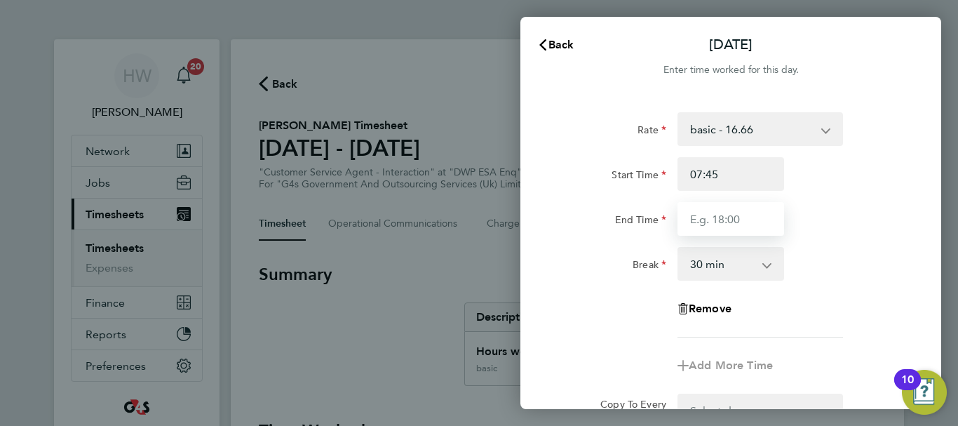
click at [691, 213] on input "End Time" at bounding box center [731, 219] width 107 height 34
type input "15:00"
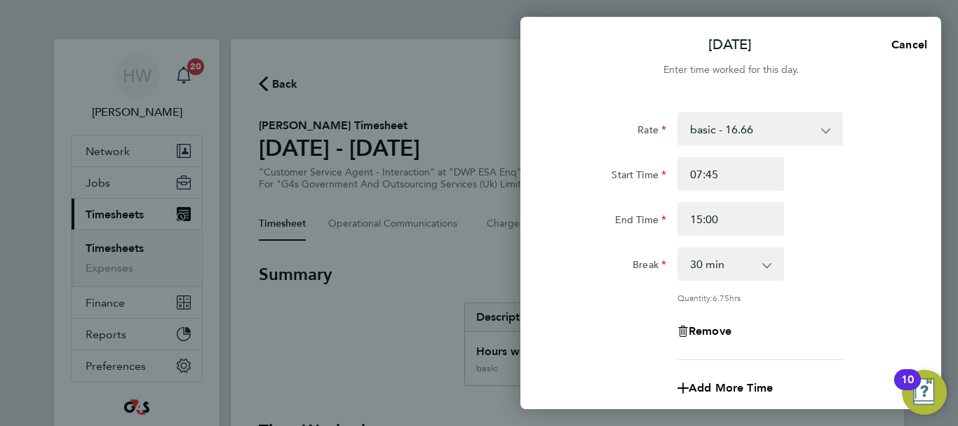
click at [876, 217] on div "End Time 15:00" at bounding box center [731, 219] width 354 height 34
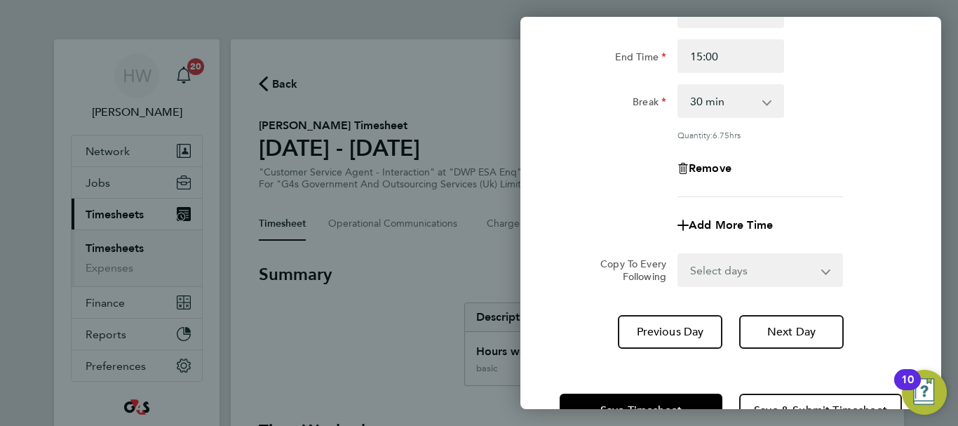
scroll to position [208, 0]
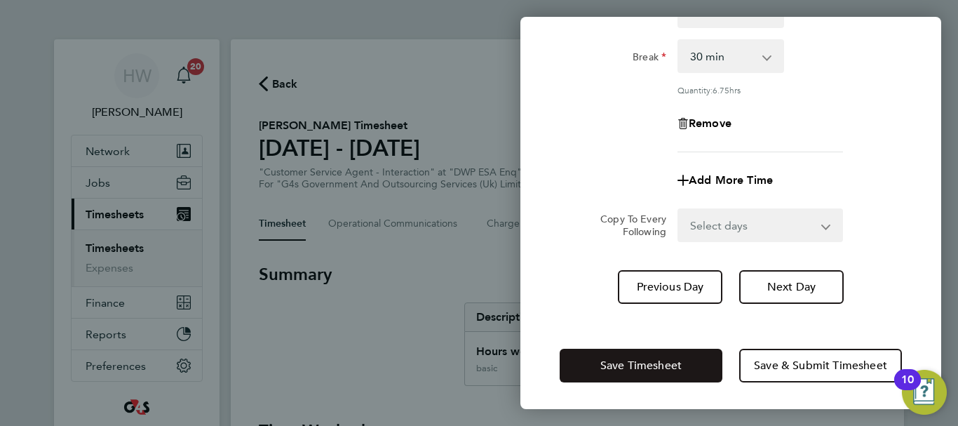
click at [683, 369] on button "Save Timesheet" at bounding box center [641, 366] width 163 height 34
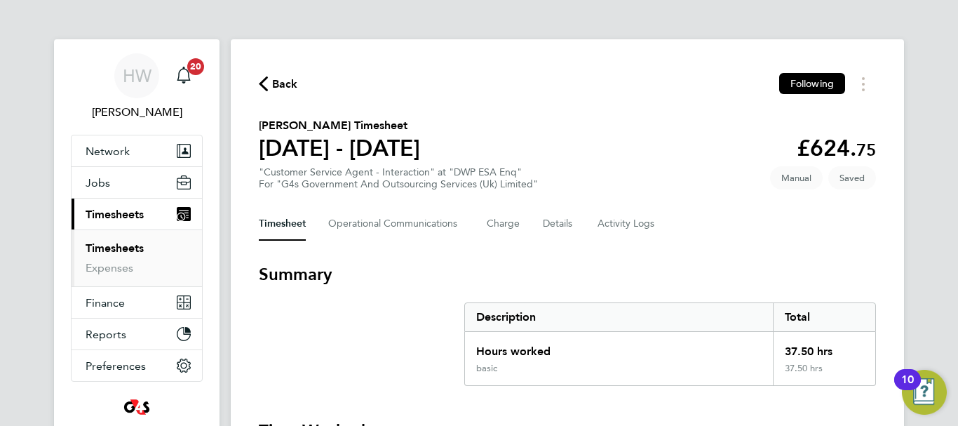
click at [687, 89] on div "Back Following" at bounding box center [567, 84] width 617 height 22
click at [93, 244] on link "Timesheets" at bounding box center [115, 247] width 58 height 13
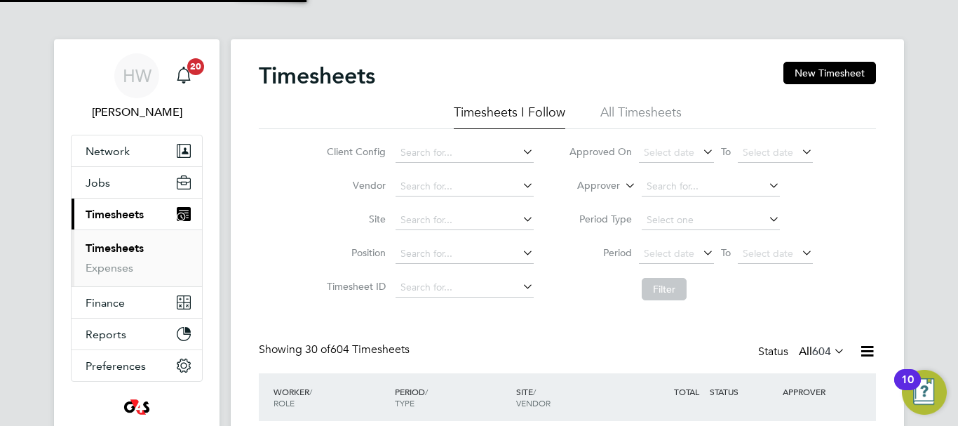
scroll to position [47, 122]
click at [824, 79] on button "New Timesheet" at bounding box center [830, 73] width 93 height 22
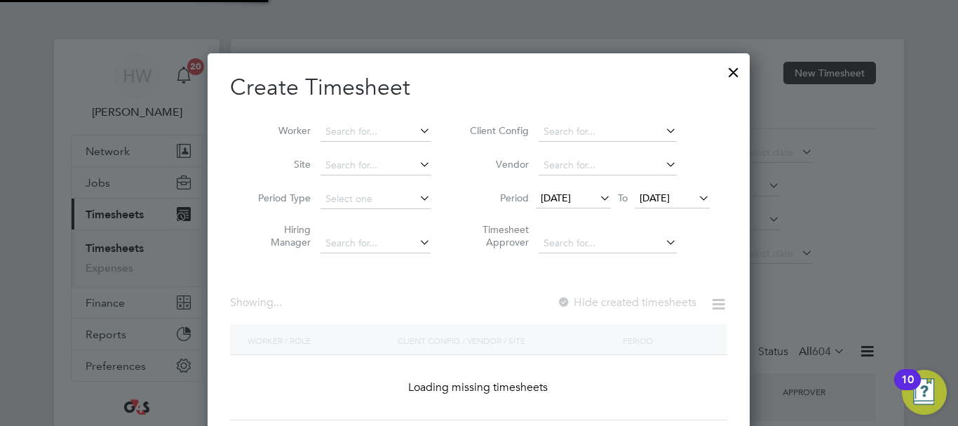
scroll to position [1416, 544]
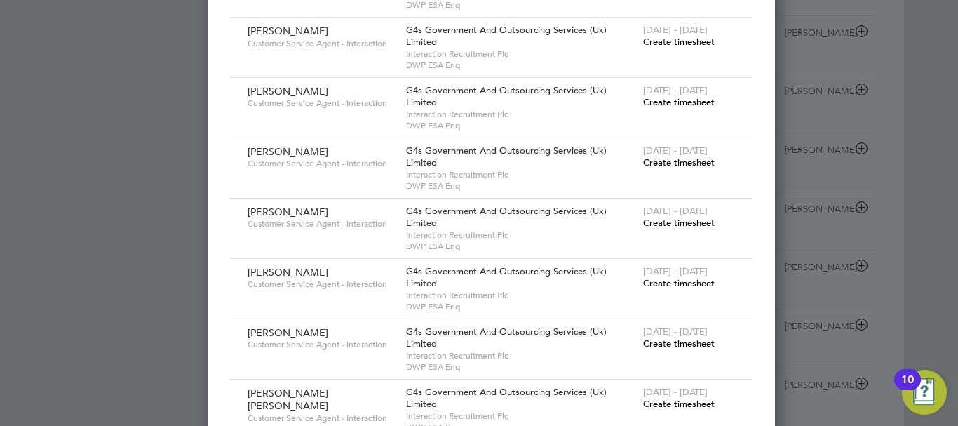
click at [824, 79] on div at bounding box center [479, 213] width 958 height 426
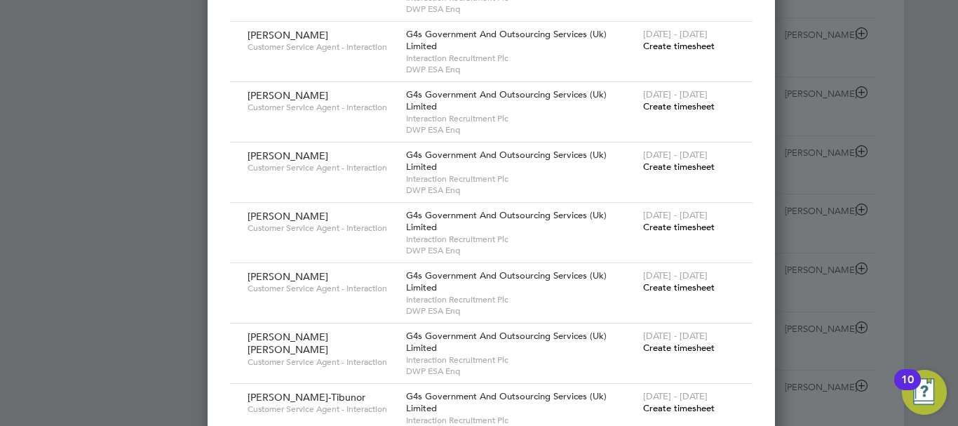
scroll to position [758, 0]
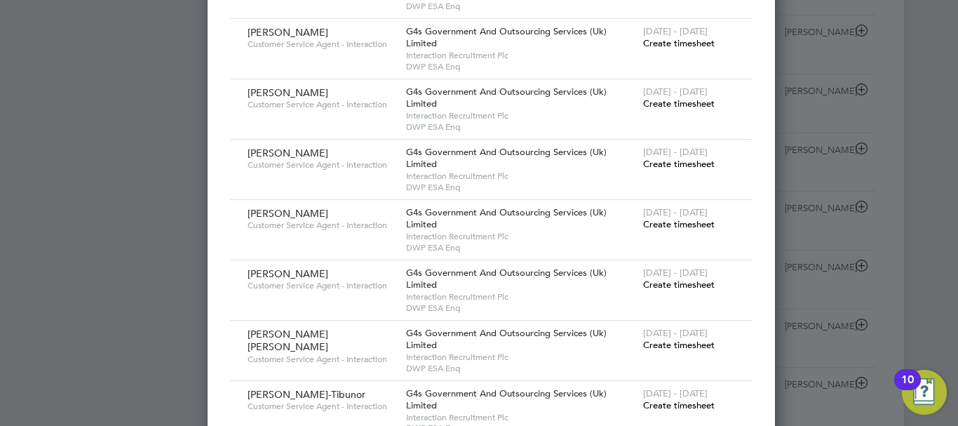
click at [824, 79] on div at bounding box center [479, 213] width 958 height 426
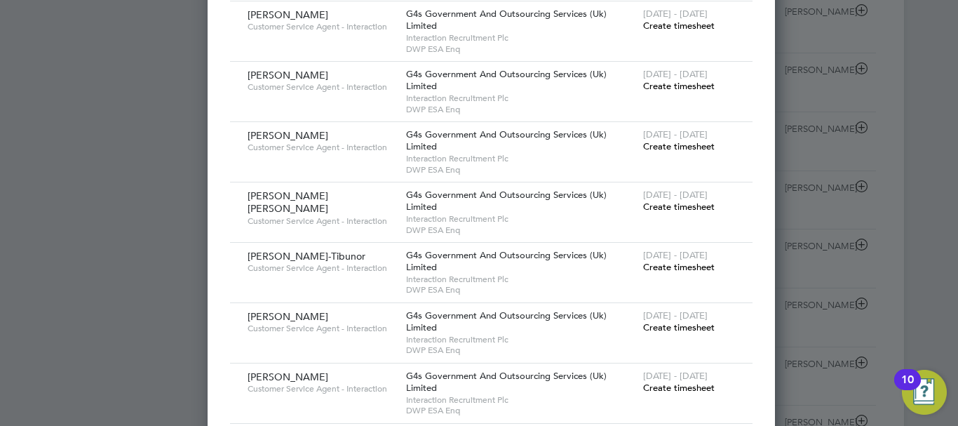
scroll to position [898, 0]
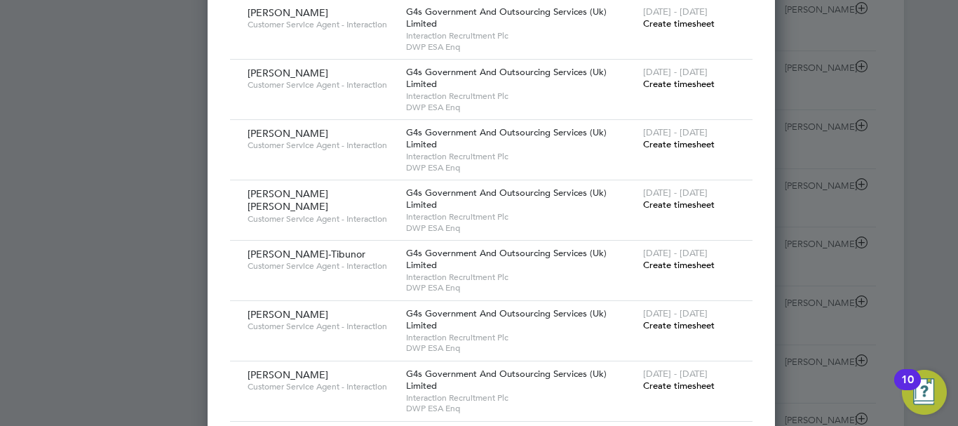
click at [657, 203] on span "Create timesheet" at bounding box center [679, 205] width 72 height 12
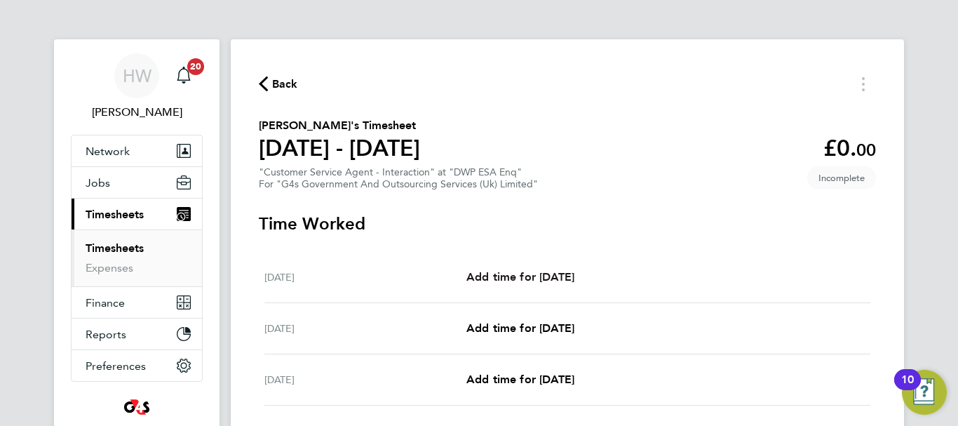
click at [575, 275] on span "Add time for [DATE]" at bounding box center [521, 276] width 108 height 13
select select "30"
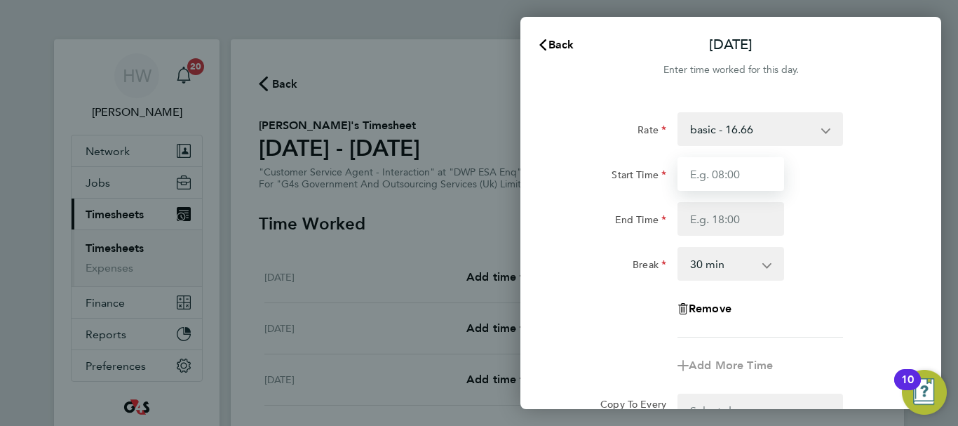
click at [749, 173] on input "Start Time" at bounding box center [731, 174] width 107 height 34
type input "07:45"
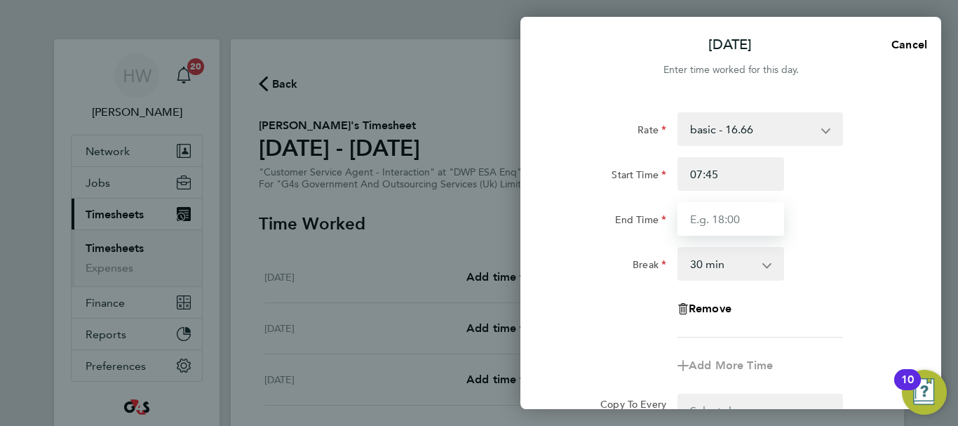
click at [726, 222] on input "End Time" at bounding box center [731, 219] width 107 height 34
type input "16:15"
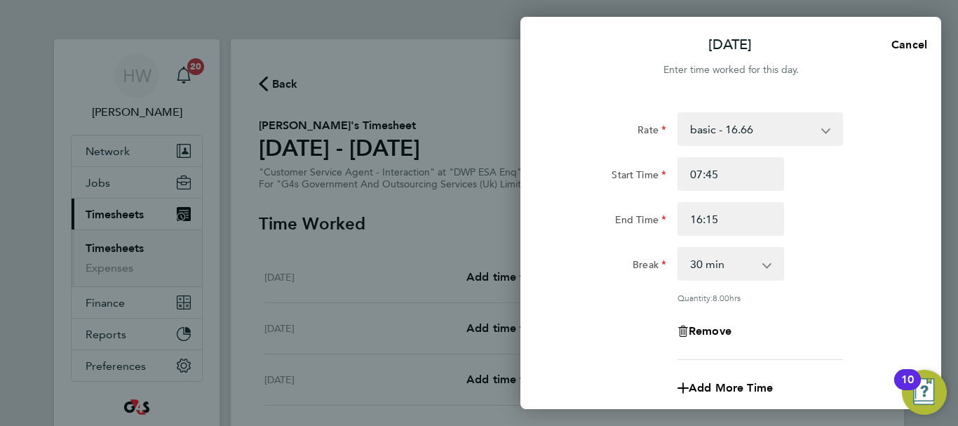
click at [825, 233] on div "End Time 16:15" at bounding box center [731, 219] width 354 height 34
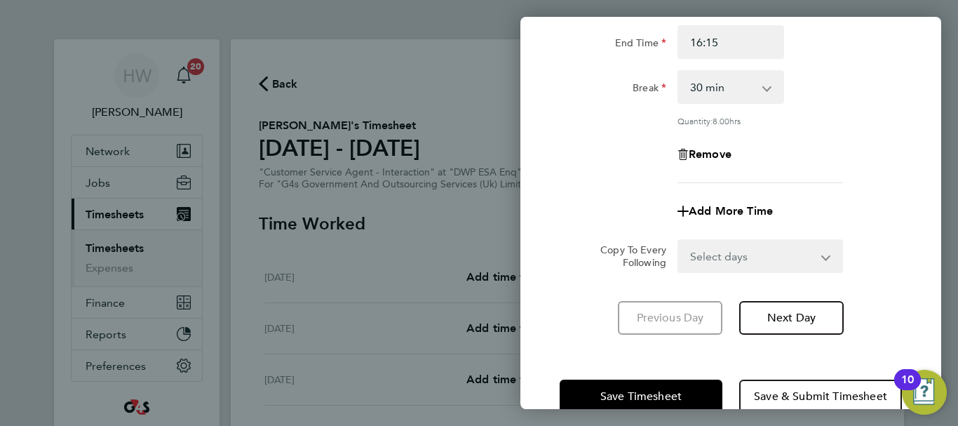
scroll to position [208, 0]
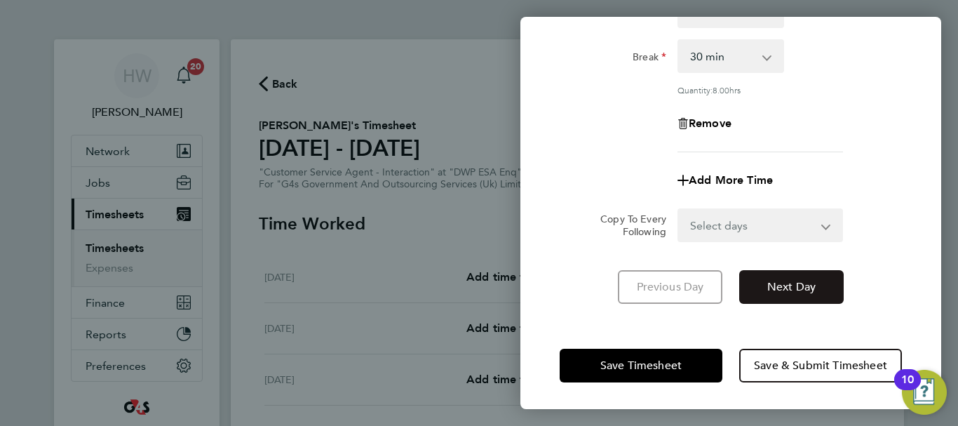
click at [803, 275] on button "Next Day" at bounding box center [791, 287] width 105 height 34
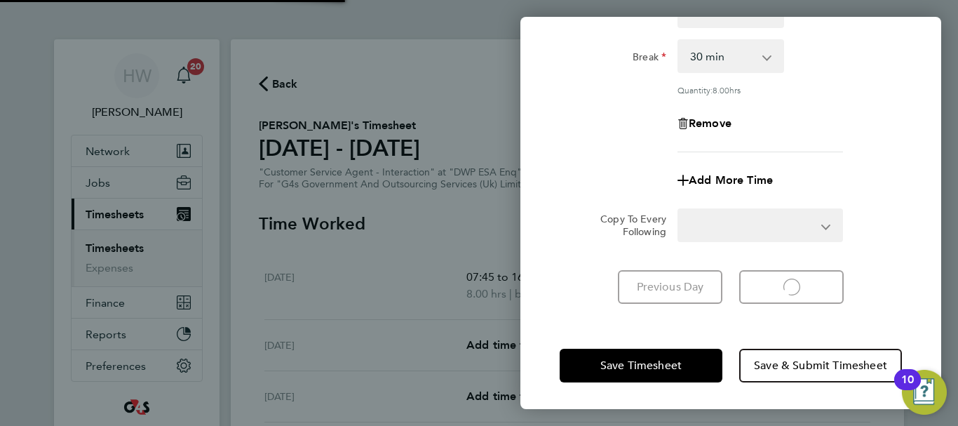
select select "30"
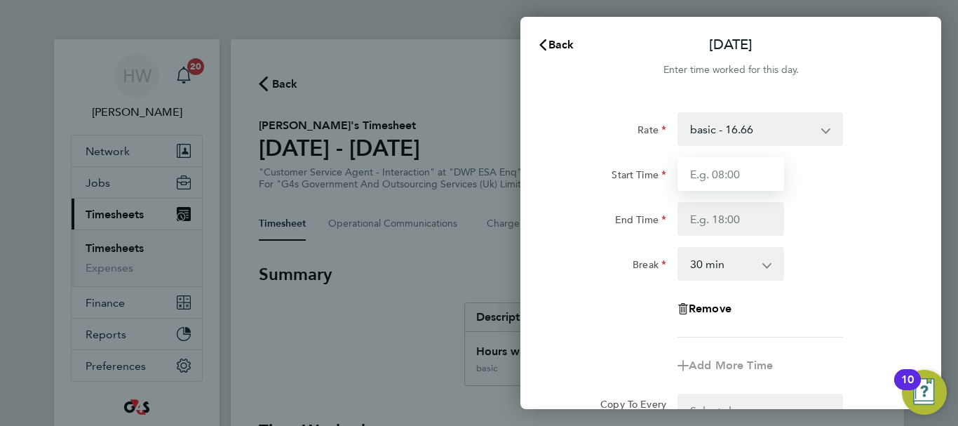
click at [734, 168] on input "Start Time" at bounding box center [731, 174] width 107 height 34
type input "07:45"
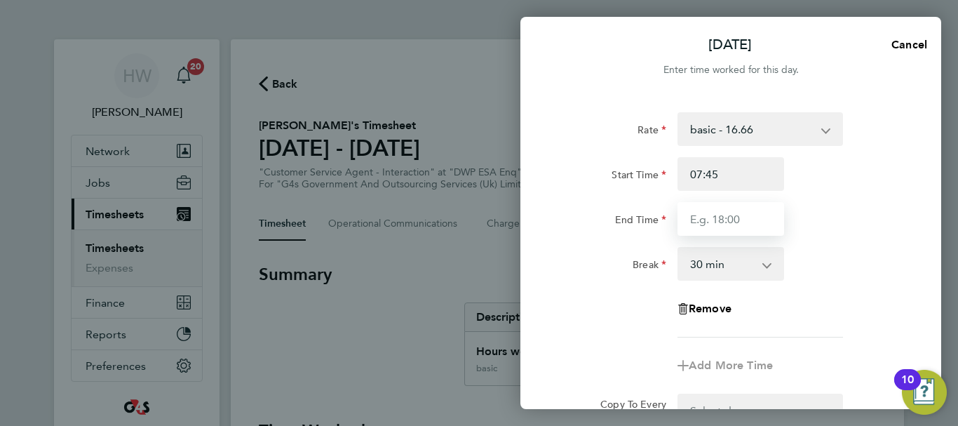
click at [728, 219] on input "End Time" at bounding box center [731, 219] width 107 height 34
type input "15:00"
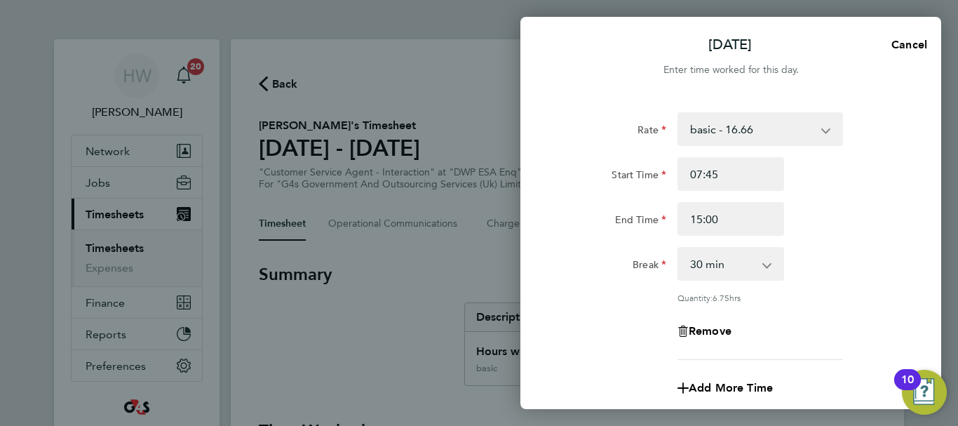
click at [836, 256] on div "Break 0 min 15 min 30 min 45 min 60 min 75 min 90 min" at bounding box center [731, 264] width 354 height 34
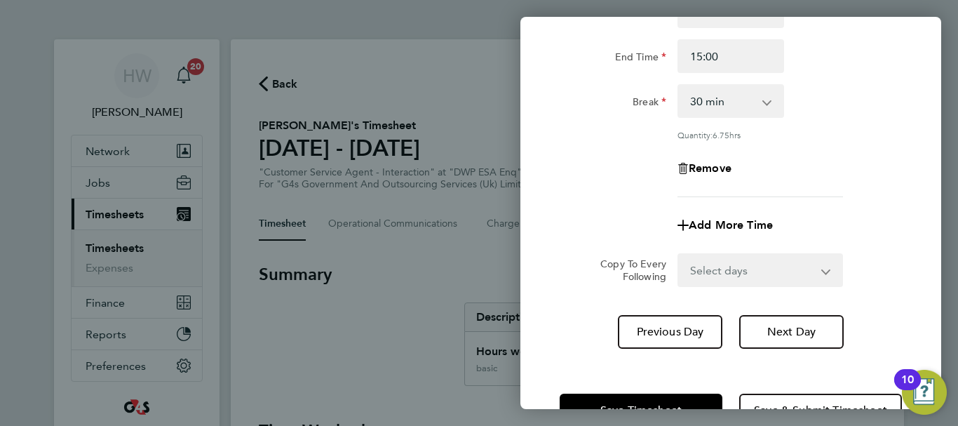
scroll to position [168, 0]
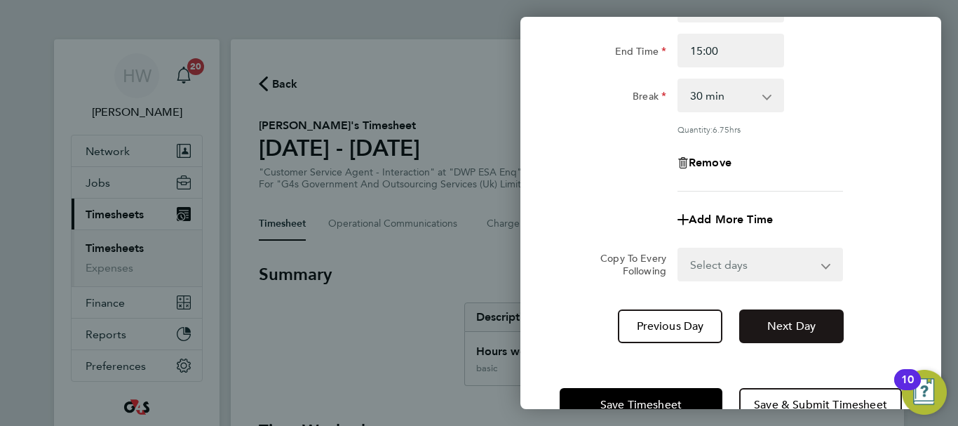
click at [793, 322] on span "Next Day" at bounding box center [791, 326] width 48 height 14
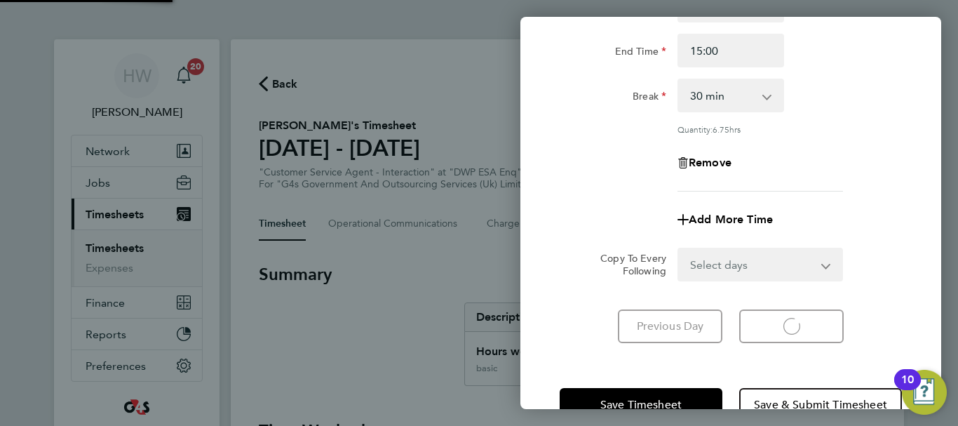
select select "30"
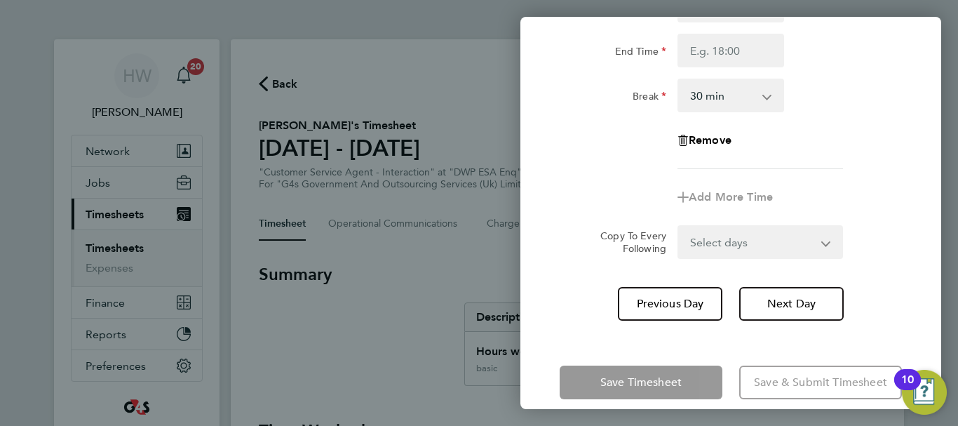
click at [884, 159] on div "Rate basic - 16.66 System Issue Not Paid System Issue Paid - 16.66 x2 - 32.79 x…" at bounding box center [731, 56] width 342 height 225
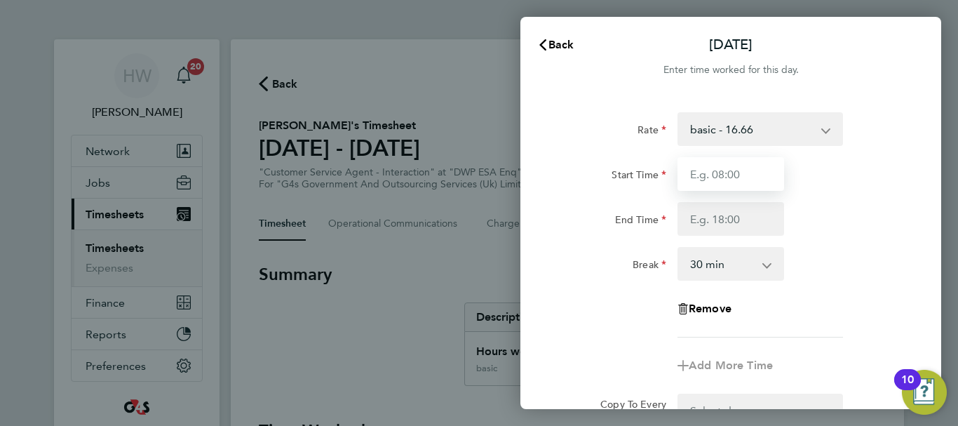
click at [714, 180] on input "Start Time" at bounding box center [731, 174] width 107 height 34
type input "07:45"
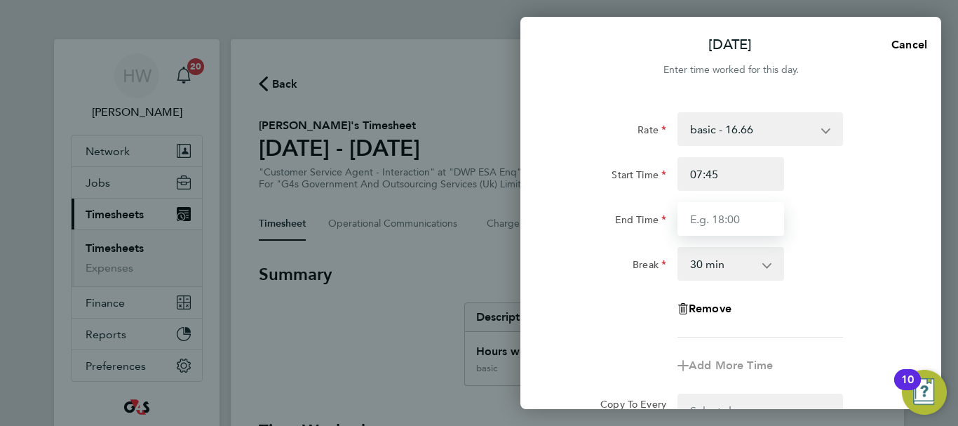
click at [703, 222] on input "End Time" at bounding box center [731, 219] width 107 height 34
type input "16:30"
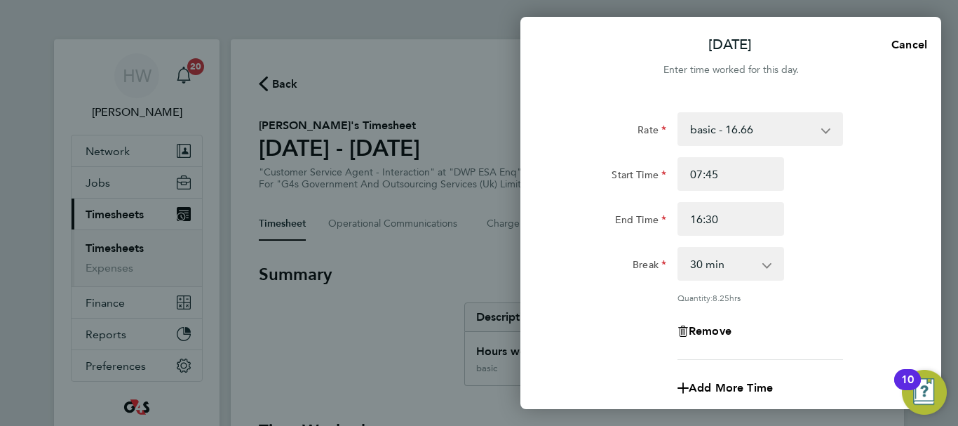
click at [828, 222] on div "End Time 16:30" at bounding box center [731, 219] width 354 height 34
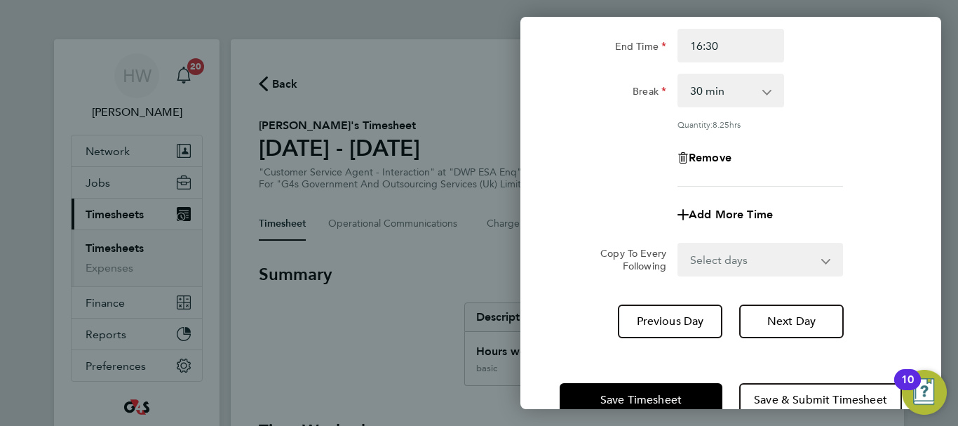
scroll to position [208, 0]
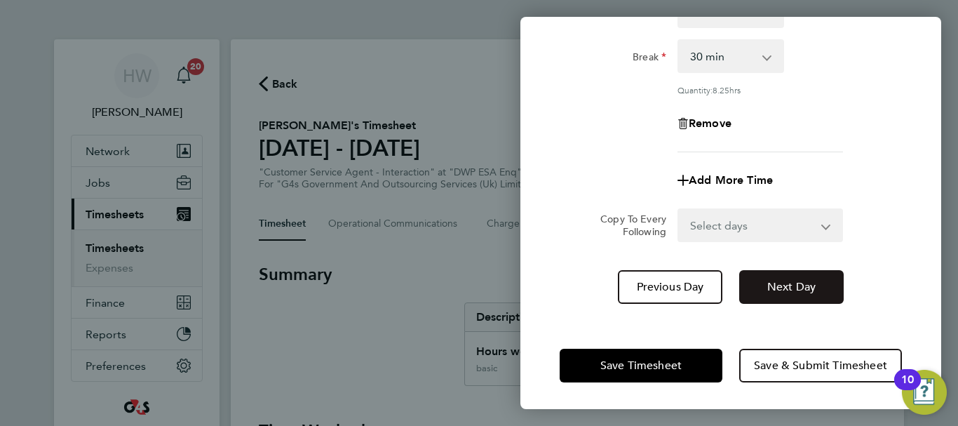
click at [793, 280] on span "Next Day" at bounding box center [791, 287] width 48 height 14
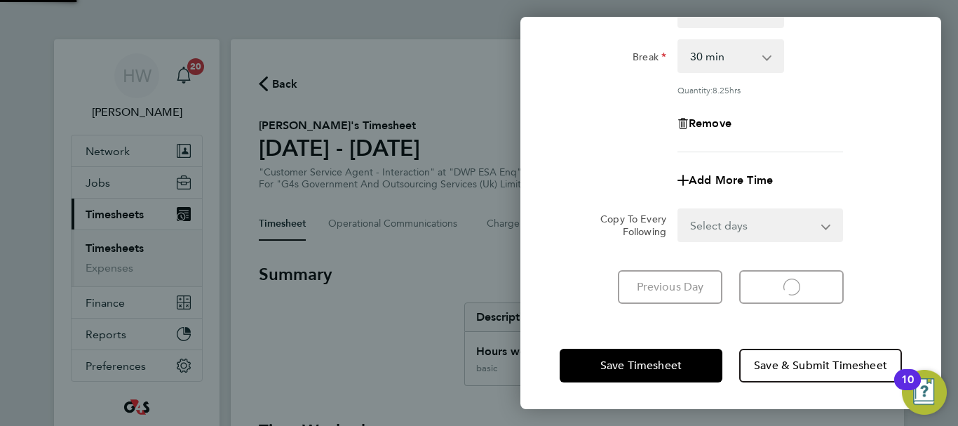
select select "30"
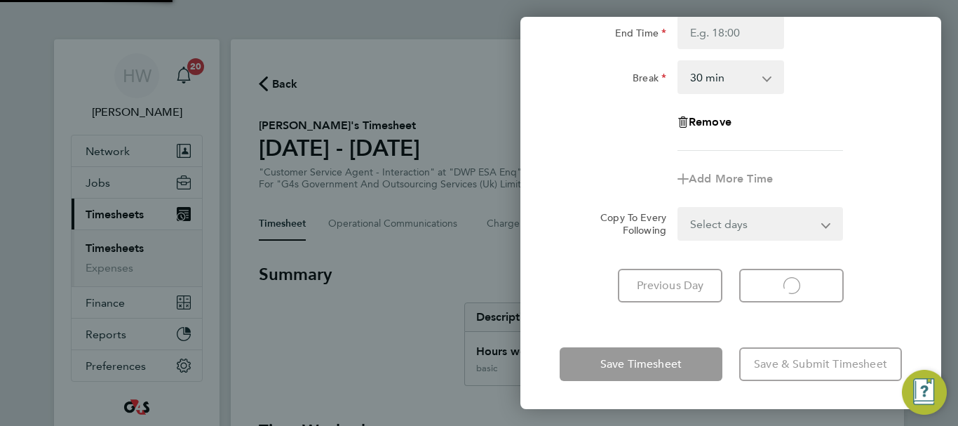
scroll to position [187, 0]
select select "30"
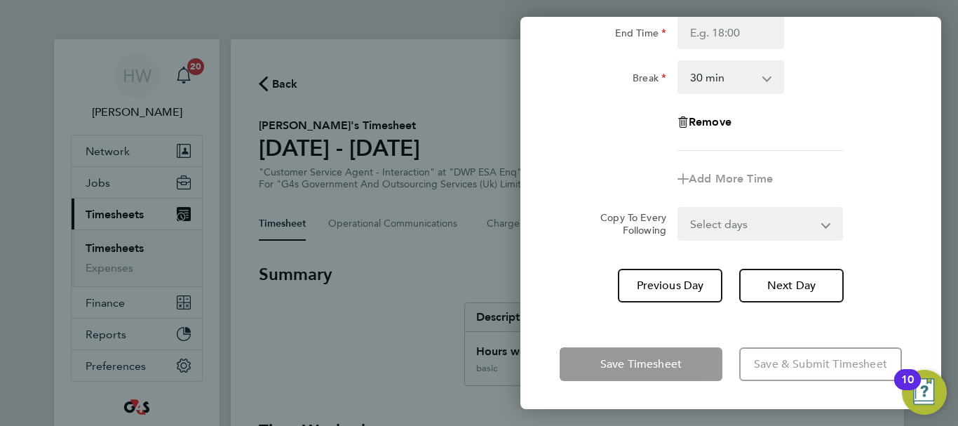
click at [869, 144] on div "Rate basic - 16.66 System Issue Not Paid System Issue Paid - 16.66 x2 - 32.79 x…" at bounding box center [731, 38] width 342 height 225
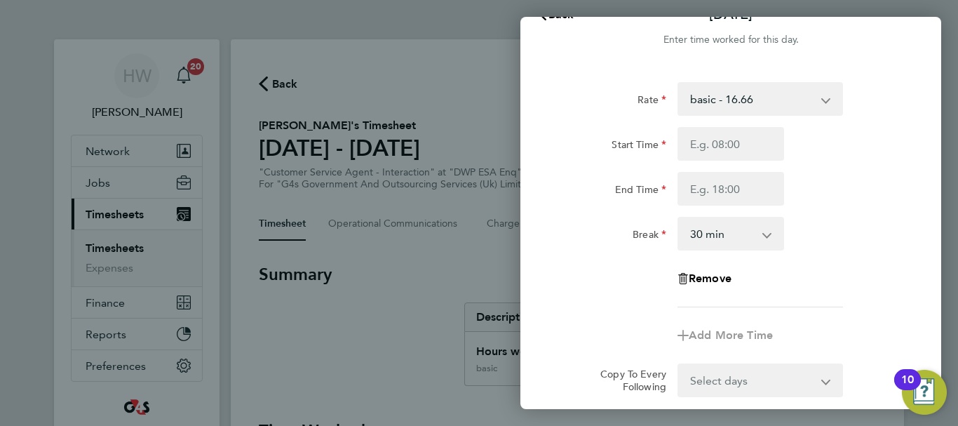
scroll to position [0, 0]
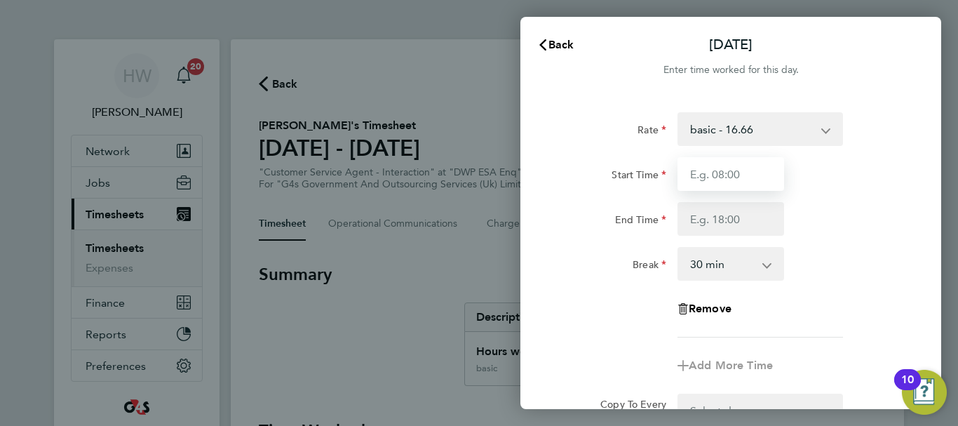
click at [701, 174] on input "Start Time" at bounding box center [731, 174] width 107 height 34
type input "07:45"
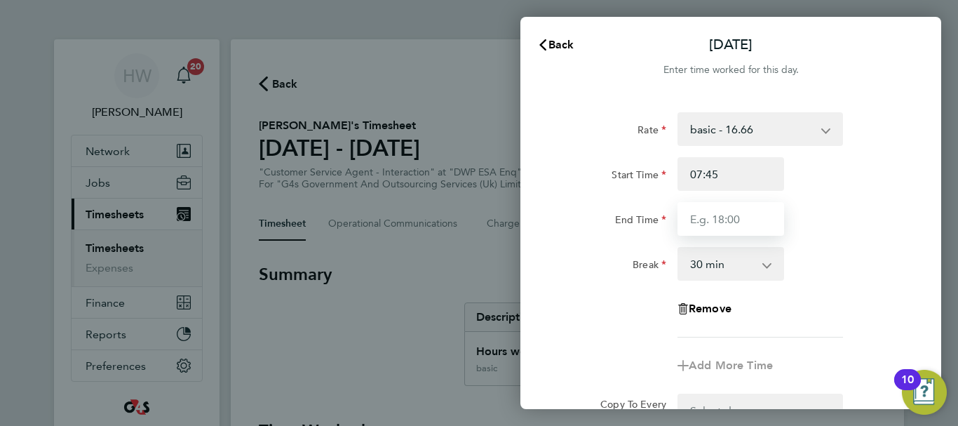
click at [713, 228] on input "End Time" at bounding box center [731, 219] width 107 height 34
type input "16:00"
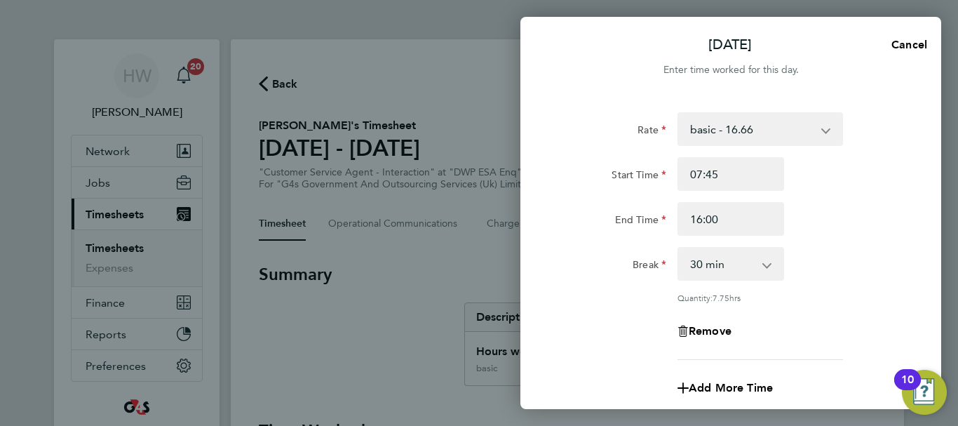
click at [849, 218] on div "End Time 16:00" at bounding box center [731, 219] width 354 height 34
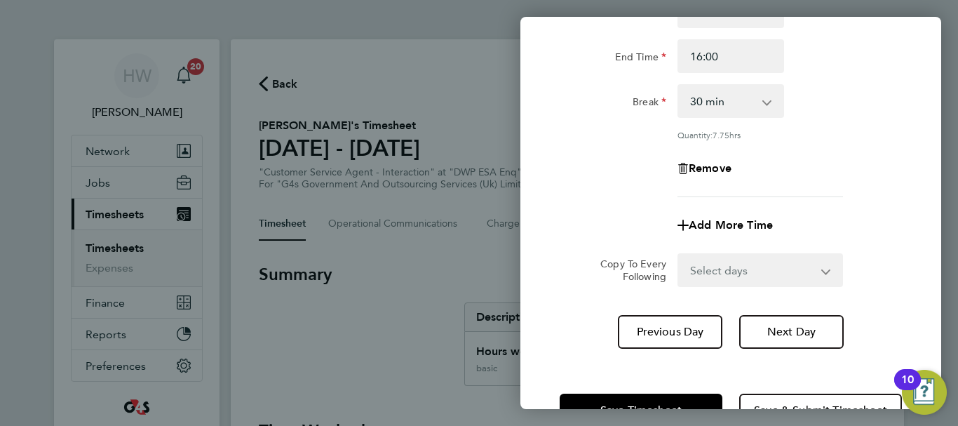
scroll to position [208, 0]
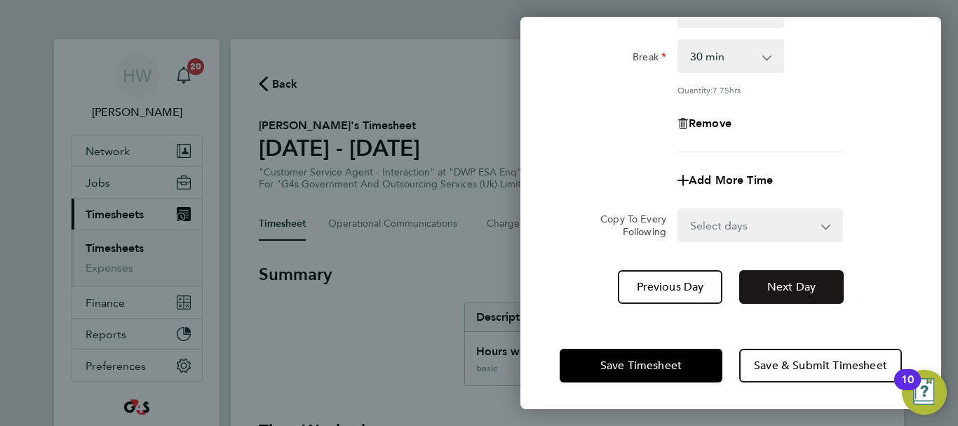
click at [790, 289] on span "Next Day" at bounding box center [791, 287] width 48 height 14
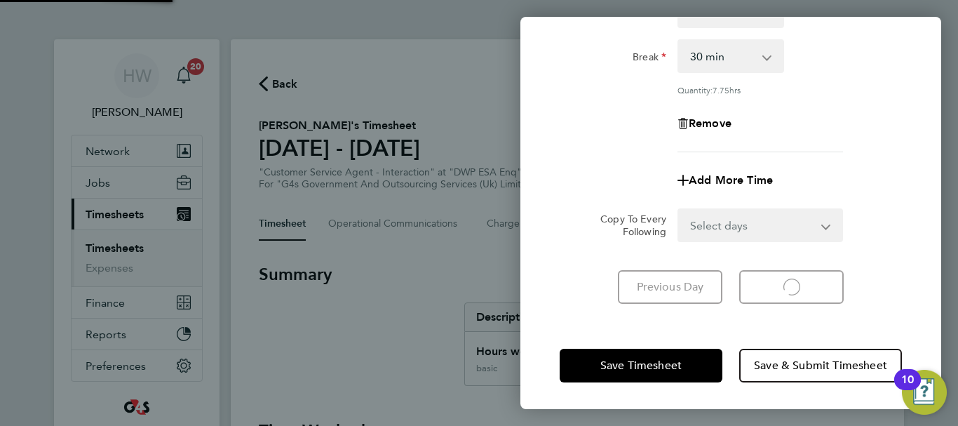
scroll to position [187, 0]
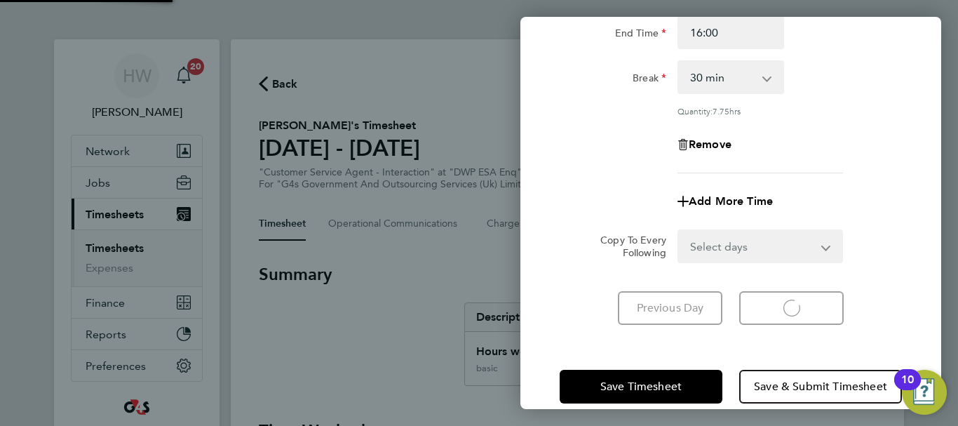
select select "30"
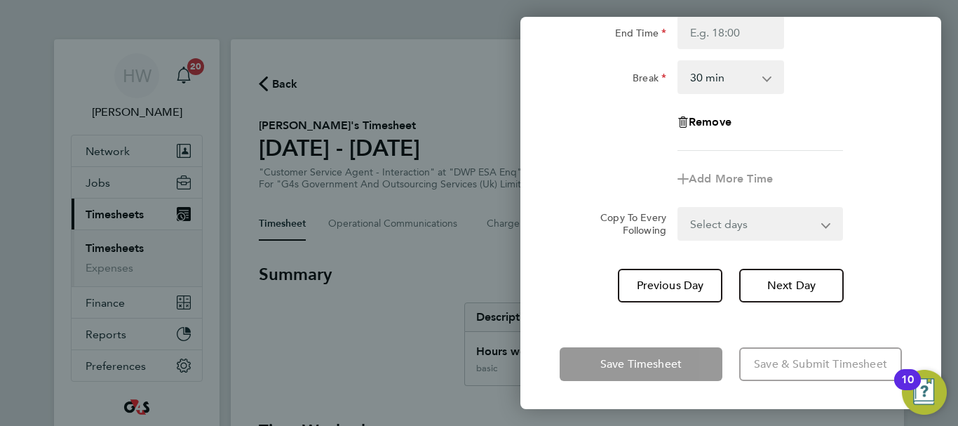
click at [867, 146] on div "Rate basic - 16.66 System Issue Not Paid System Issue Paid - 16.66 x2 - 32.79 x…" at bounding box center [731, 38] width 342 height 225
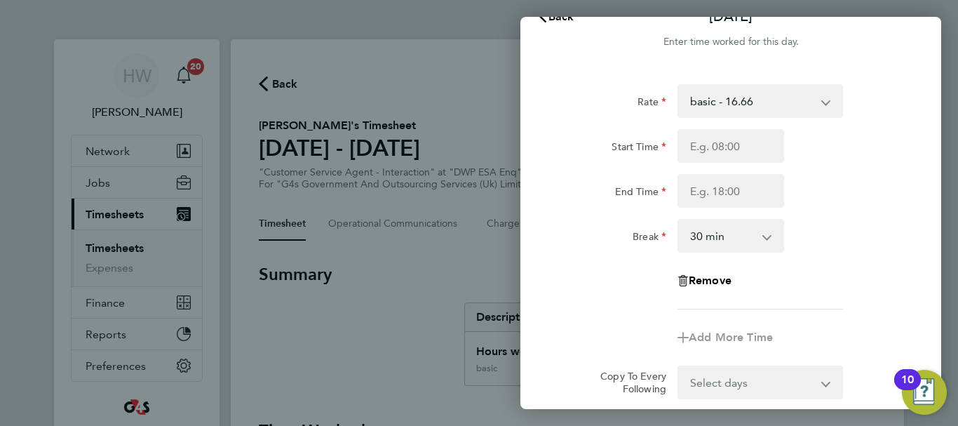
scroll to position [0, 0]
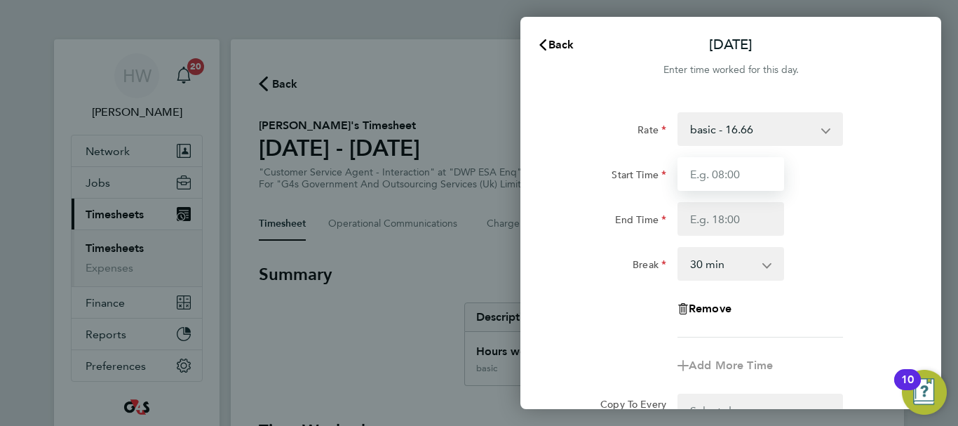
click at [687, 174] on input "Start Time" at bounding box center [731, 174] width 107 height 34
type input "07:45"
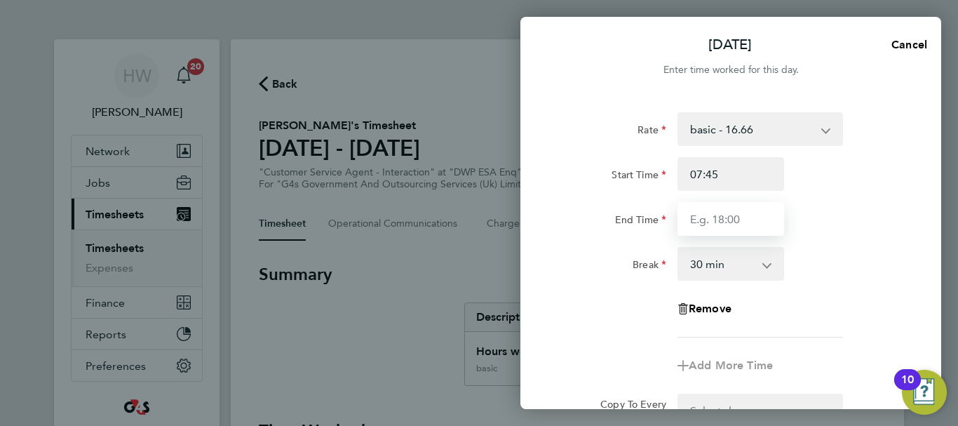
click at [698, 218] on input "End Time" at bounding box center [731, 219] width 107 height 34
type input "15:00"
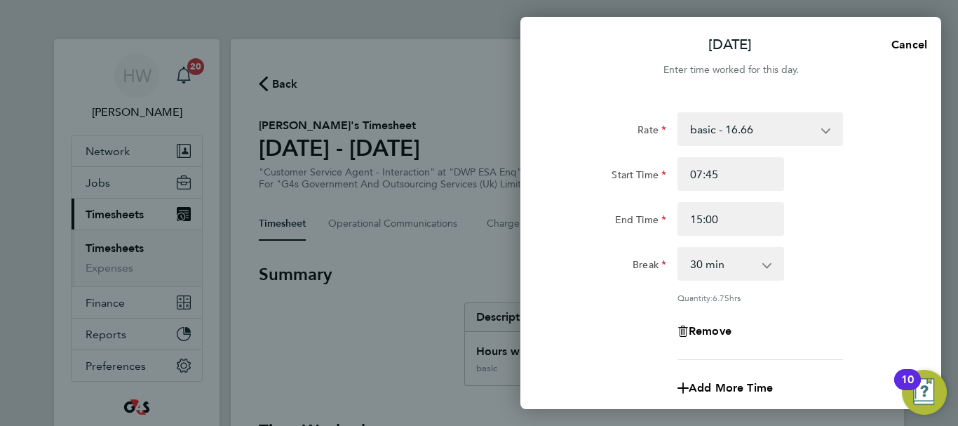
click at [873, 235] on div "End Time 15:00" at bounding box center [731, 219] width 354 height 34
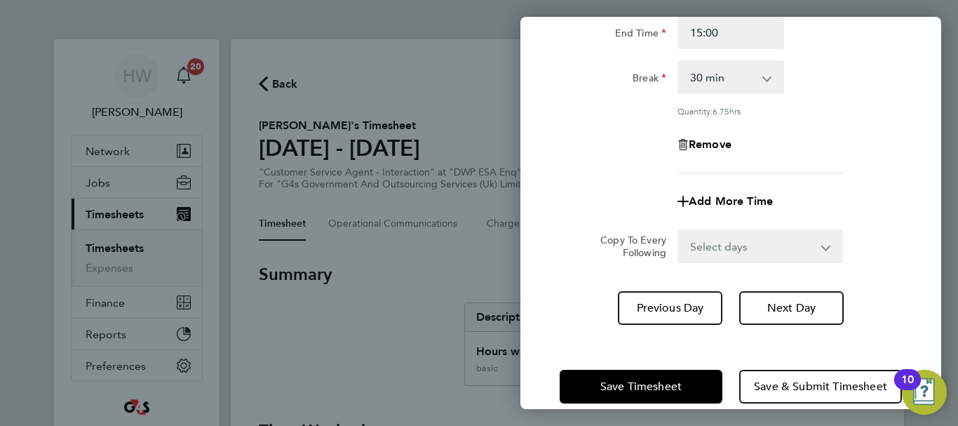
scroll to position [208, 0]
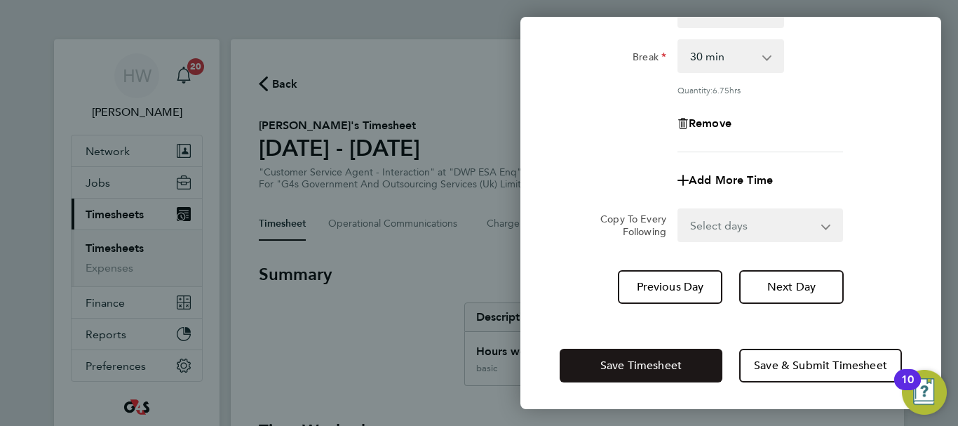
click at [626, 363] on span "Save Timesheet" at bounding box center [640, 365] width 81 height 14
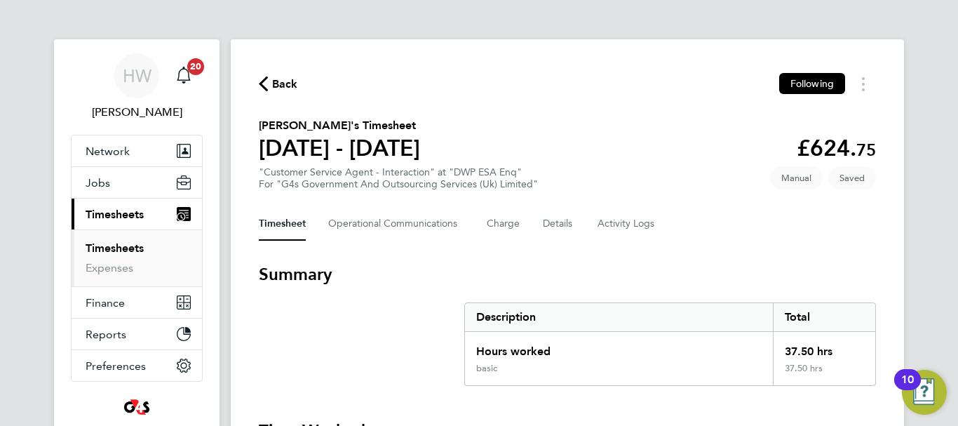
click at [709, 166] on section "[PERSON_NAME]'s Timesheet [DATE] - [DATE] £624. 75 "Customer Service Agent - In…" at bounding box center [567, 153] width 617 height 73
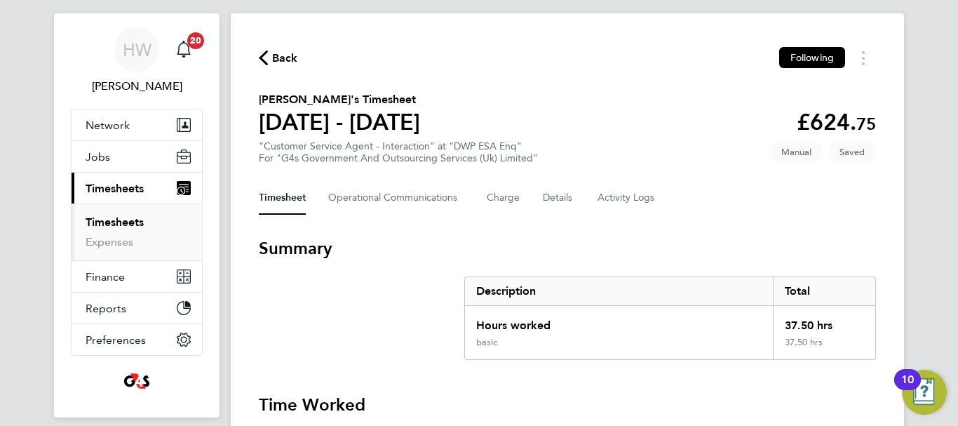
scroll to position [28, 0]
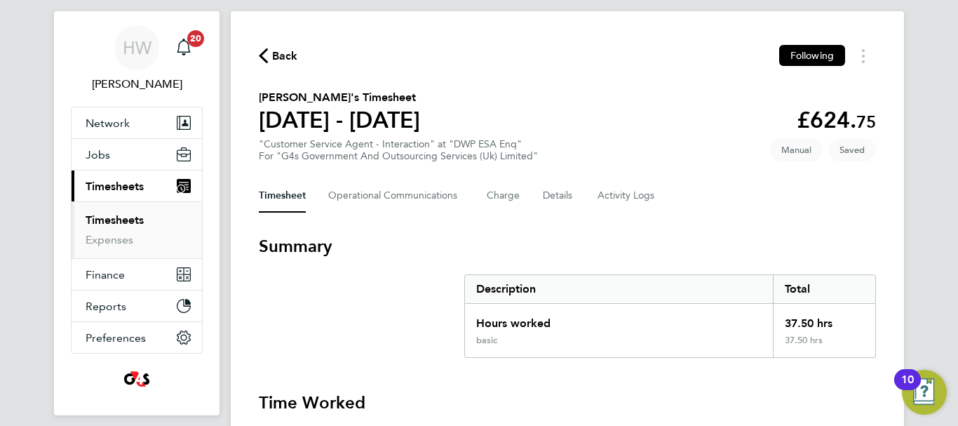
click at [136, 217] on link "Timesheets" at bounding box center [115, 219] width 58 height 13
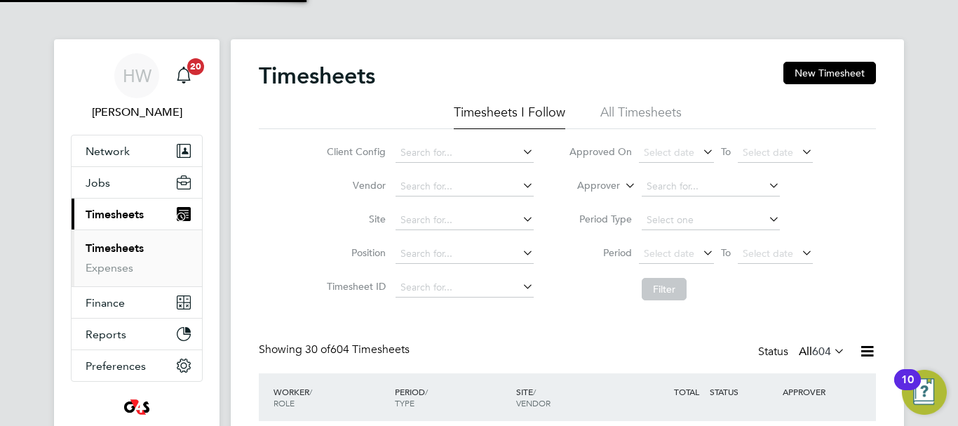
scroll to position [7, 7]
click at [817, 77] on button "New Timesheet" at bounding box center [830, 73] width 93 height 22
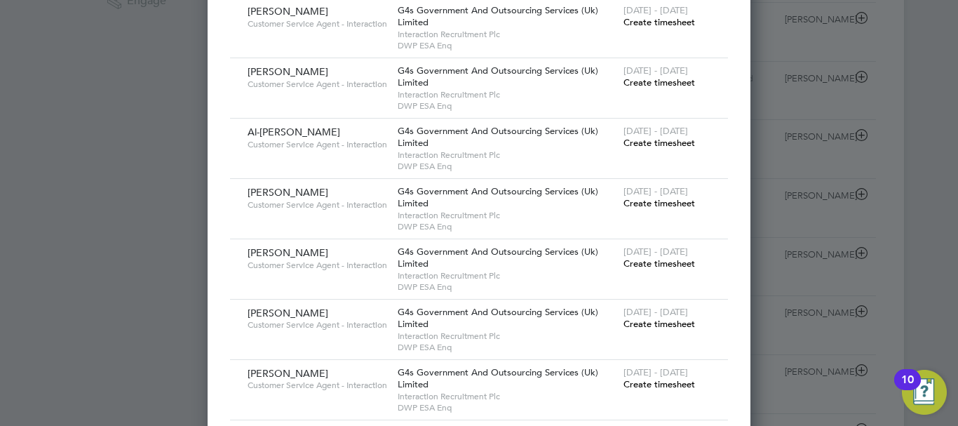
click at [664, 138] on span "Create timesheet" at bounding box center [660, 143] width 72 height 12
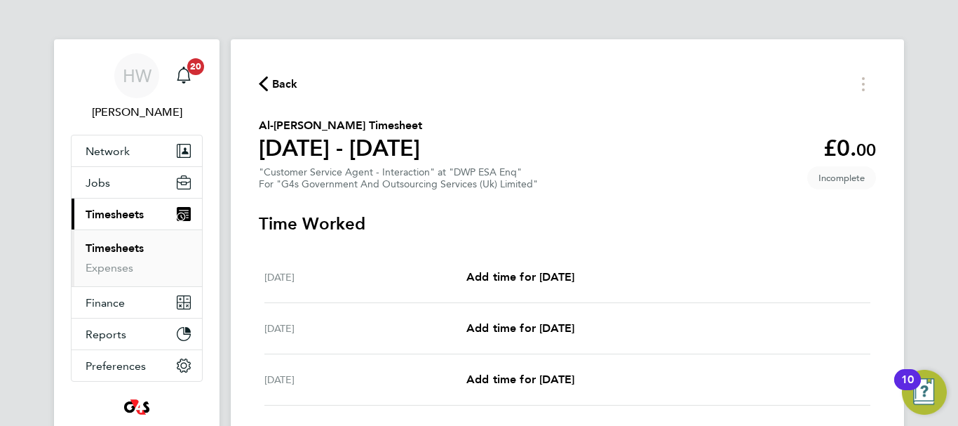
click at [102, 242] on link "Timesheets" at bounding box center [115, 247] width 58 height 13
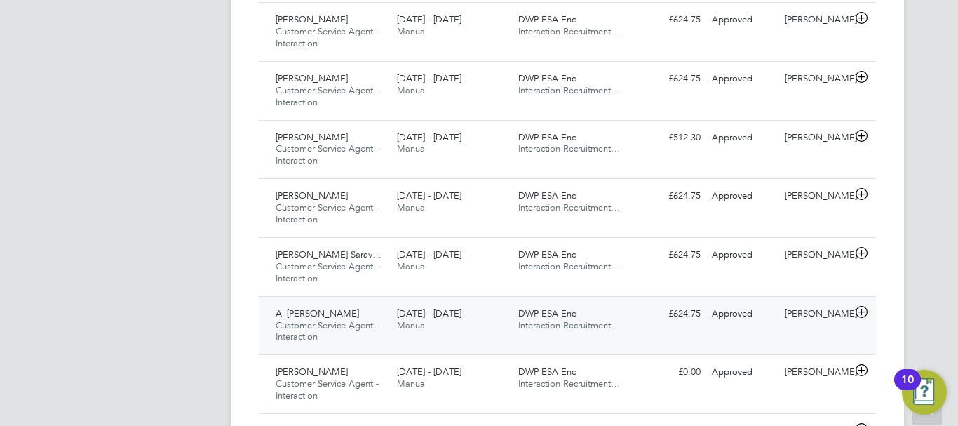
click at [673, 326] on div "Al-[PERSON_NAME] Customer Service Agent - Interaction [DATE] - [DATE] [DATE] - …" at bounding box center [567, 325] width 617 height 59
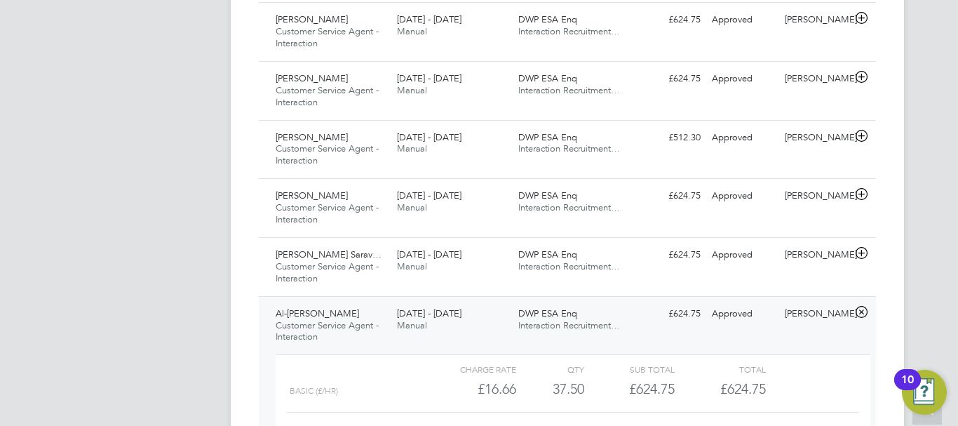
click at [946, 307] on div "HW [PERSON_NAME] Notifications 20 Applications: Network Sites Workers Jobs Posi…" at bounding box center [479, 79] width 958 height 2403
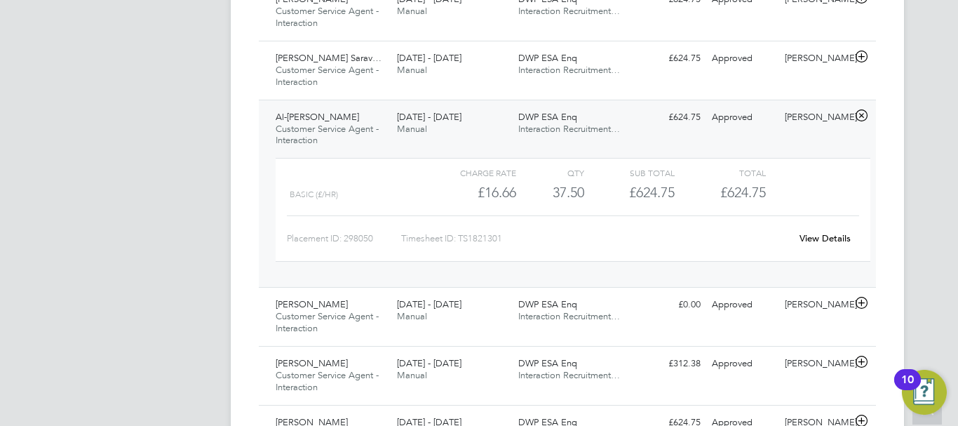
click at [822, 242] on link "View Details" at bounding box center [825, 238] width 51 height 12
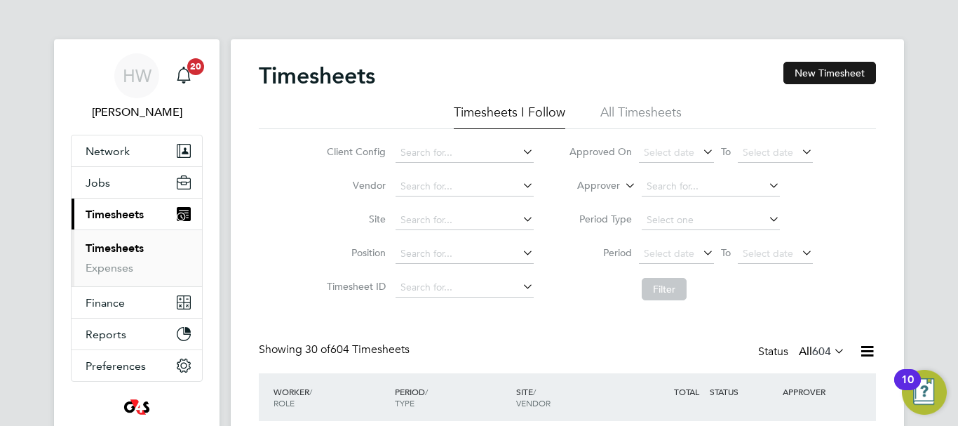
click at [828, 81] on button "New Timesheet" at bounding box center [830, 73] width 93 height 22
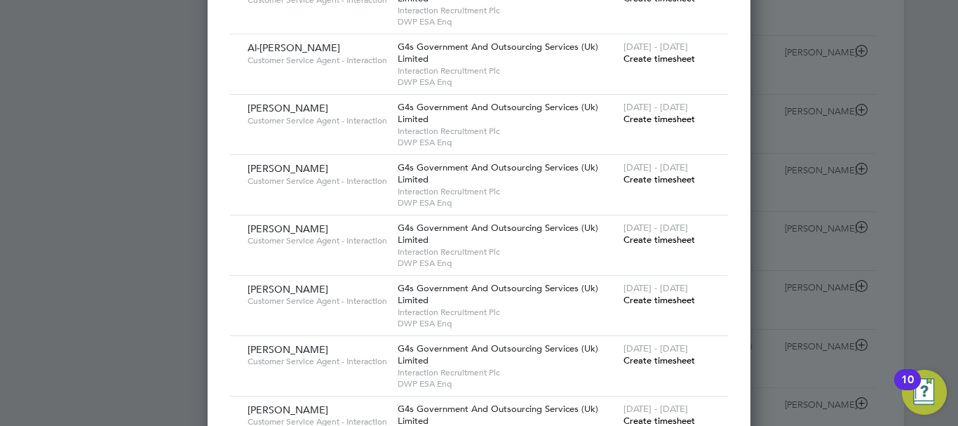
scroll to position [533, 0]
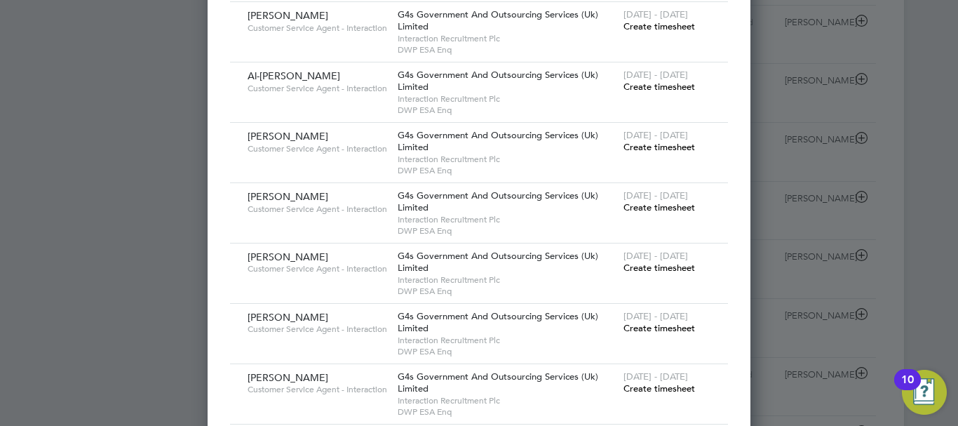
click at [655, 88] on span "Create timesheet" at bounding box center [660, 87] width 72 height 12
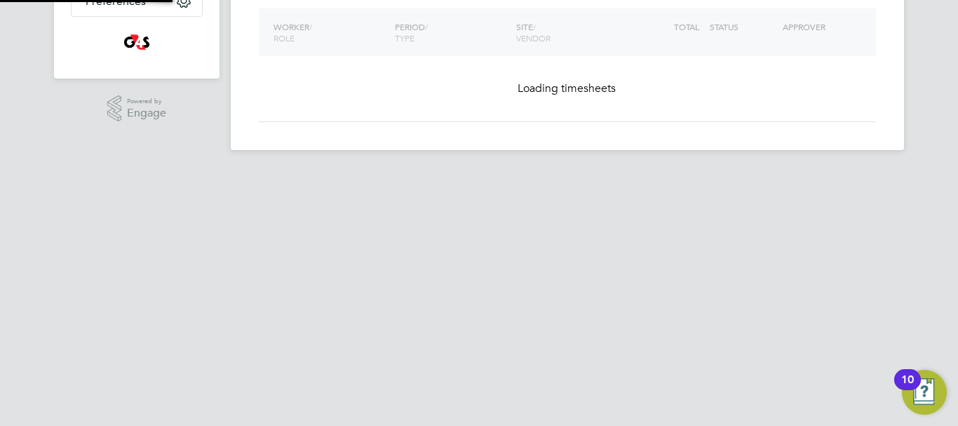
scroll to position [32, 0]
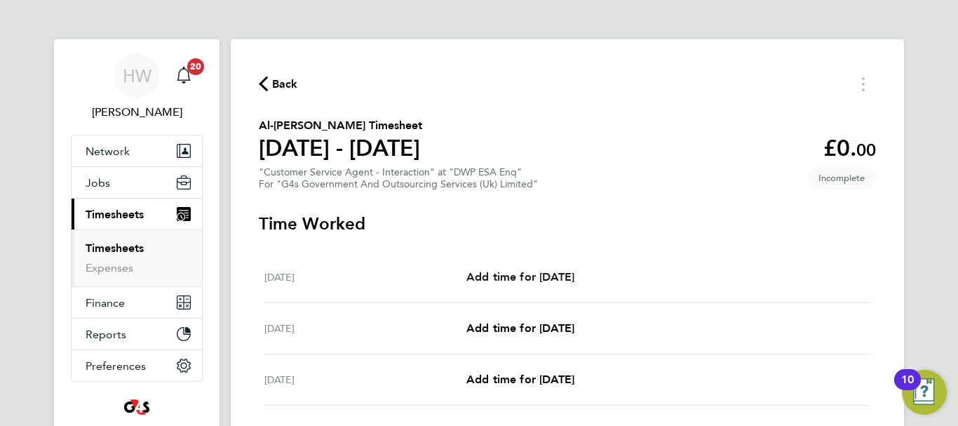
click at [533, 274] on span "Add time for [DATE]" at bounding box center [521, 276] width 108 height 13
select select "30"
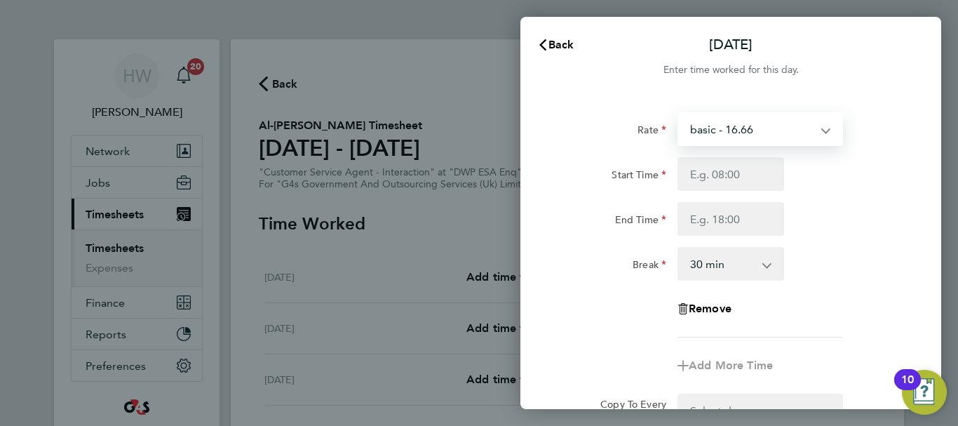
click at [731, 139] on select "basic - 16.66 Bank Holiday Annual Leave Sick System Issue Paid - 16.66 x2 - 32.…" at bounding box center [752, 129] width 146 height 31
select select "30"
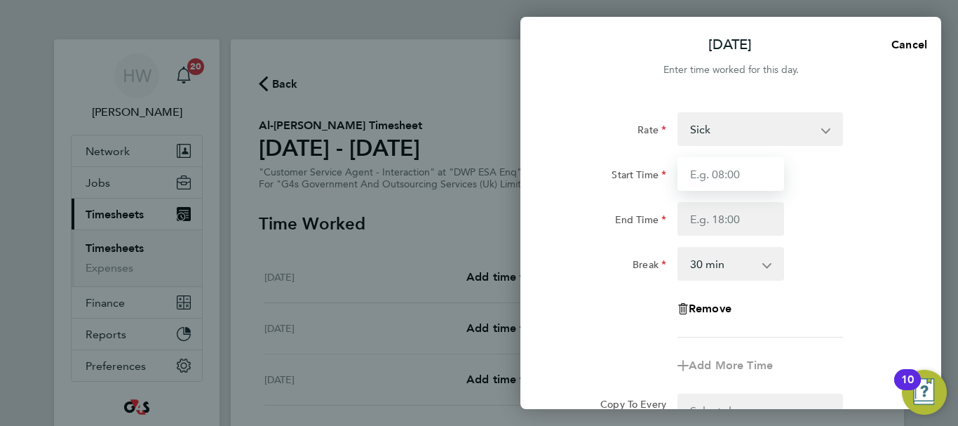
click at [705, 171] on input "Start Time" at bounding box center [731, 174] width 107 height 34
type input "07:45"
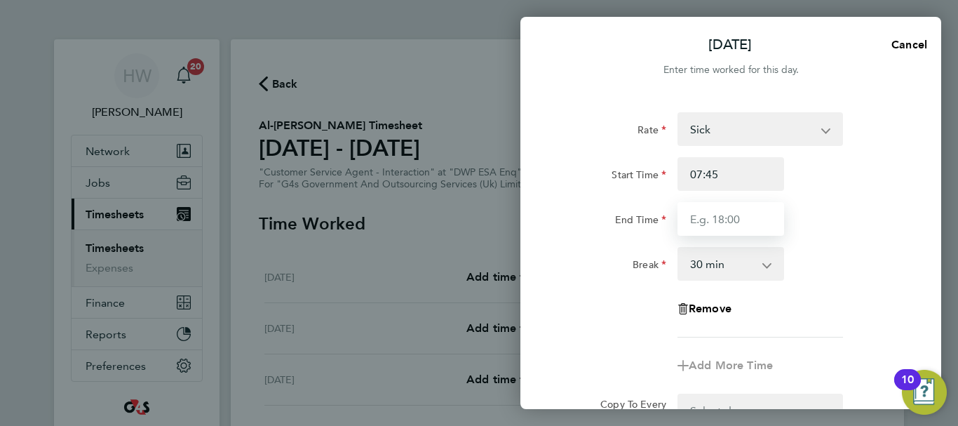
click at [697, 212] on input "End Time" at bounding box center [731, 219] width 107 height 34
type input "17:00"
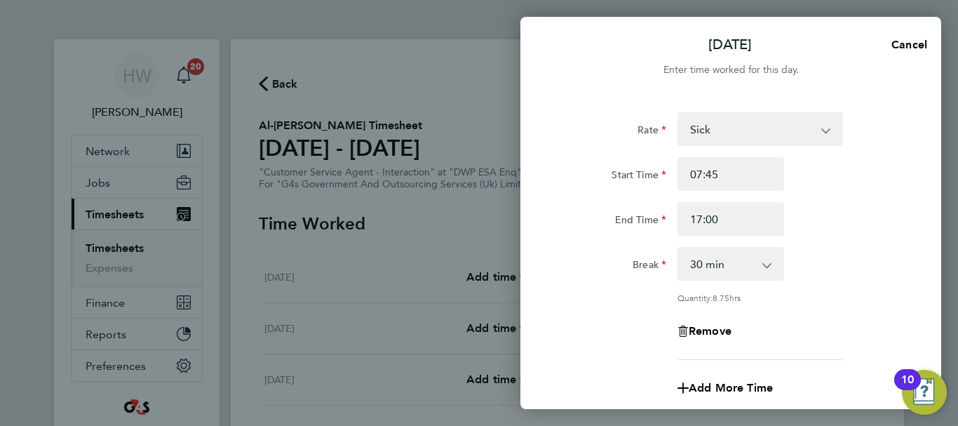
click at [855, 248] on div "Break 0 min 15 min 30 min 45 min 60 min 75 min 90 min" at bounding box center [731, 264] width 354 height 34
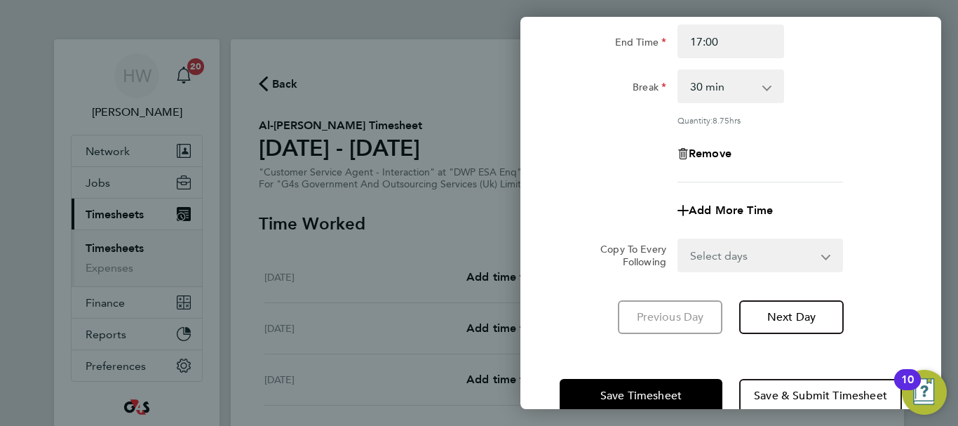
scroll to position [208, 0]
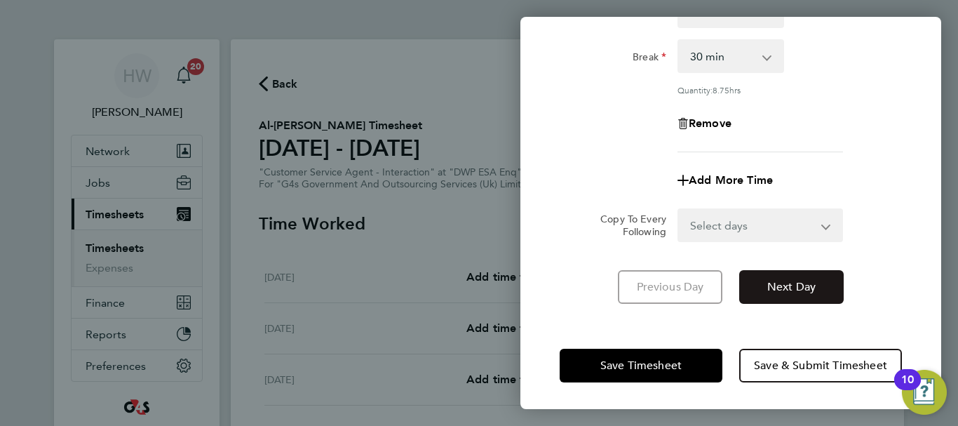
click at [810, 275] on button "Next Day" at bounding box center [791, 287] width 105 height 34
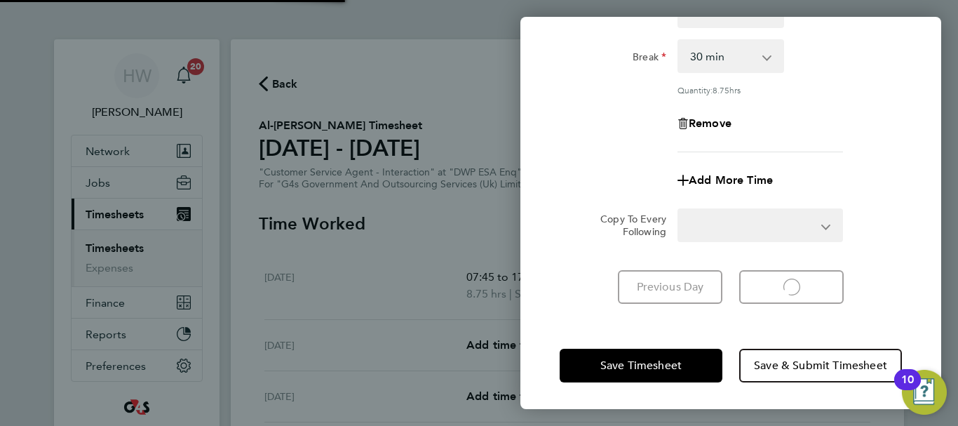
select select "30"
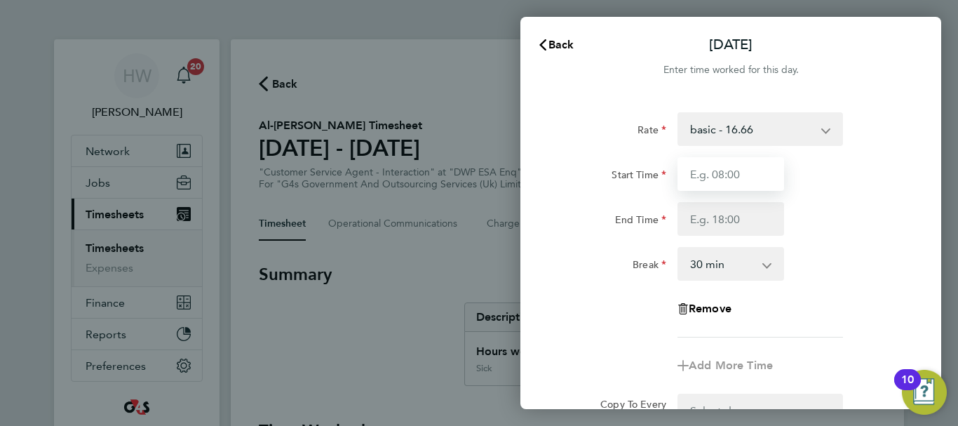
click at [690, 175] on input "Start Time" at bounding box center [731, 174] width 107 height 34
type input "07:45"
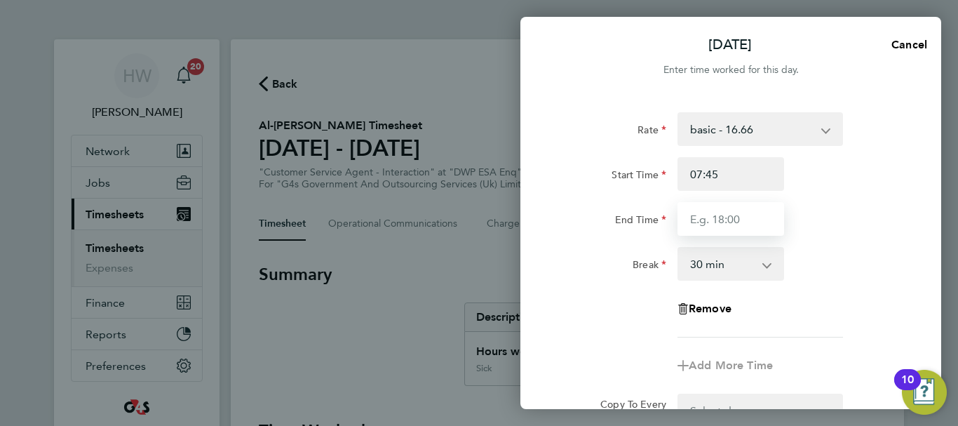
click at [699, 222] on input "End Time" at bounding box center [731, 219] width 107 height 34
type input "17:00"
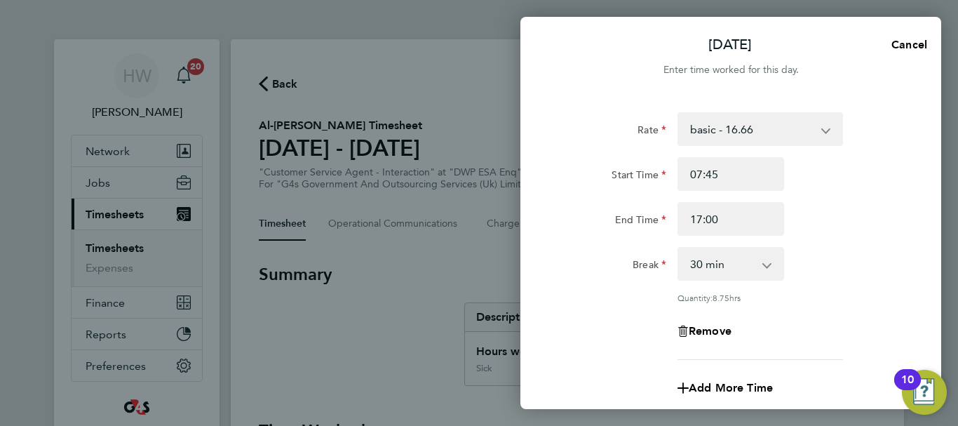
click at [841, 229] on div "End Time 17:00" at bounding box center [731, 219] width 354 height 34
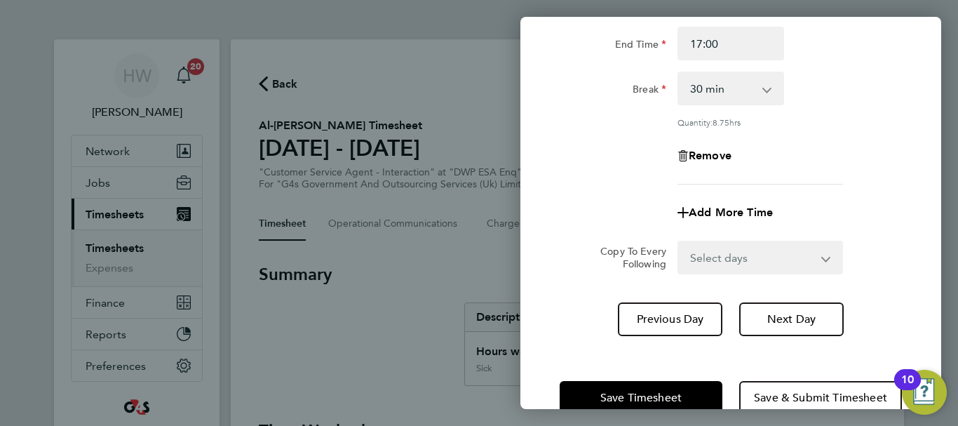
scroll to position [196, 0]
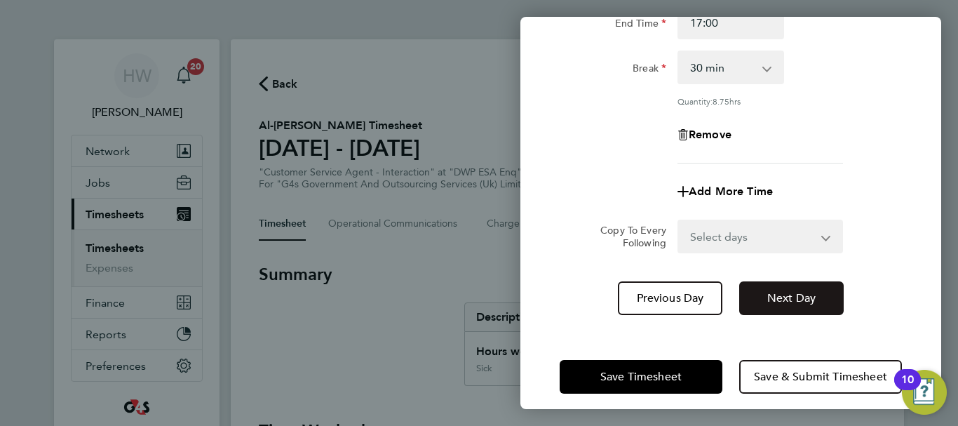
click at [806, 293] on span "Next Day" at bounding box center [791, 298] width 48 height 14
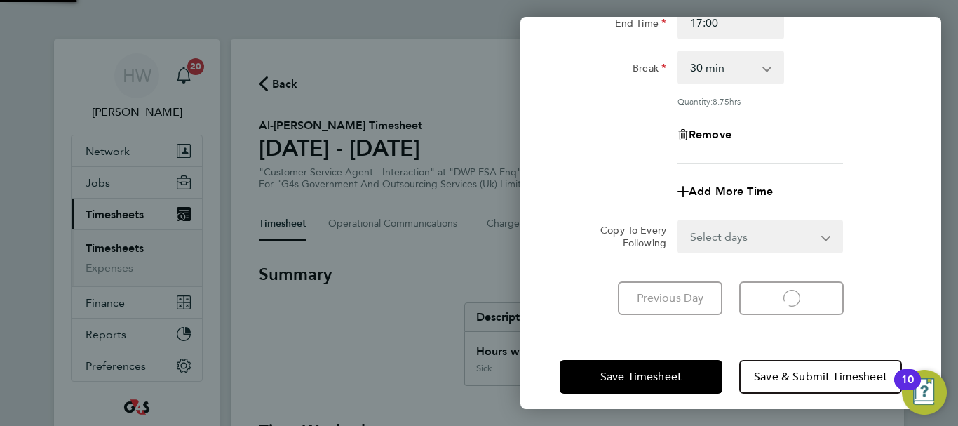
select select "30"
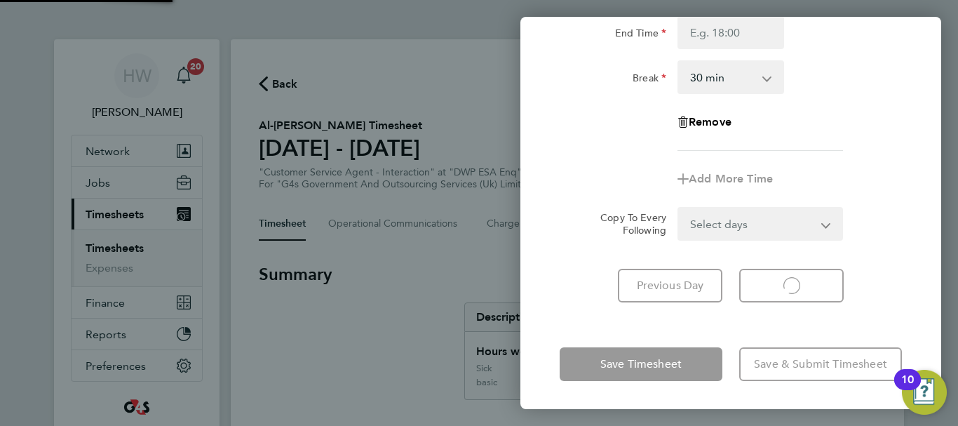
scroll to position [187, 0]
select select "30"
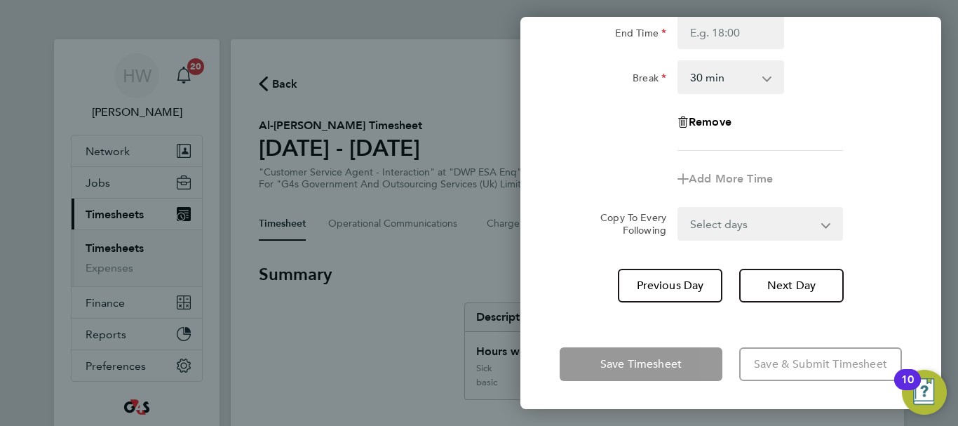
click at [850, 157] on app-timesheet-line-form-group "Rate basic - 16.66 Bank Holiday Annual Leave Sick System Issue Paid - 16.66 x2 …" at bounding box center [731, 61] width 342 height 270
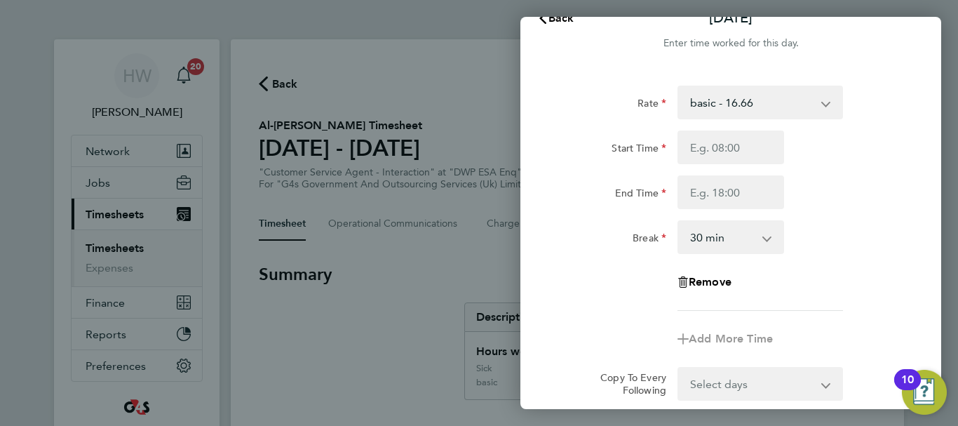
scroll to position [0, 0]
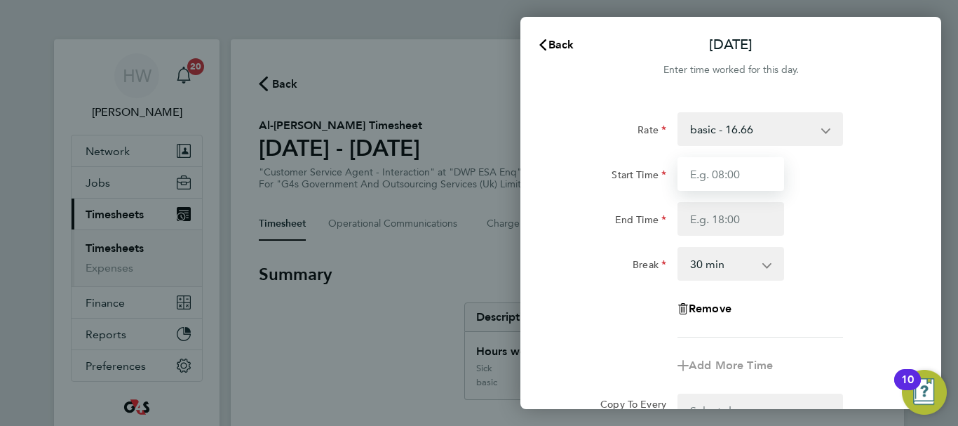
click at [700, 180] on input "Start Time" at bounding box center [731, 174] width 107 height 34
type input "11:00"
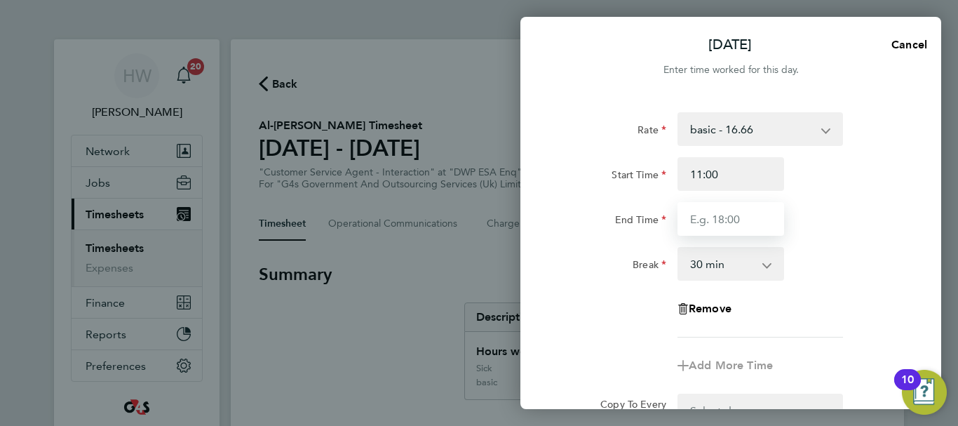
click at [709, 227] on input "End Time" at bounding box center [731, 219] width 107 height 34
type input "17:00"
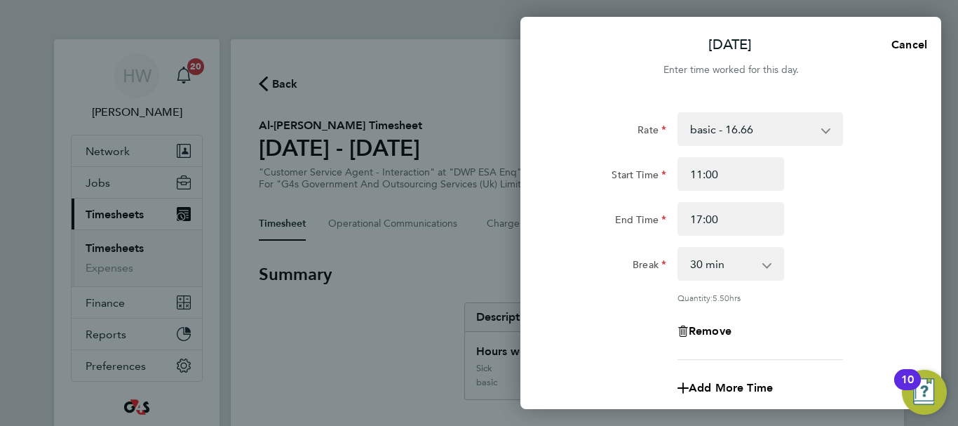
click at [770, 260] on app-icon-cross-button at bounding box center [774, 263] width 17 height 31
click at [766, 264] on app-icon-cross-button at bounding box center [774, 263] width 17 height 31
click at [741, 266] on select "0 min 15 min 30 min 45 min 60 min 75 min 90 min" at bounding box center [722, 263] width 87 height 31
select select "0"
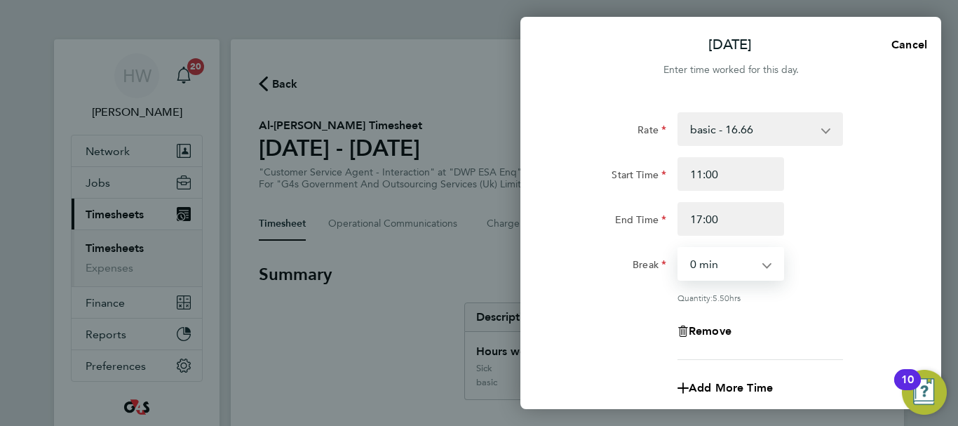
click at [679, 248] on select "0 min 15 min 30 min 45 min 60 min 75 min 90 min" at bounding box center [722, 263] width 87 height 31
click at [826, 264] on div "Break 0 min 15 min 30 min 45 min 60 min 75 min 90 min" at bounding box center [731, 264] width 354 height 34
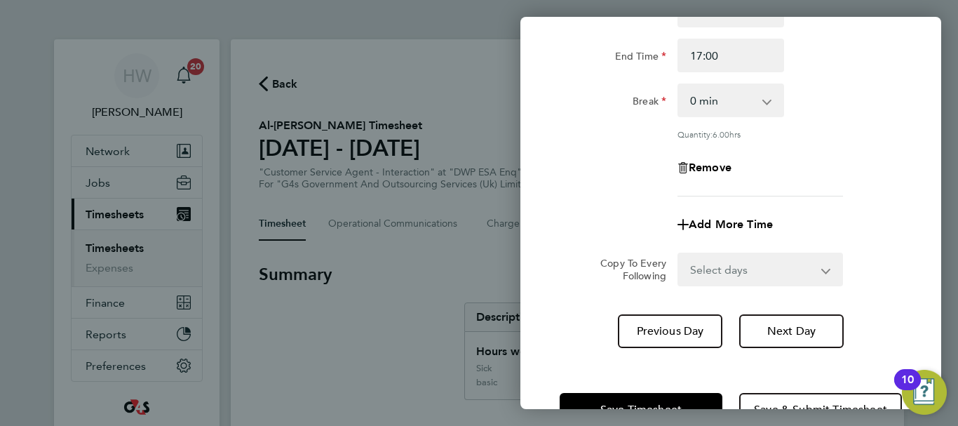
scroll to position [208, 0]
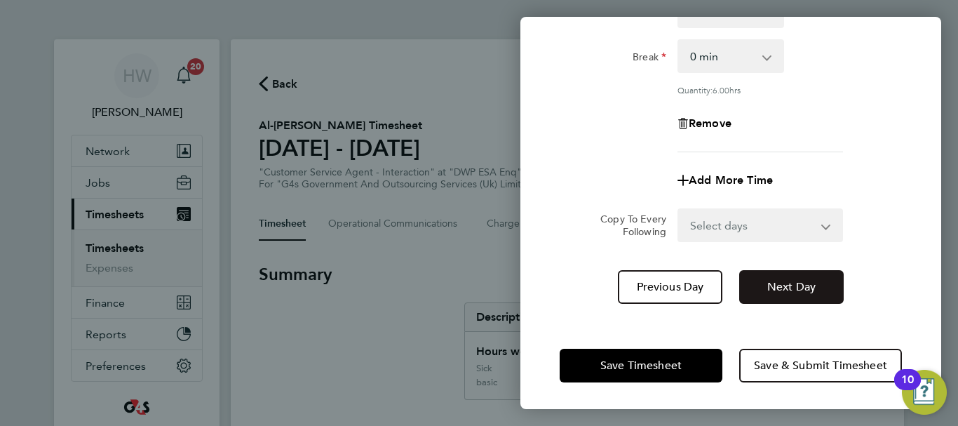
click at [806, 280] on span "Next Day" at bounding box center [791, 287] width 48 height 14
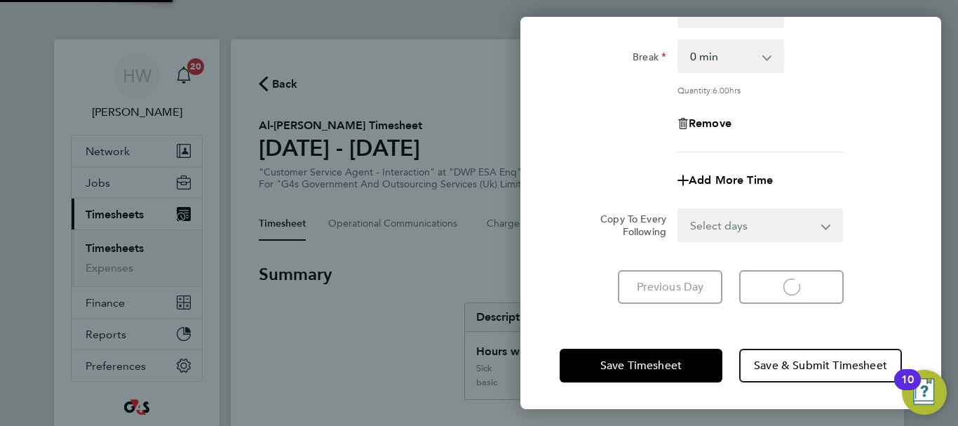
scroll to position [187, 0]
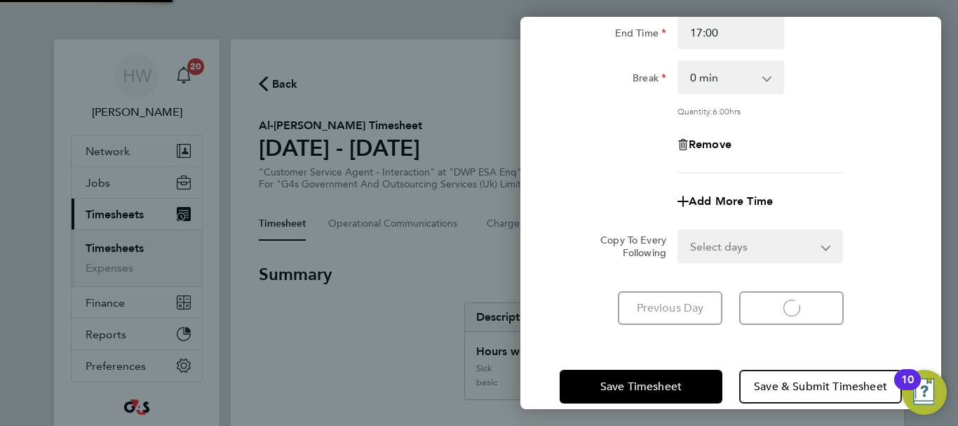
select select "30"
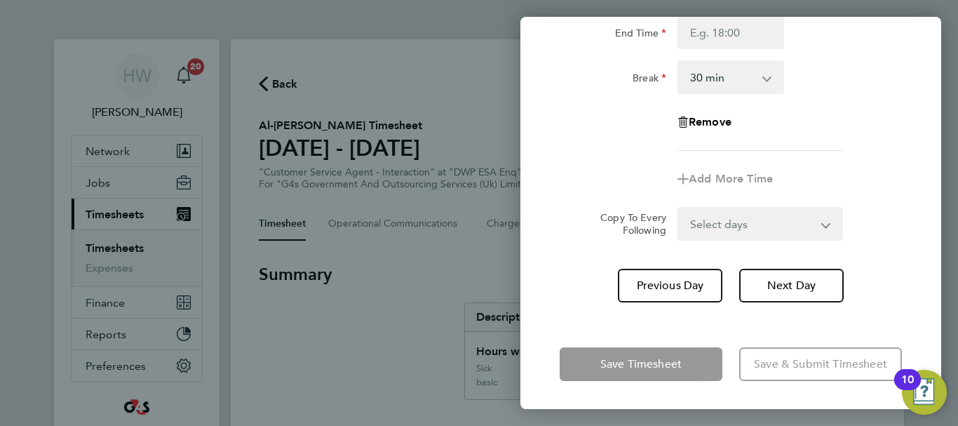
click at [823, 136] on div "Remove" at bounding box center [731, 122] width 354 height 34
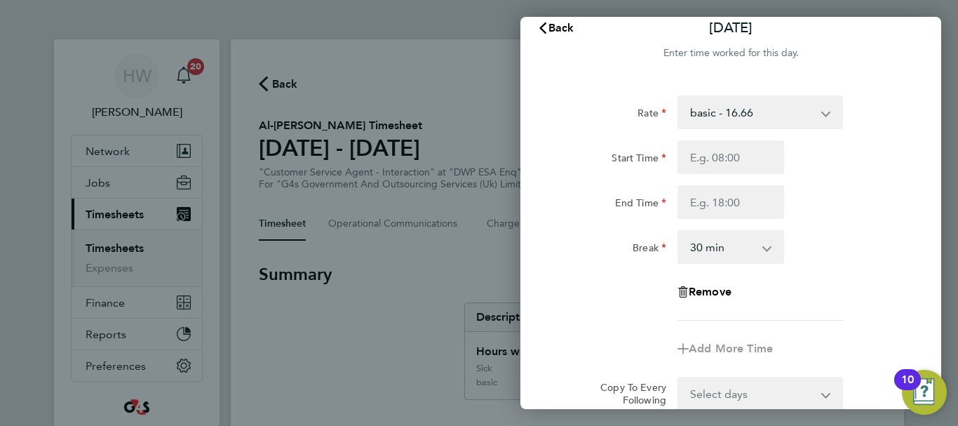
scroll to position [0, 0]
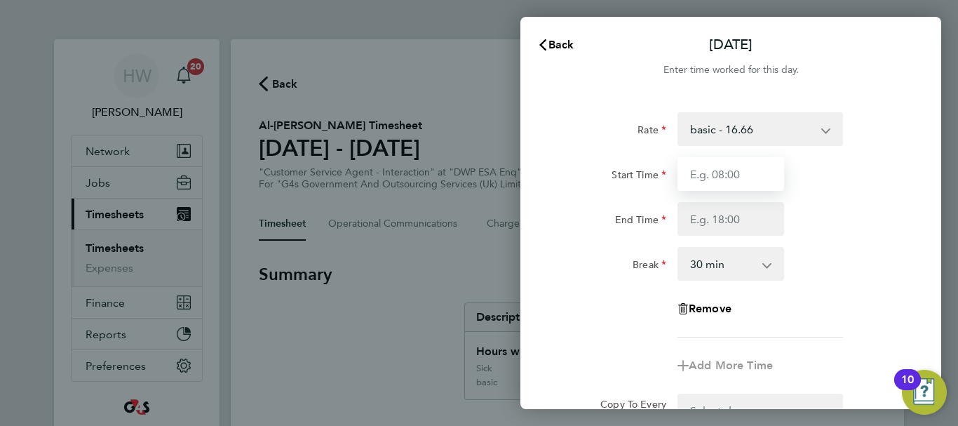
click at [716, 171] on input "Start Time" at bounding box center [731, 174] width 107 height 34
type input "09:00"
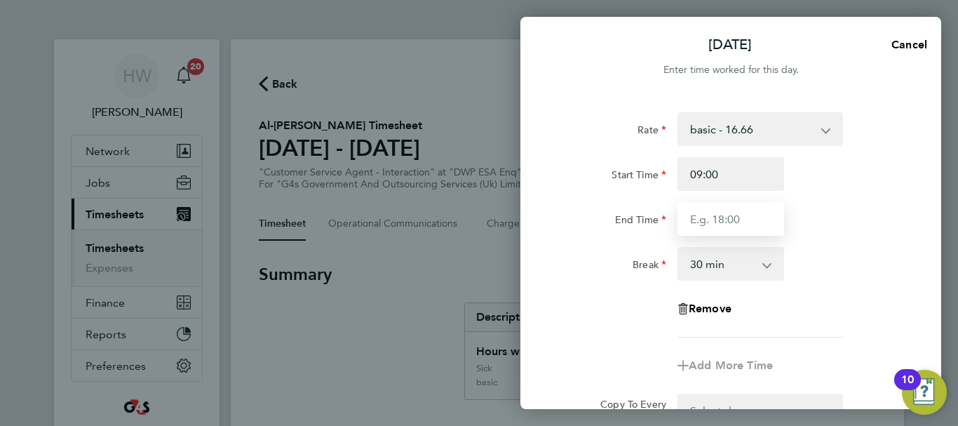
click at [715, 221] on input "End Time" at bounding box center [731, 219] width 107 height 34
type input "17:00"
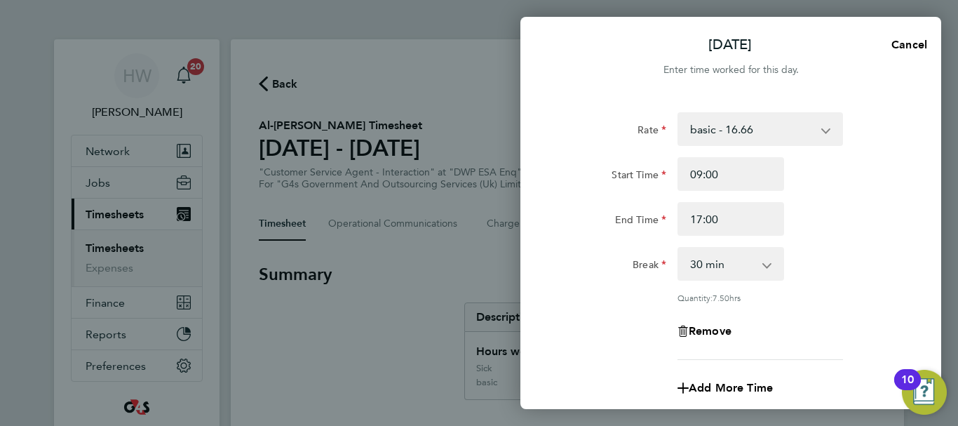
click at [832, 231] on div "End Time 17:00" at bounding box center [731, 219] width 354 height 34
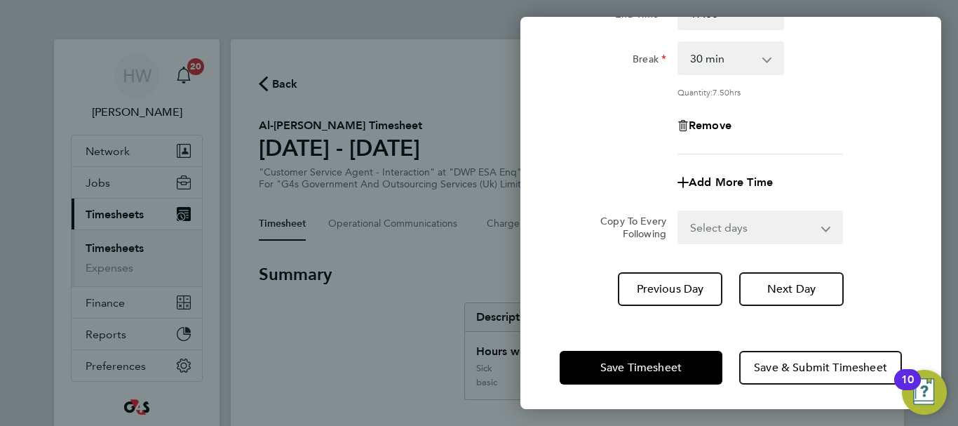
scroll to position [208, 0]
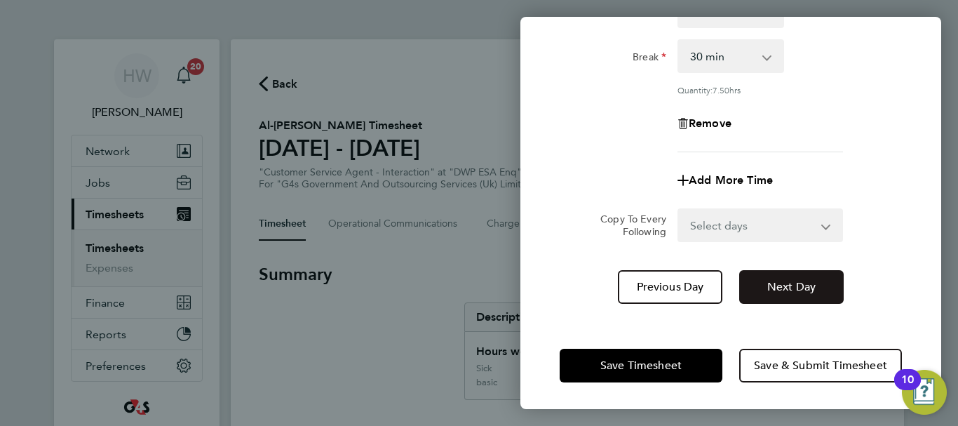
click at [802, 290] on span "Next Day" at bounding box center [791, 287] width 48 height 14
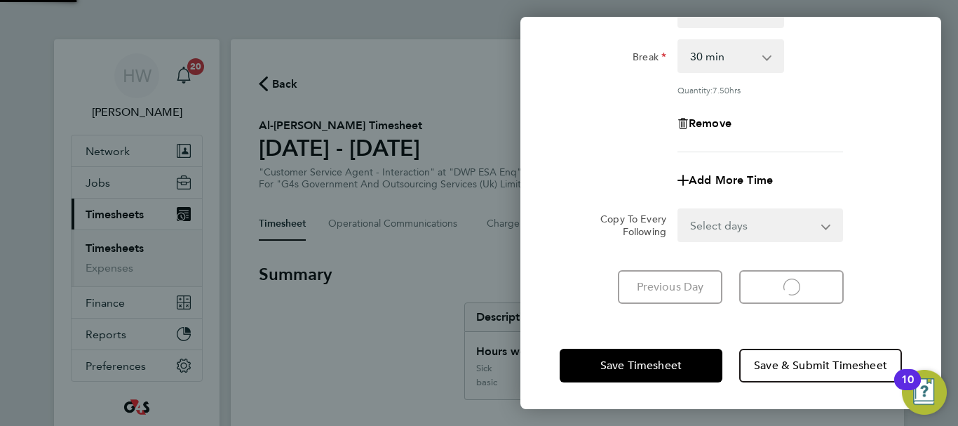
select select "30"
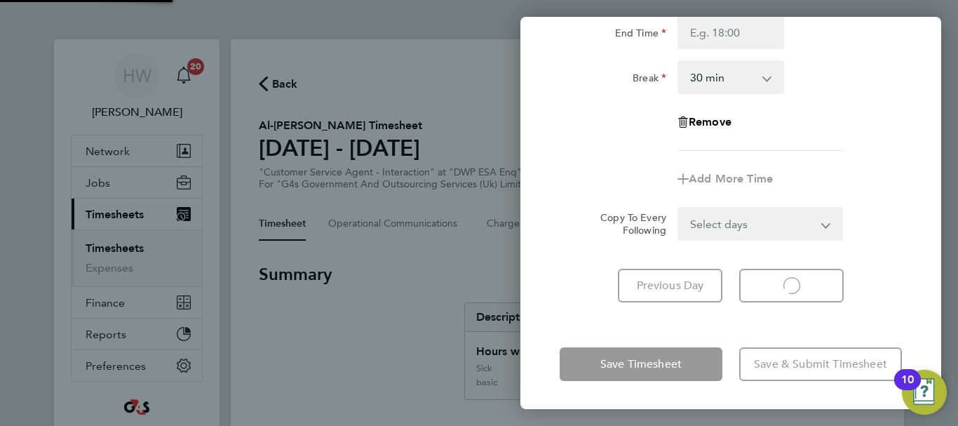
scroll to position [187, 0]
select select "30"
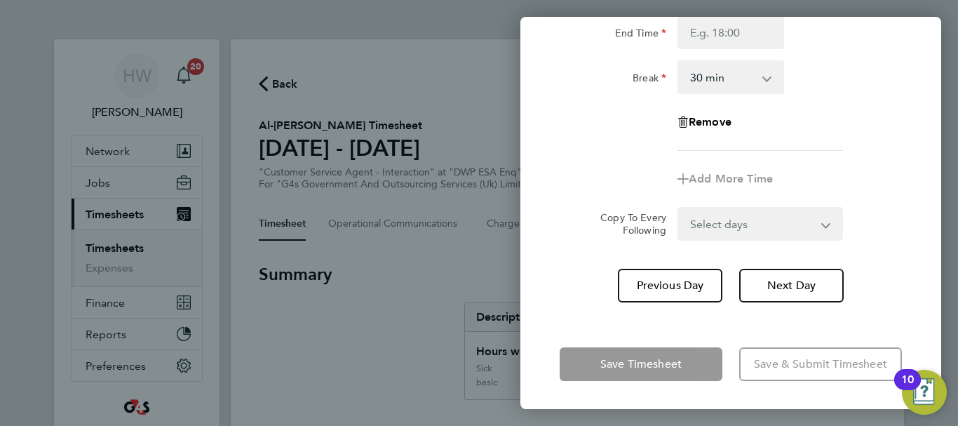
click at [874, 122] on div "Remove" at bounding box center [731, 122] width 354 height 34
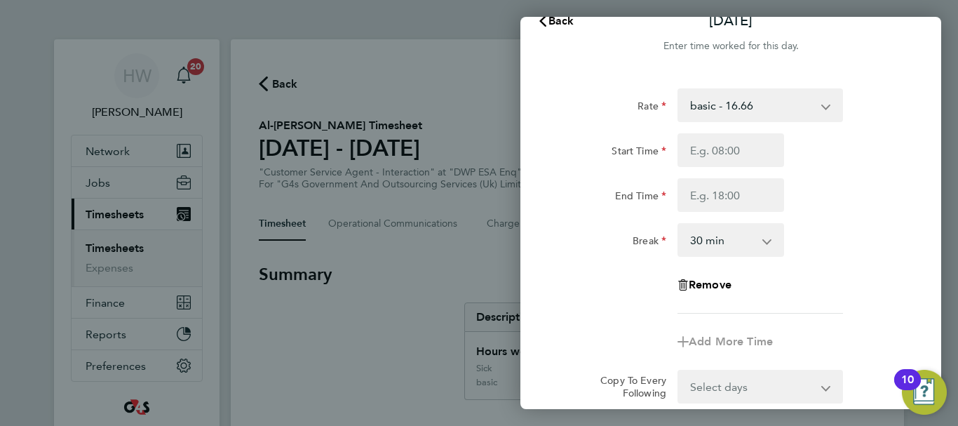
scroll to position [0, 0]
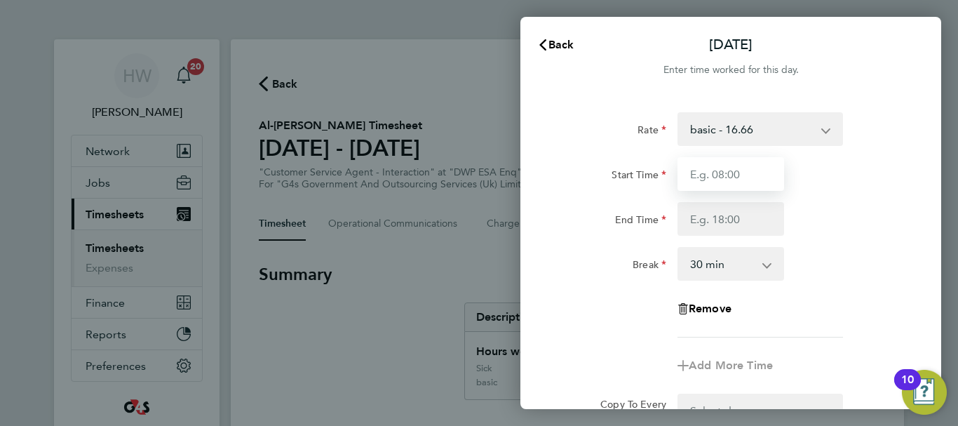
click at [704, 174] on input "Start Time" at bounding box center [731, 174] width 107 height 34
type input "10:00"
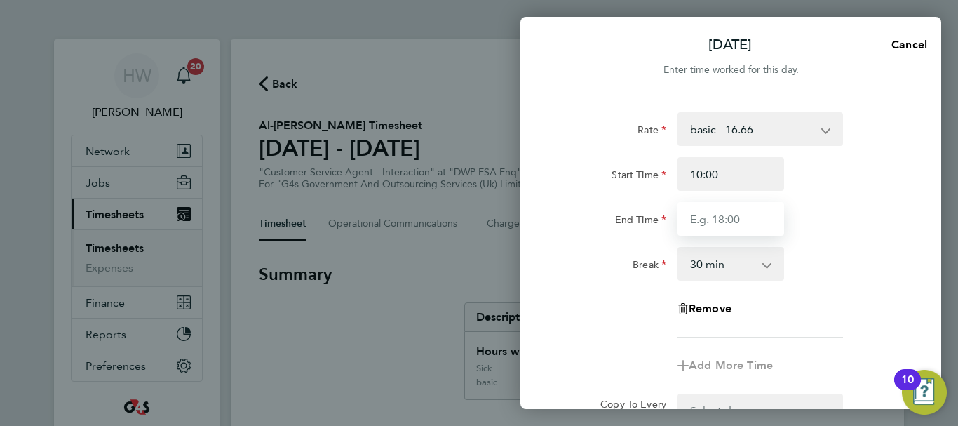
click at [712, 215] on input "End Time" at bounding box center [731, 219] width 107 height 34
type input "17:00"
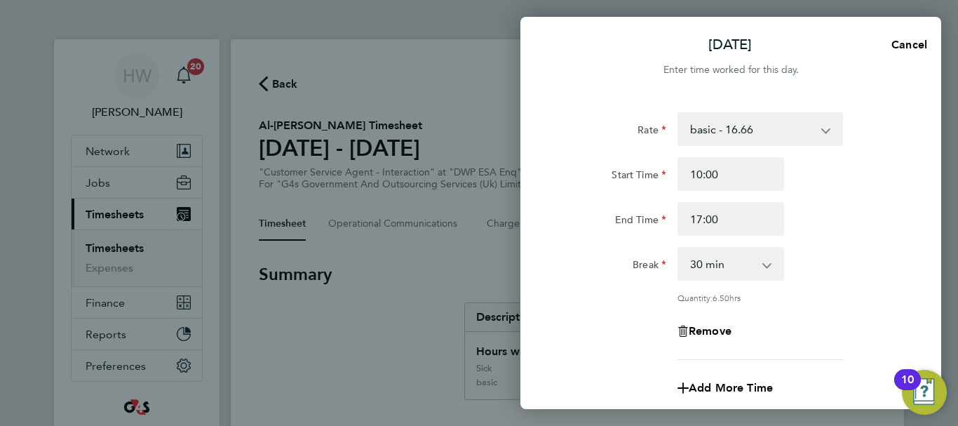
click at [824, 227] on div "End Time 17:00" at bounding box center [731, 219] width 354 height 34
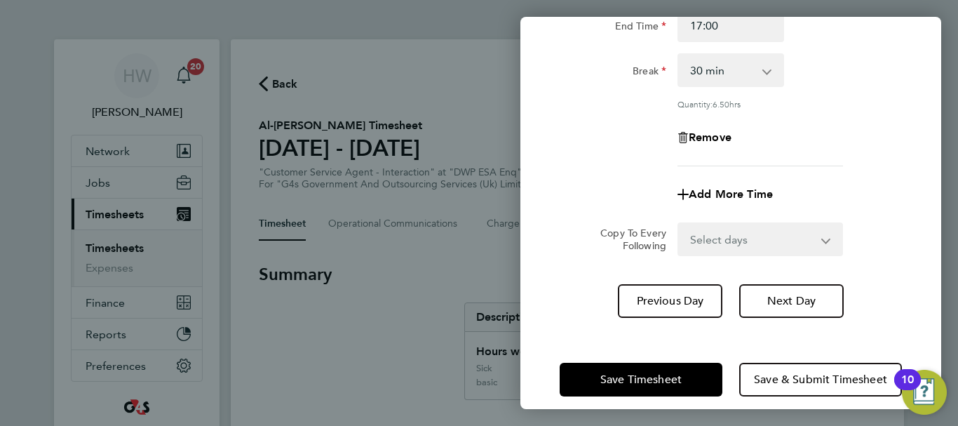
scroll to position [208, 0]
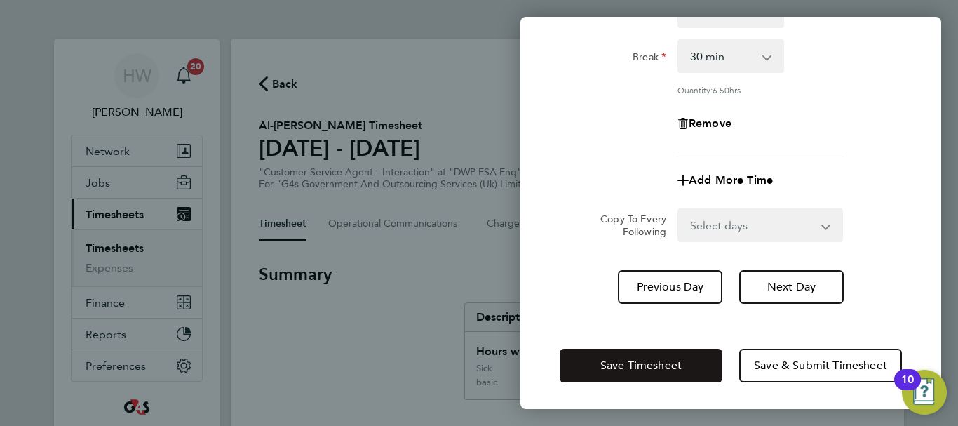
click at [686, 379] on button "Save Timesheet" at bounding box center [641, 366] width 163 height 34
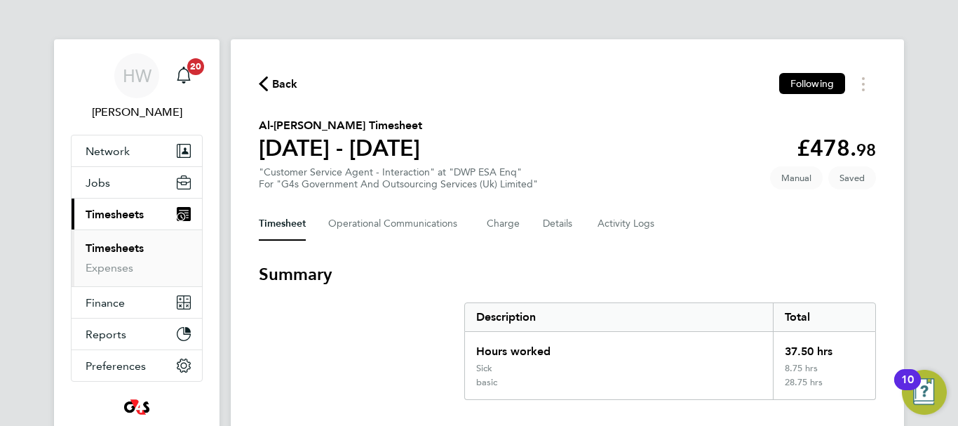
click at [687, 86] on div "Back Following" at bounding box center [567, 84] width 617 height 22
click at [704, 189] on section "Al-[PERSON_NAME] Timesheet [DATE] - [DATE] £478. 98 "Customer Service Agent - I…" at bounding box center [567, 153] width 617 height 73
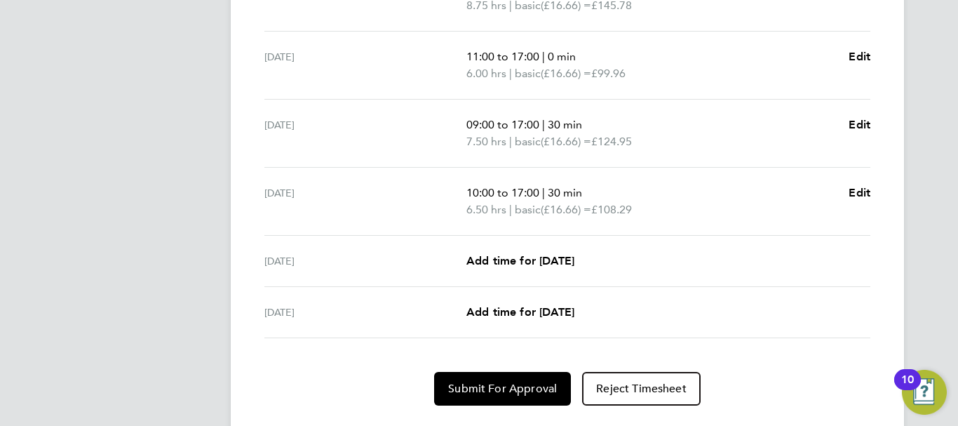
scroll to position [613, 0]
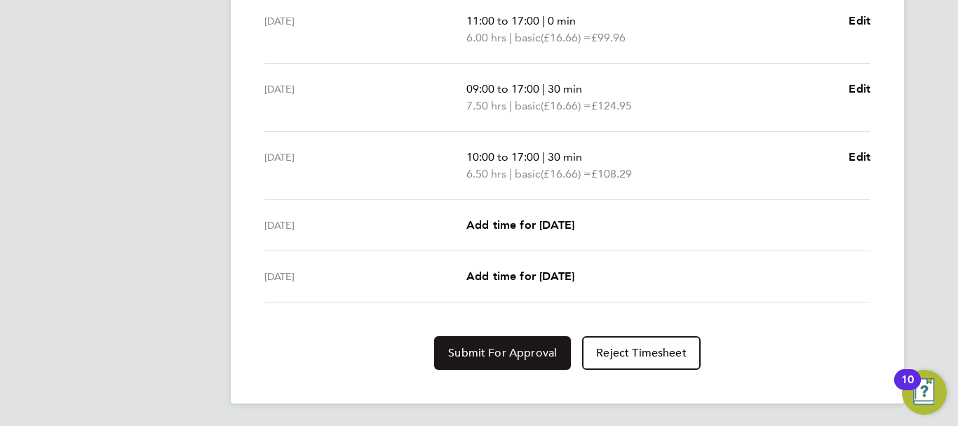
click at [535, 358] on span "Submit For Approval" at bounding box center [502, 353] width 109 height 14
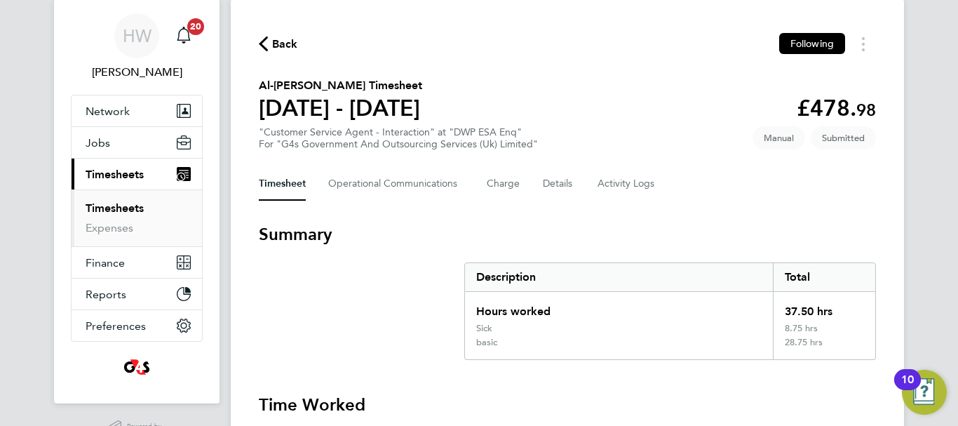
scroll to position [24, 0]
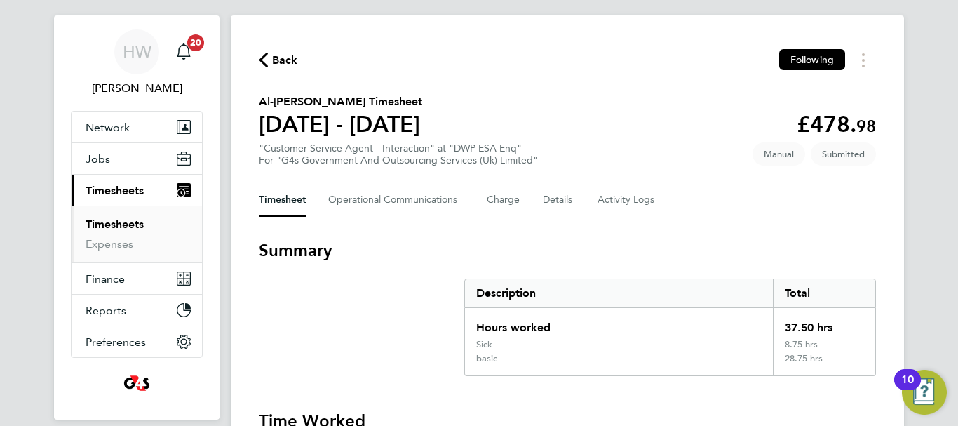
click at [130, 220] on link "Timesheets" at bounding box center [115, 223] width 58 height 13
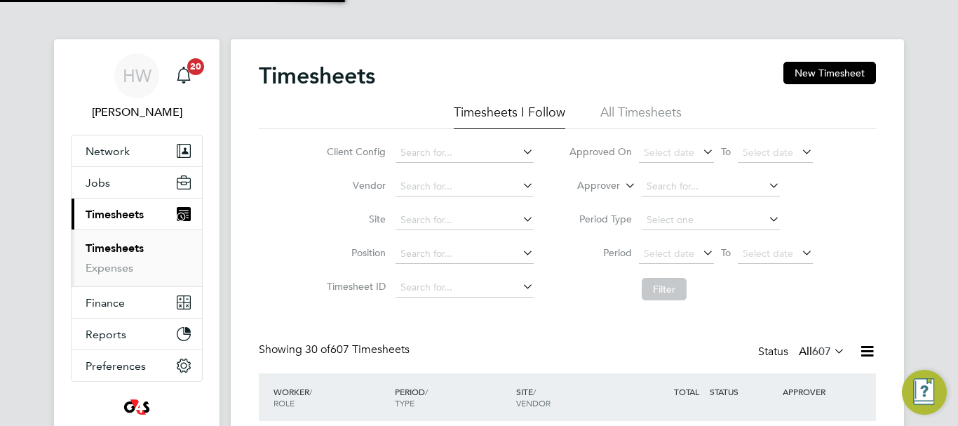
scroll to position [7, 7]
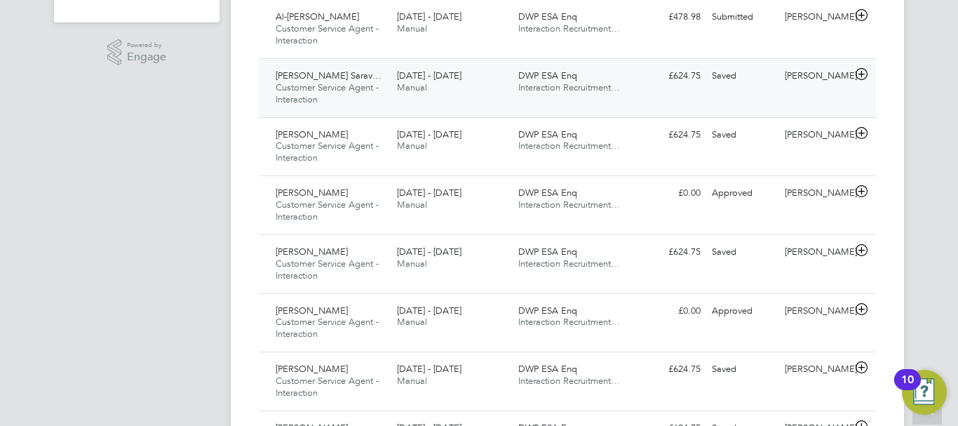
click at [856, 77] on icon at bounding box center [862, 74] width 18 height 11
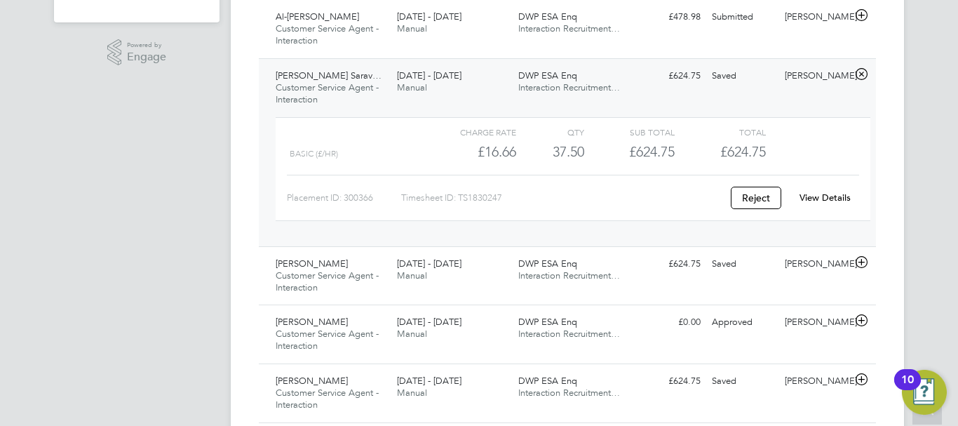
click at [817, 197] on link "View Details" at bounding box center [825, 198] width 51 height 12
click at [859, 259] on icon at bounding box center [862, 262] width 18 height 11
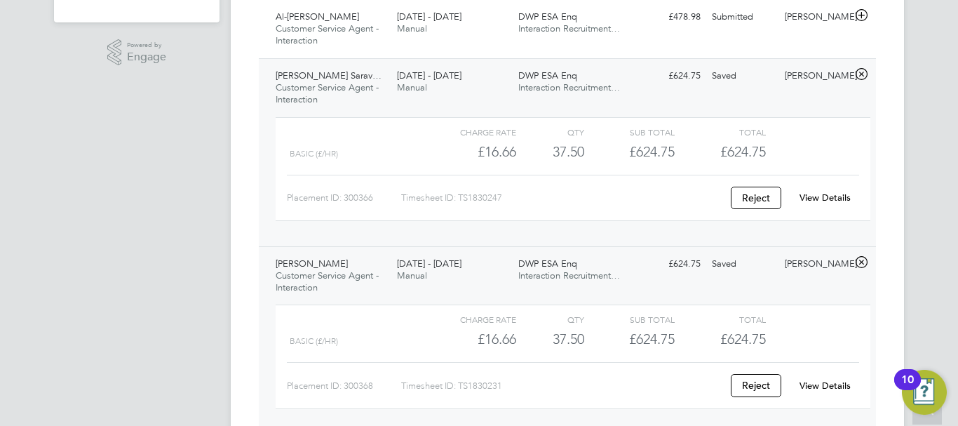
click at [821, 383] on link "View Details" at bounding box center [825, 386] width 51 height 12
click at [864, 69] on icon at bounding box center [862, 74] width 18 height 11
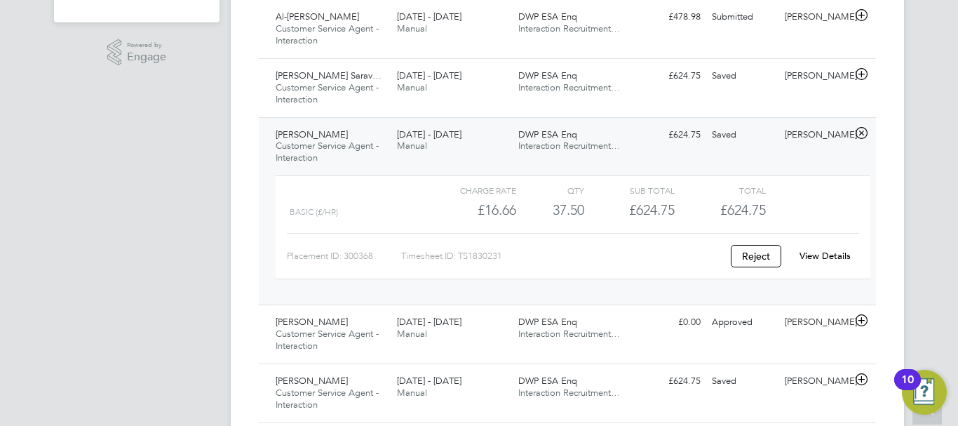
click at [864, 131] on icon at bounding box center [862, 133] width 18 height 11
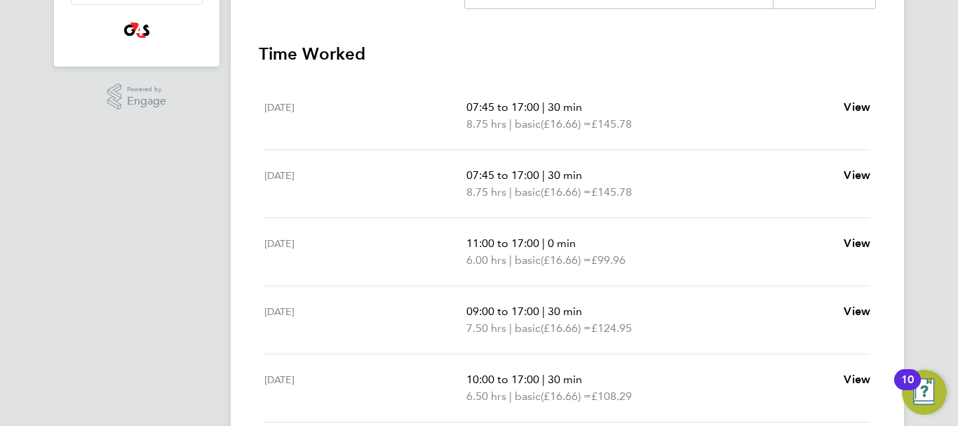
scroll to position [393, 0]
